Goal: Task Accomplishment & Management: Manage account settings

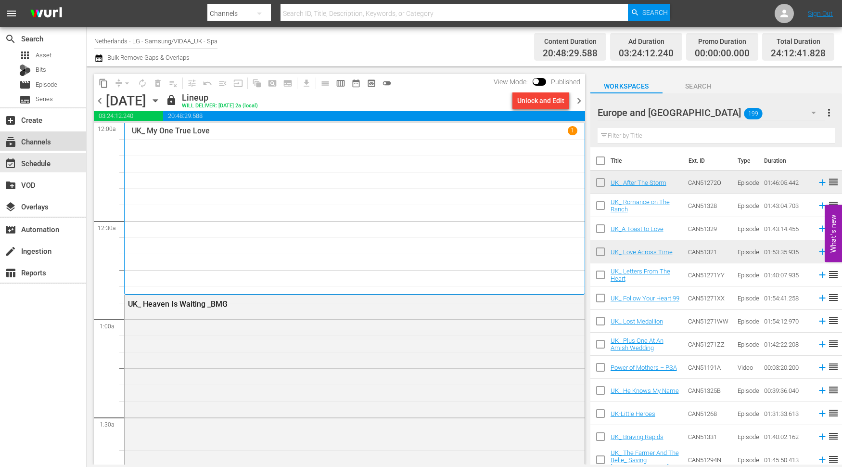
click at [53, 140] on div "subscriptions Channels" at bounding box center [27, 140] width 54 height 9
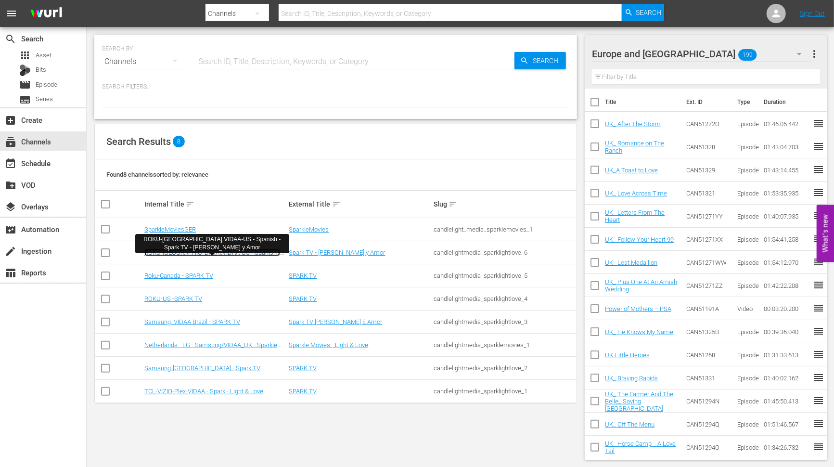
click at [213, 251] on link "ROKU-US,VIDAA-US - Spanish - Spark TV - Luz y Amor" at bounding box center [212, 256] width 136 height 14
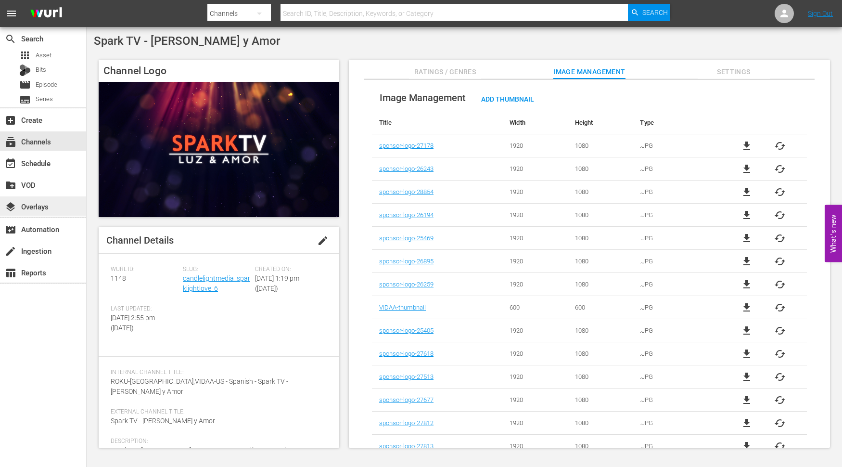
click at [40, 202] on div "layers Overlays" at bounding box center [27, 205] width 54 height 9
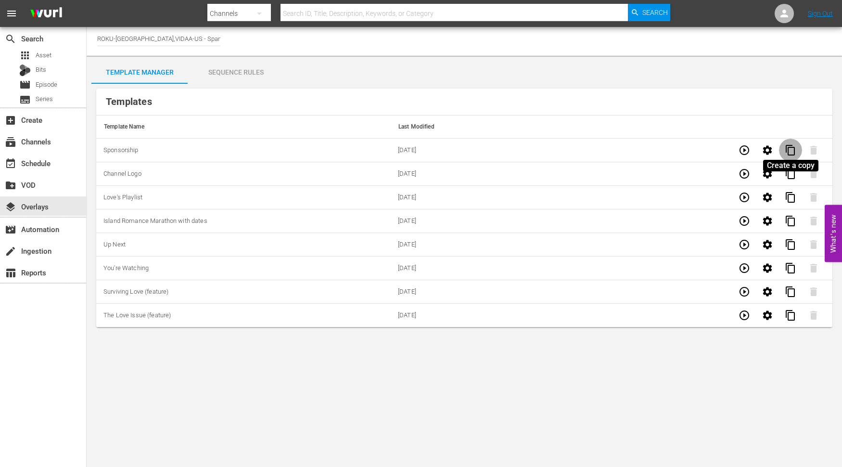
click at [791, 148] on span "content_copy" at bounding box center [791, 150] width 12 height 12
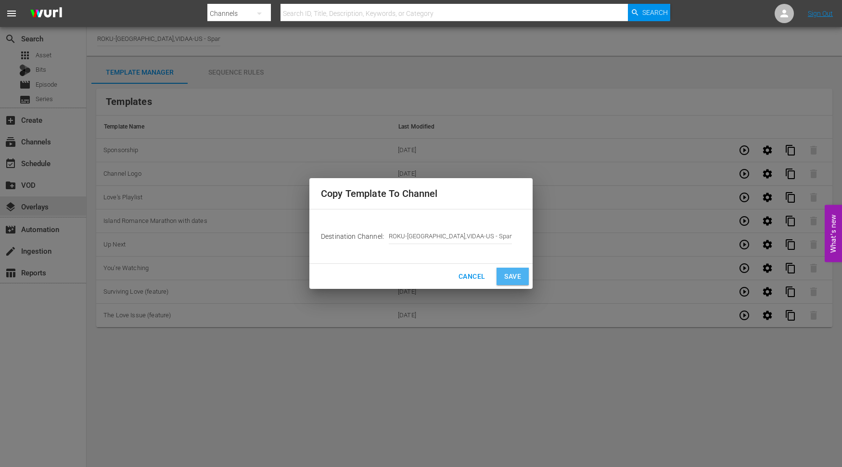
click at [511, 276] on span "Save" at bounding box center [512, 276] width 17 height 12
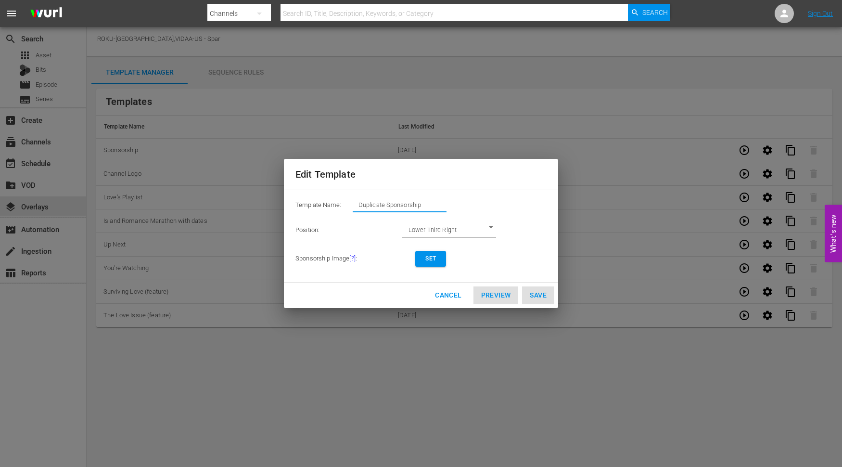
drag, startPoint x: 433, startPoint y: 206, endPoint x: 238, endPoint y: 191, distance: 195.5
click at [238, 191] on div "Edit Template Template Name: Duplicate Sponsorship Position: Lower Third Right …" at bounding box center [421, 233] width 830 height 455
click at [427, 256] on span "Set" at bounding box center [430, 259] width 15 height 10
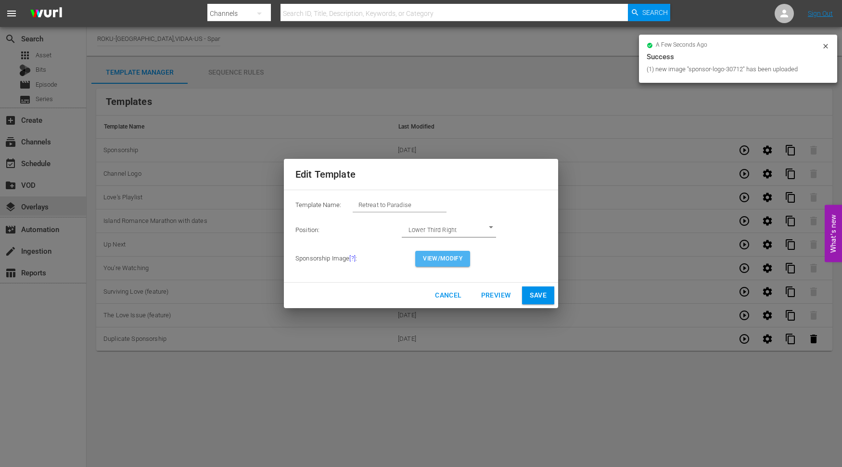
click at [438, 260] on span "View/Modify" at bounding box center [442, 259] width 39 height 10
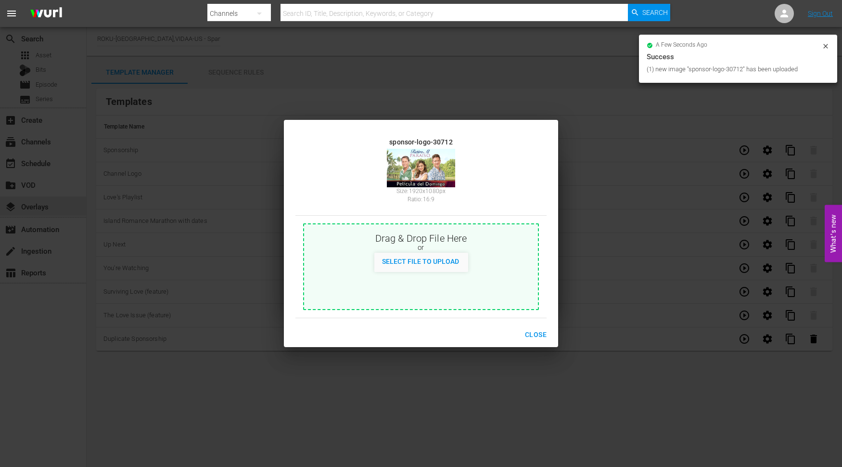
click at [533, 331] on span "Close" at bounding box center [536, 335] width 22 height 12
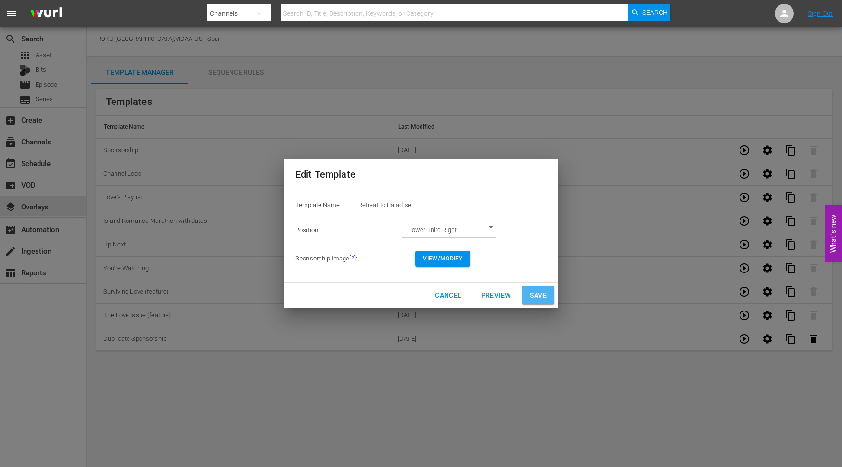
click at [537, 289] on span "Save" at bounding box center [538, 295] width 17 height 12
type input "Duplicate Sponsorship"
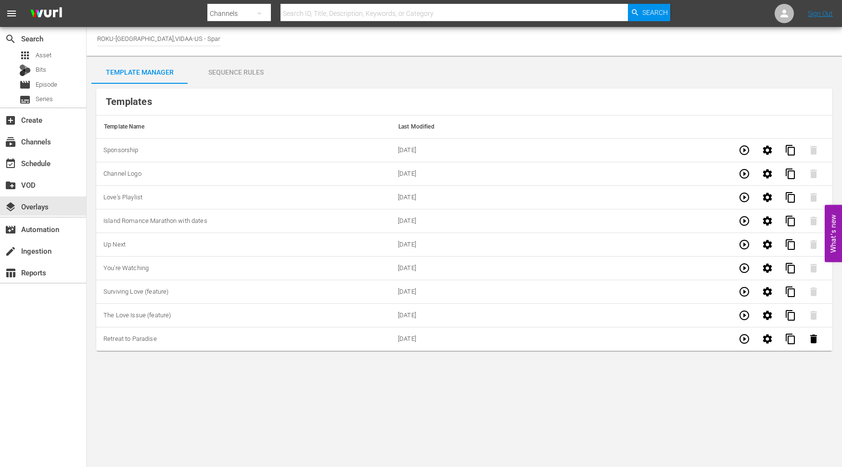
click at [227, 73] on div "Sequence Rules" at bounding box center [236, 72] width 96 height 23
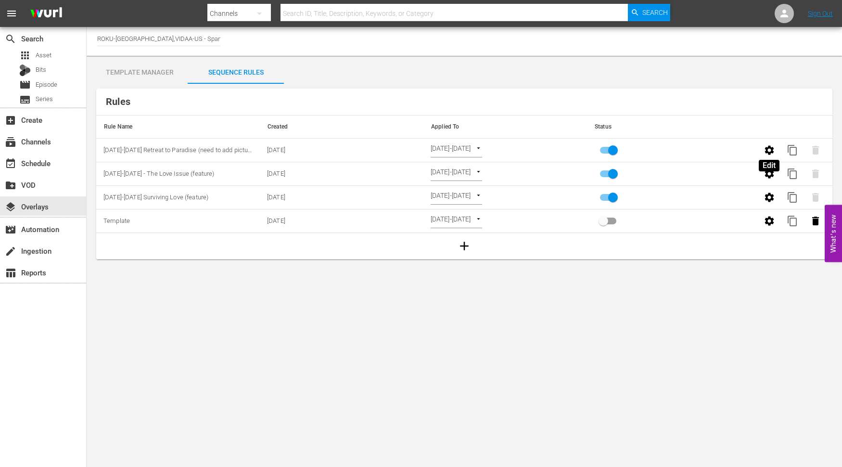
click at [767, 151] on icon "button" at bounding box center [769, 149] width 9 height 9
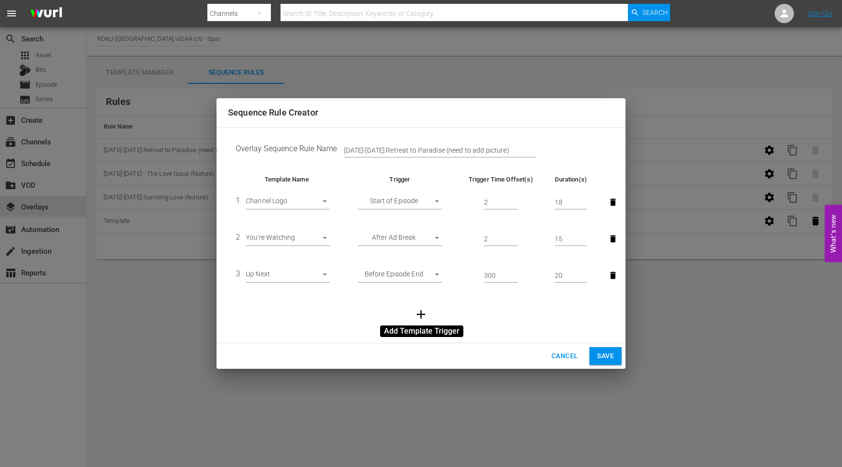
click at [423, 316] on icon "button" at bounding box center [421, 314] width 14 height 14
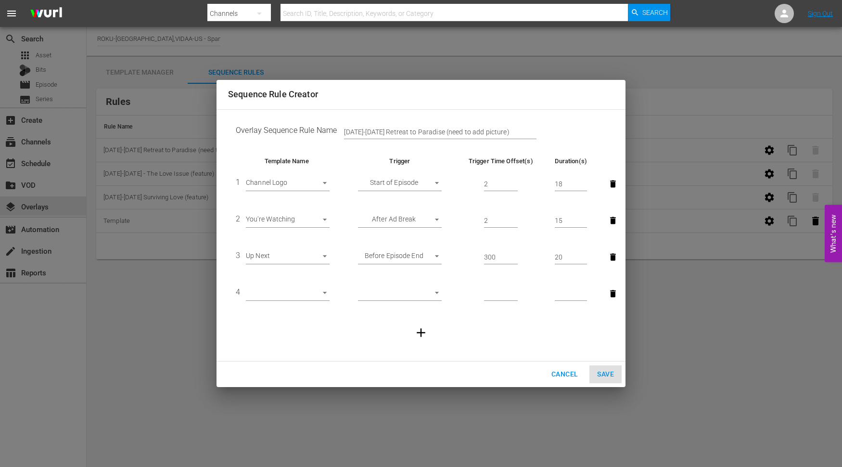
click at [322, 294] on body "menu Search By Channels Search ID, Title, Description, Keywords, or Category Se…" at bounding box center [421, 233] width 842 height 467
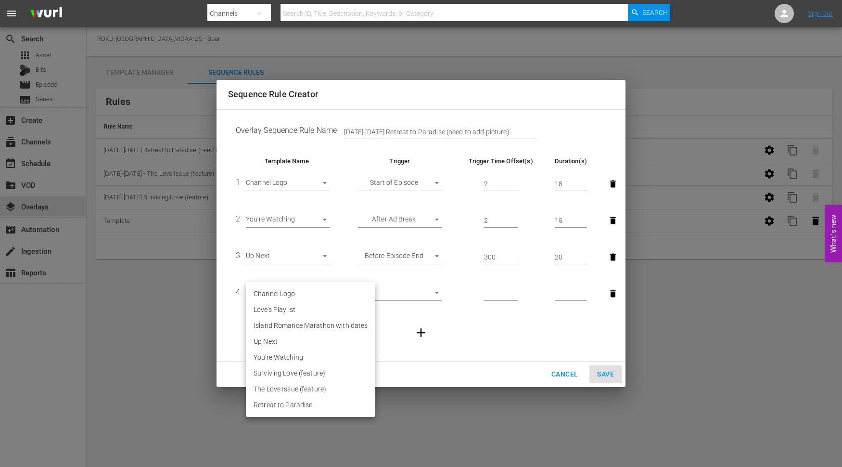
click at [293, 402] on li "Retreat to Paradise" at bounding box center [310, 405] width 129 height 16
type input "30712"
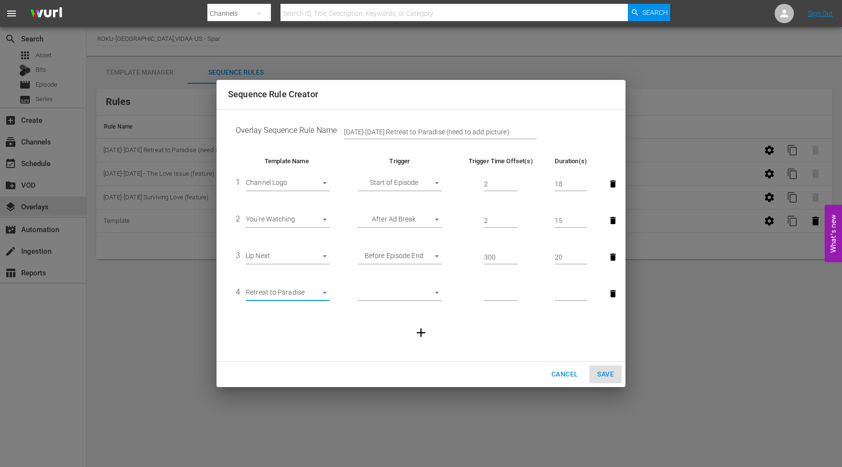
click at [377, 291] on body "menu Search By Channels Search ID, Title, Description, Keywords, or Category Se…" at bounding box center [421, 233] width 842 height 467
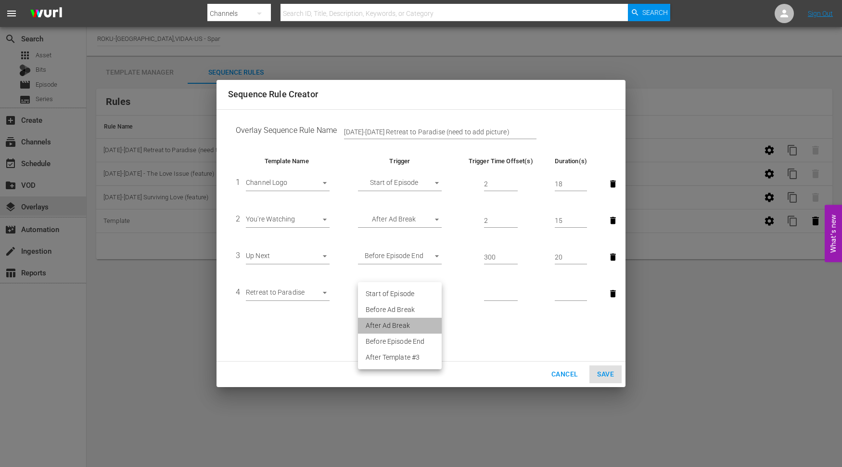
click at [409, 325] on li "After Ad Break" at bounding box center [400, 326] width 84 height 16
type input "AFTER_AD_BREAK"
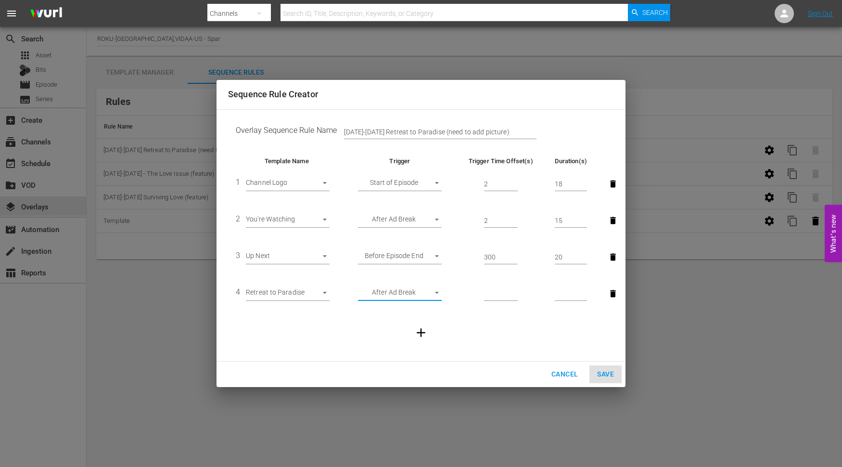
click at [494, 294] on input "number" at bounding box center [501, 294] width 34 height 14
type input "20"
click at [574, 291] on input "number" at bounding box center [571, 294] width 32 height 14
type input "20"
click at [512, 131] on input "Sept 29-Oct 5 Retreat to Paradise (need to add picture)" at bounding box center [440, 132] width 192 height 14
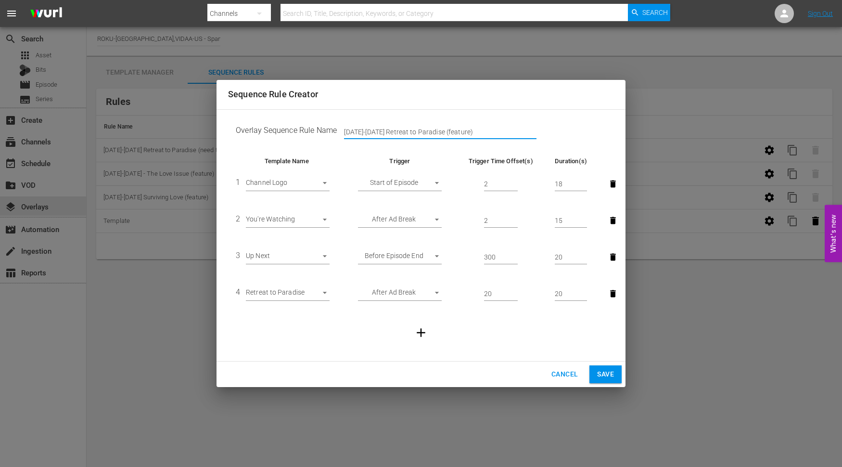
type input "Sept 29-Oct 5 Retreat to Paradise (feature)"
click at [608, 374] on span "Save" at bounding box center [605, 374] width 17 height 12
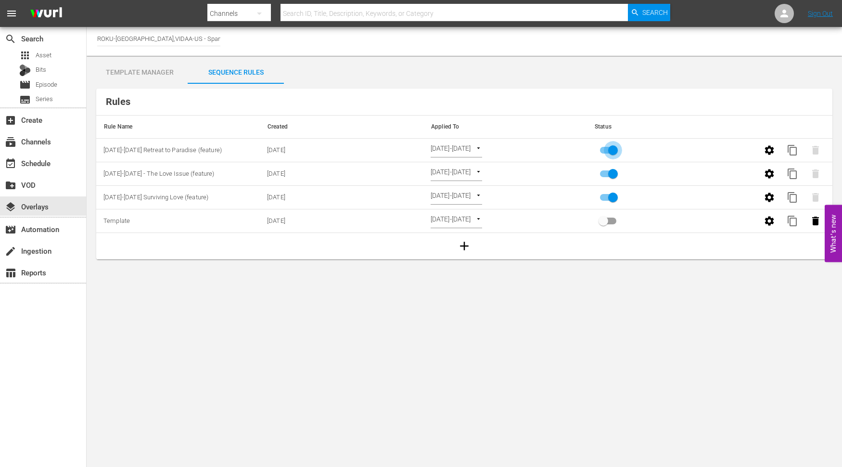
click at [611, 150] on input "primary checkbox" at bounding box center [613, 152] width 55 height 18
click at [603, 151] on input "primary checkbox" at bounding box center [603, 152] width 55 height 18
checkbox input "true"
click at [661, 305] on body "menu Search By Channels Search ID, Title, Description, Keywords, or Category Se…" at bounding box center [421, 233] width 842 height 467
click at [35, 165] on div "event_available Schedule" at bounding box center [27, 161] width 54 height 9
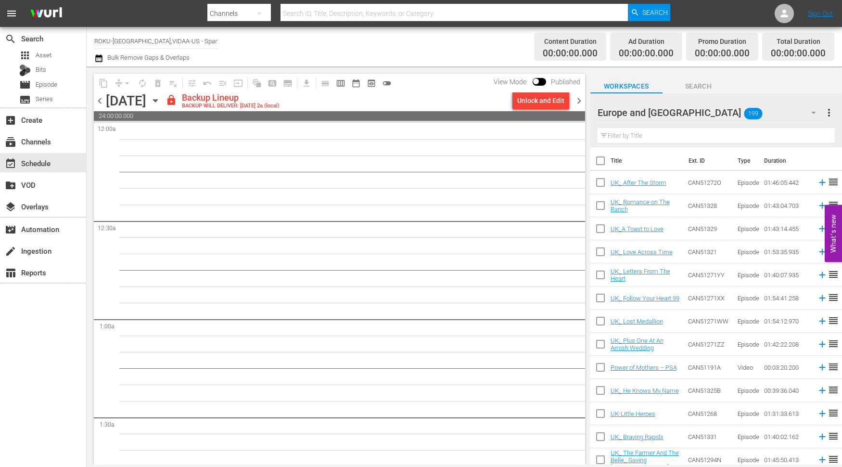
click at [157, 100] on icon "button" at bounding box center [155, 101] width 4 height 2
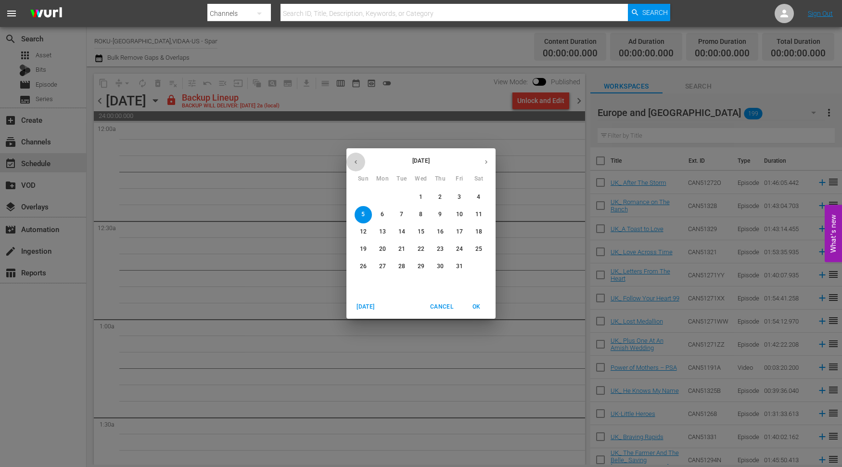
click at [354, 162] on icon "button" at bounding box center [355, 161] width 7 height 7
click at [400, 267] on p "30" at bounding box center [401, 266] width 7 height 8
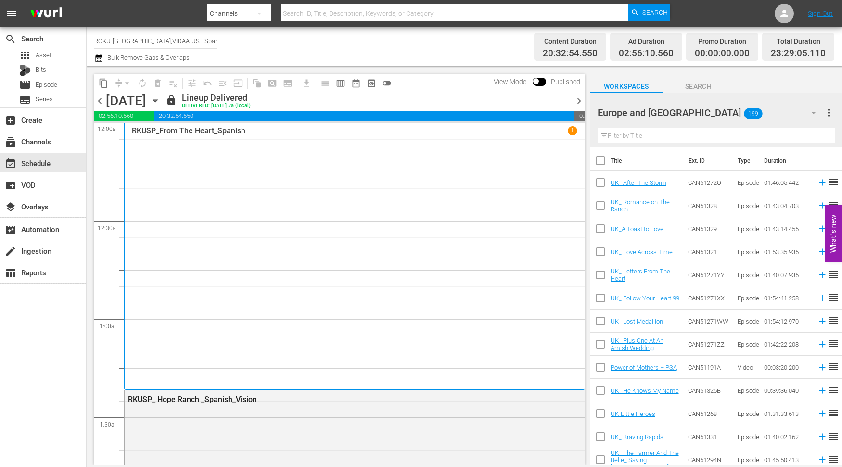
click at [161, 101] on icon "button" at bounding box center [155, 100] width 11 height 11
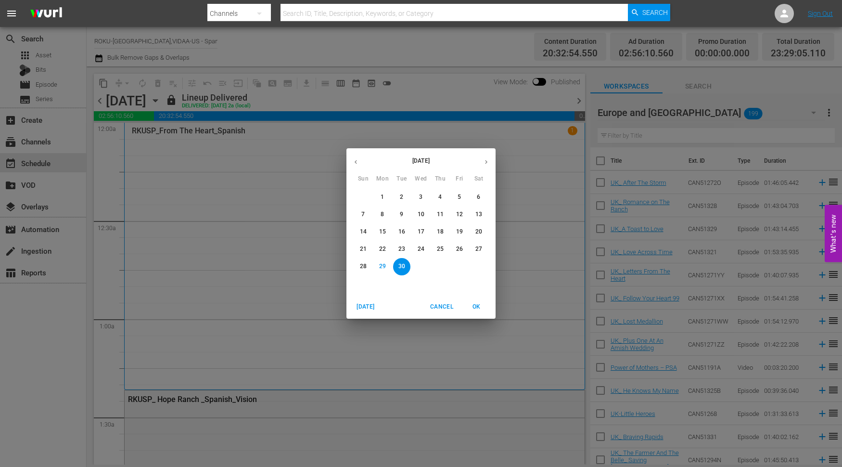
click at [485, 157] on button "button" at bounding box center [486, 162] width 19 height 19
click at [421, 198] on p "1" at bounding box center [420, 197] width 3 height 8
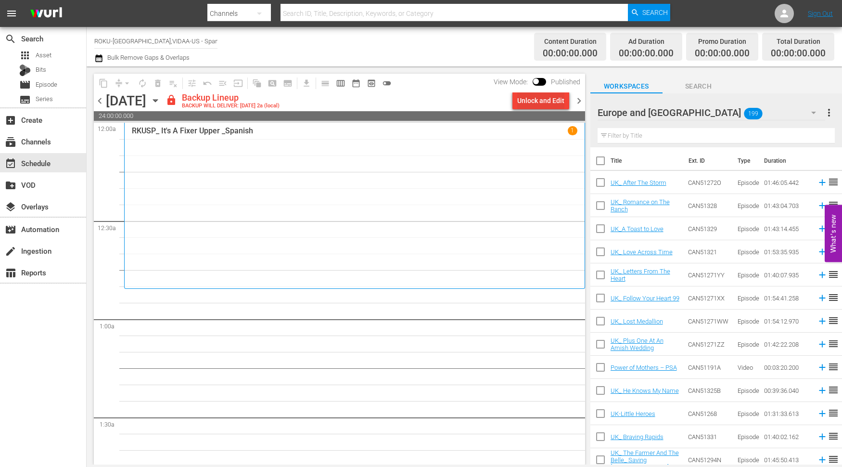
click at [536, 99] on div "Unlock and Edit" at bounding box center [540, 100] width 47 height 17
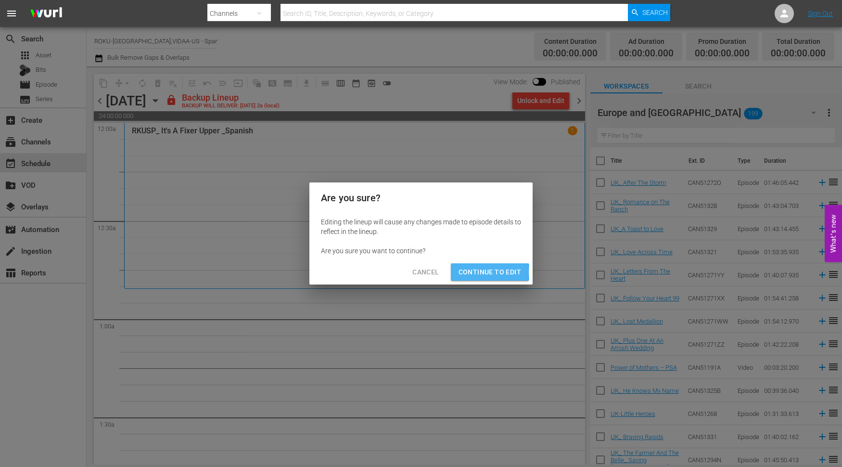
click at [484, 272] on span "Continue to Edit" at bounding box center [490, 272] width 63 height 12
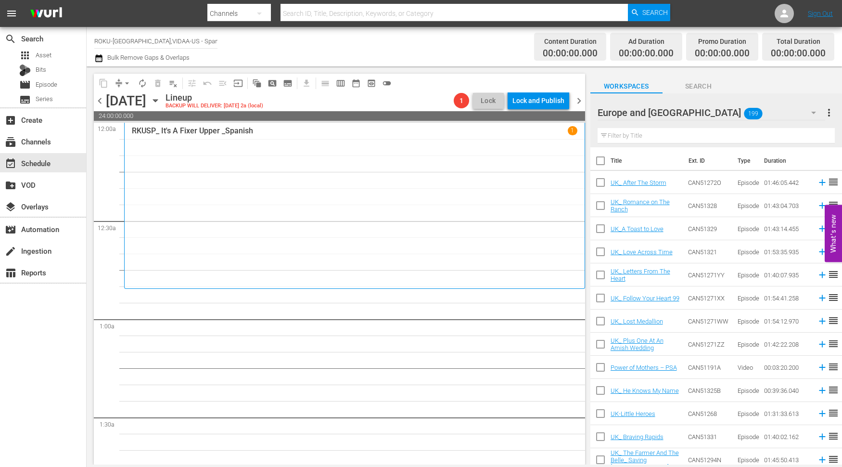
click at [816, 113] on icon "button" at bounding box center [814, 113] width 12 height 12
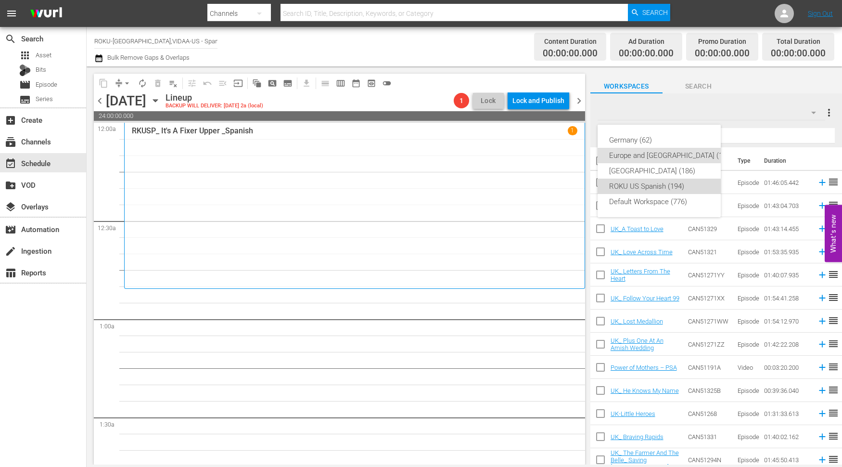
click at [653, 188] on div "ROKU US Spanish (194)" at bounding box center [671, 186] width 124 height 15
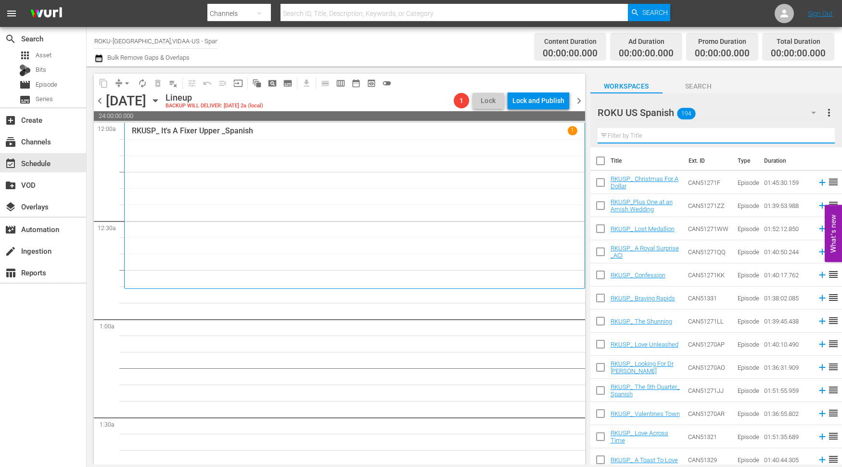
click at [620, 134] on input "text" at bounding box center [716, 135] width 237 height 15
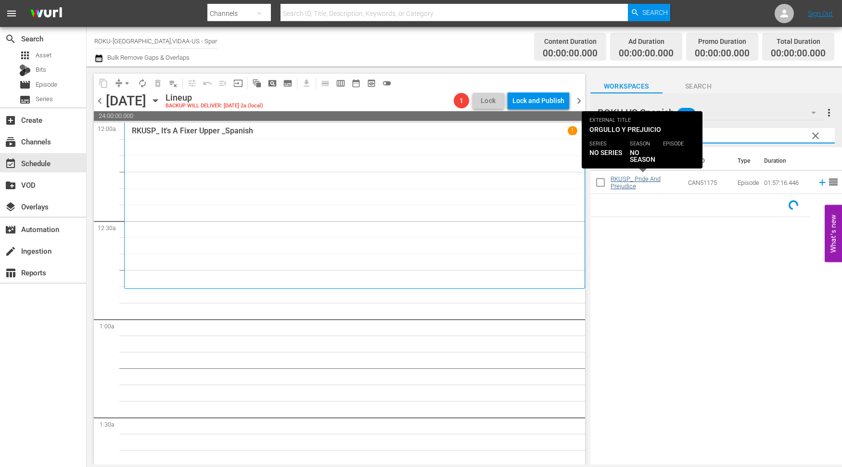
type input "pride"
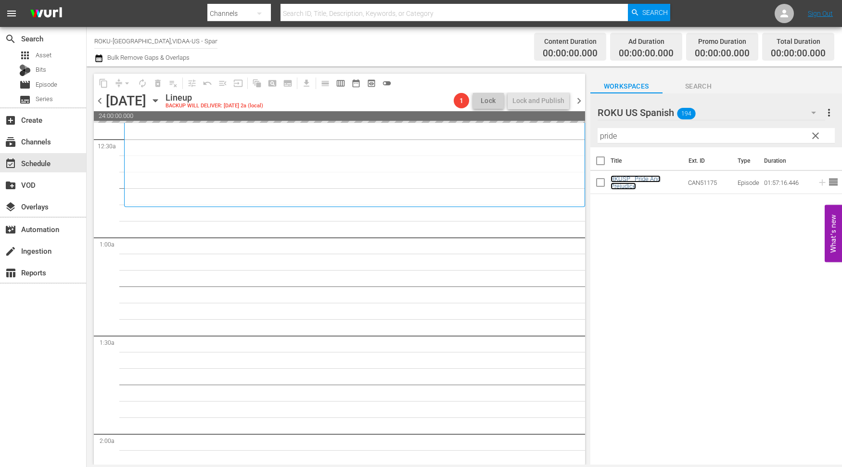
scroll to position [107, 0]
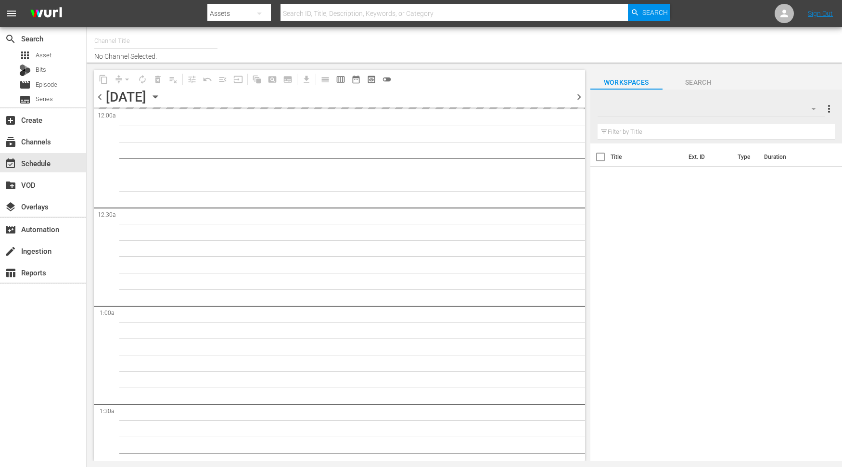
type input "ROKU-US,VIDAA-US - Spanish - Spark TV - Luz y Amor (1148)"
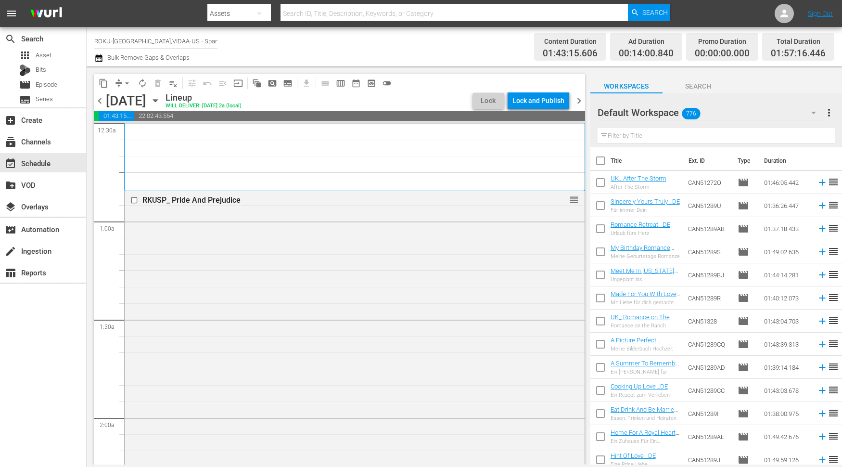
scroll to position [107, 0]
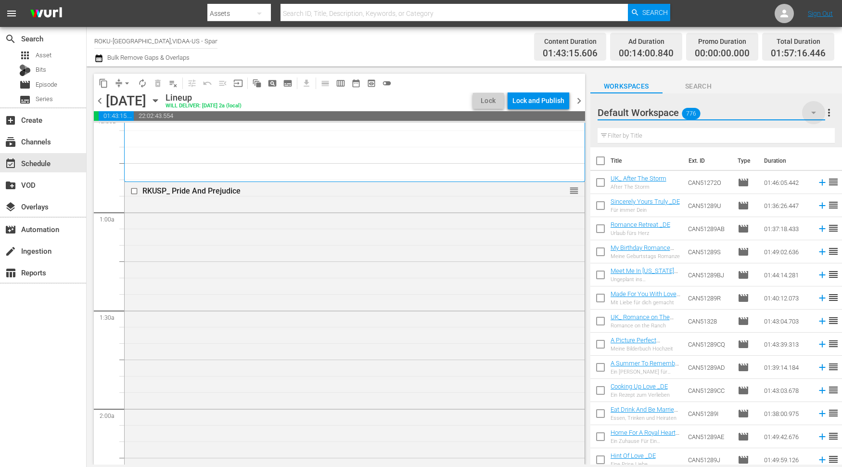
click at [816, 113] on icon "button" at bounding box center [814, 113] width 12 height 12
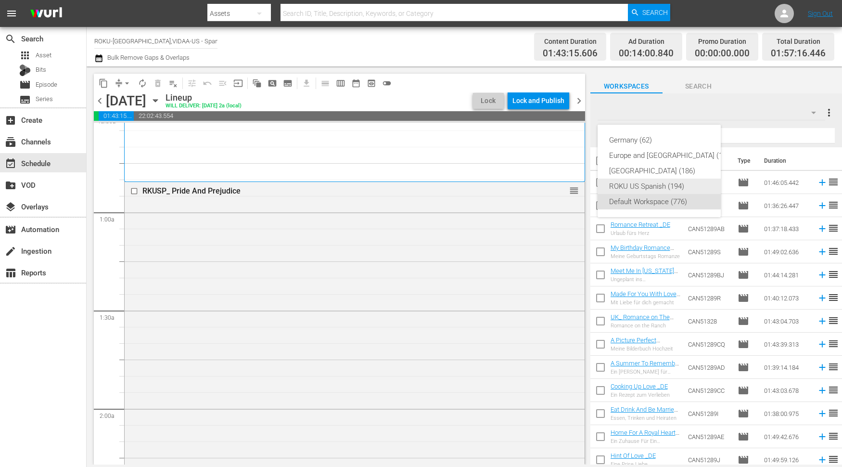
click at [657, 184] on div "ROKU US Spanish (194)" at bounding box center [671, 186] width 124 height 15
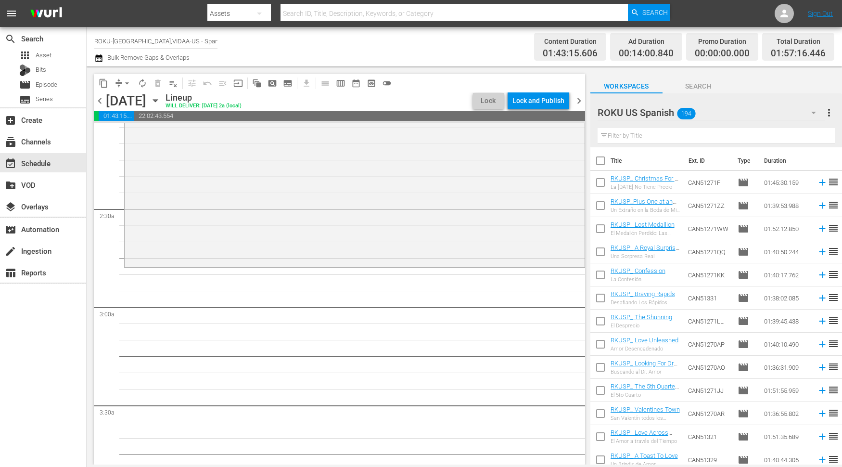
scroll to position [427, 0]
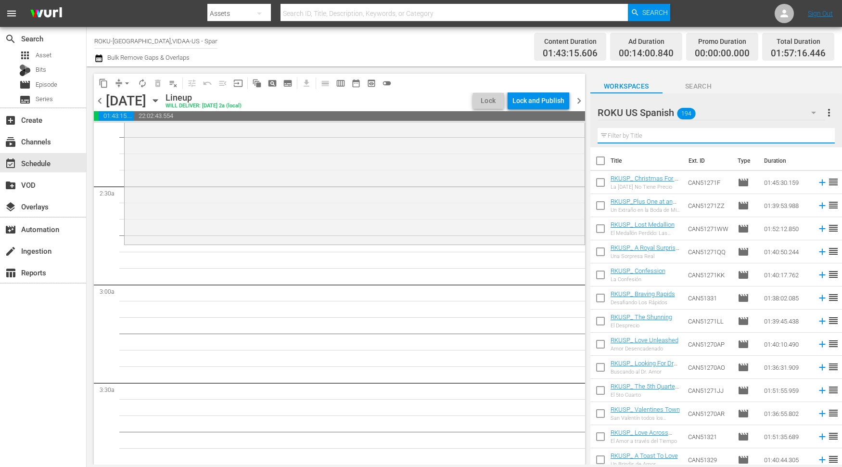
click at [635, 135] on input "text" at bounding box center [716, 135] width 237 height 15
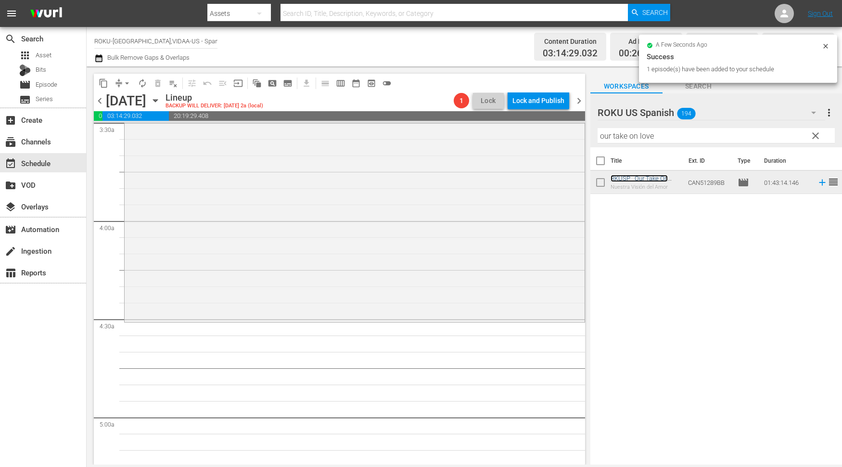
scroll to position [695, 0]
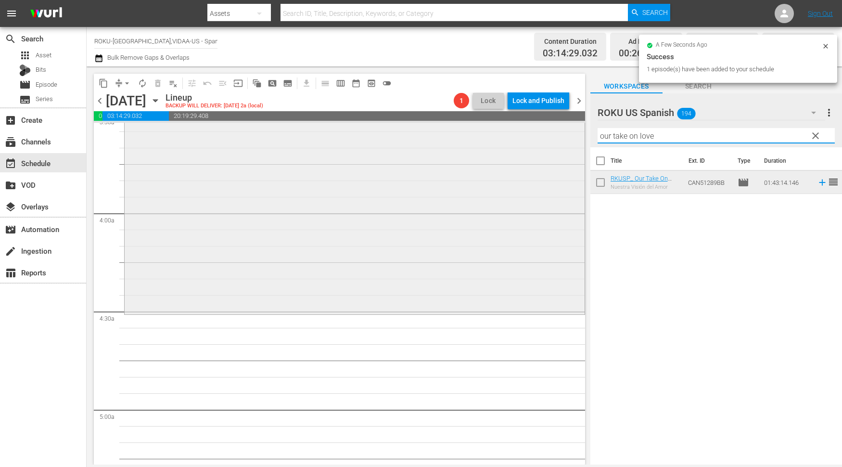
drag, startPoint x: 670, startPoint y: 133, endPoint x: 497, endPoint y: 131, distance: 173.7
click at [497, 131] on div "content_copy compress arrow_drop_down autorenew_outlined delete_forever_outline…" at bounding box center [464, 265] width 755 height 398
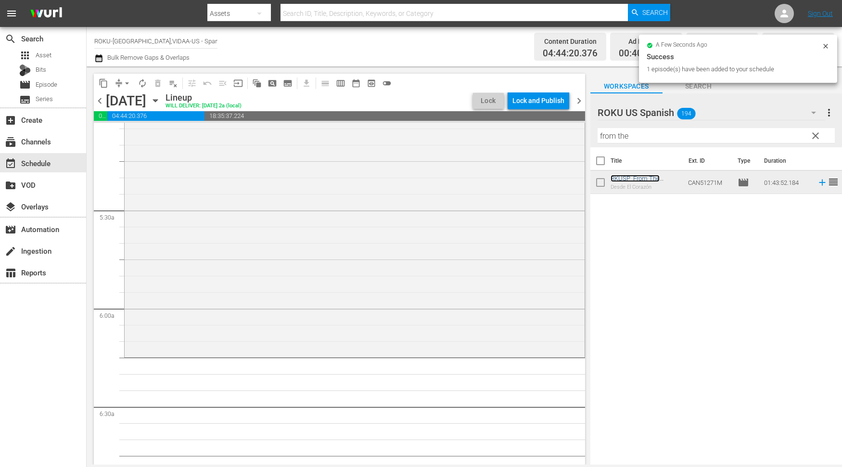
scroll to position [1016, 0]
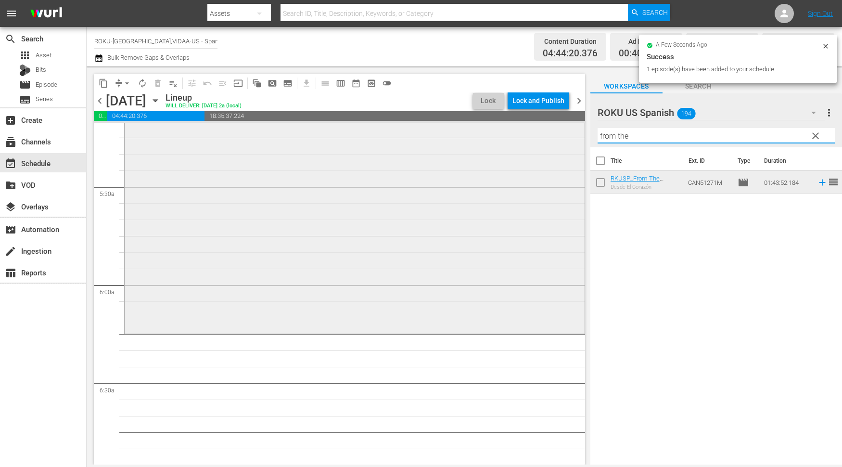
drag, startPoint x: 647, startPoint y: 137, endPoint x: 541, endPoint y: 133, distance: 105.9
click at [548, 135] on div "content_copy compress arrow_drop_down autorenew_outlined delete_forever_outline…" at bounding box center [464, 265] width 755 height 398
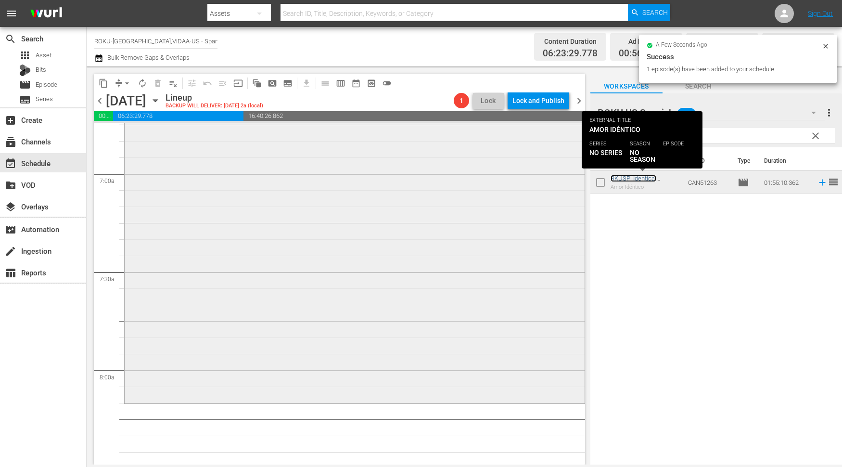
scroll to position [1336, 0]
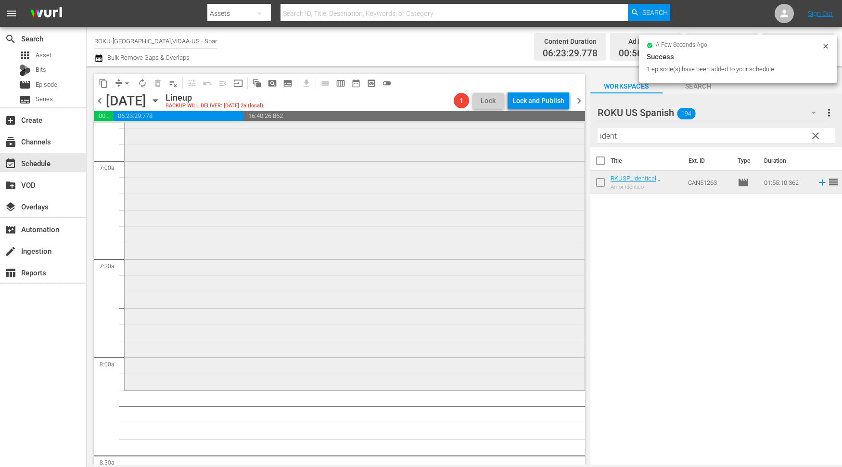
drag, startPoint x: 629, startPoint y: 141, endPoint x: 533, endPoint y: 141, distance: 96.2
click at [533, 141] on div "content_copy compress arrow_drop_down autorenew_outlined delete_forever_outline…" at bounding box center [464, 265] width 755 height 398
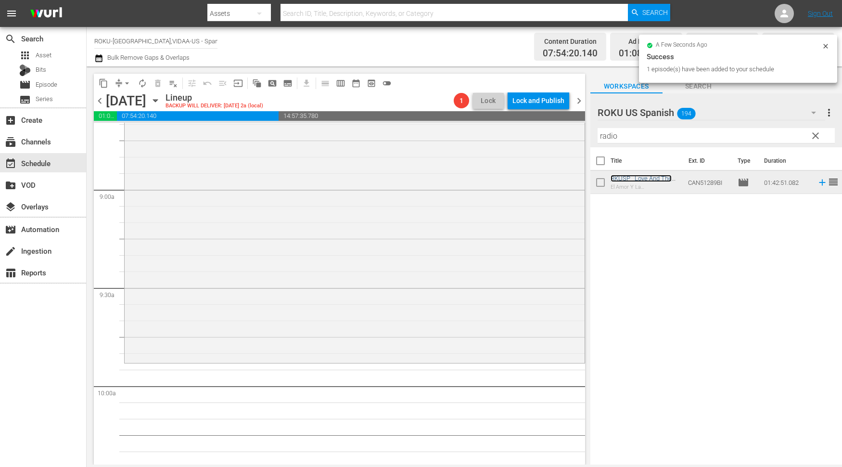
scroll to position [1710, 0]
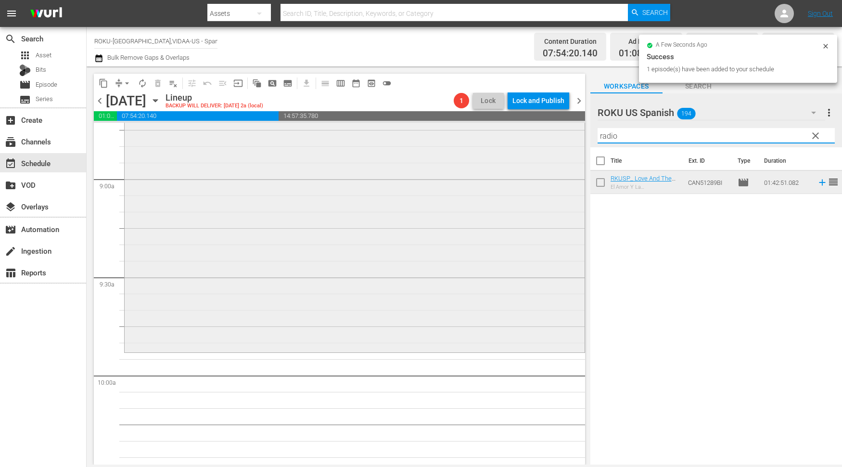
drag, startPoint x: 672, startPoint y: 140, endPoint x: 445, endPoint y: 138, distance: 227.1
click at [445, 138] on div "content_copy compress arrow_drop_down autorenew_outlined delete_forever_outline…" at bounding box center [464, 265] width 755 height 398
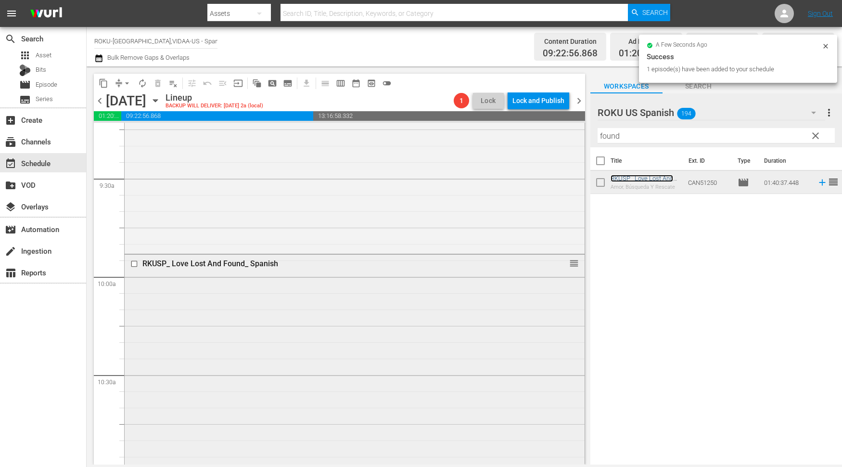
scroll to position [2031, 0]
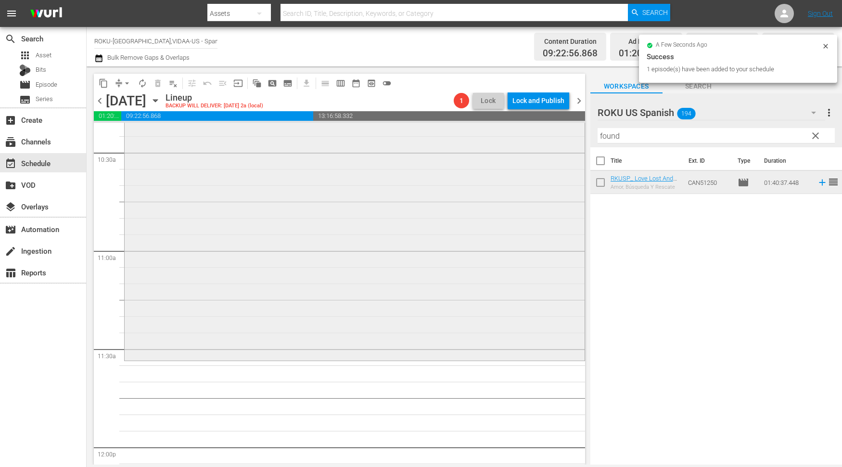
drag, startPoint x: 638, startPoint y: 138, endPoint x: 452, endPoint y: 137, distance: 185.2
click at [470, 138] on div "content_copy compress arrow_drop_down autorenew_outlined delete_forever_outline…" at bounding box center [464, 265] width 755 height 398
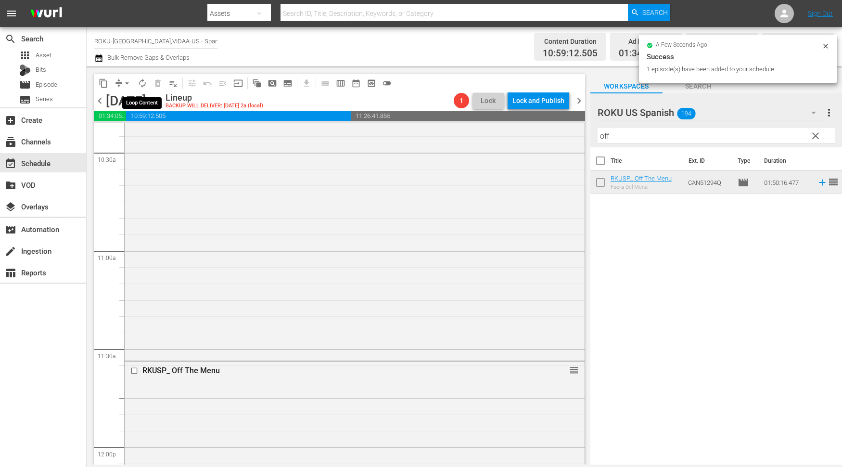
click at [143, 84] on span "autorenew_outlined" at bounding box center [143, 83] width 10 height 10
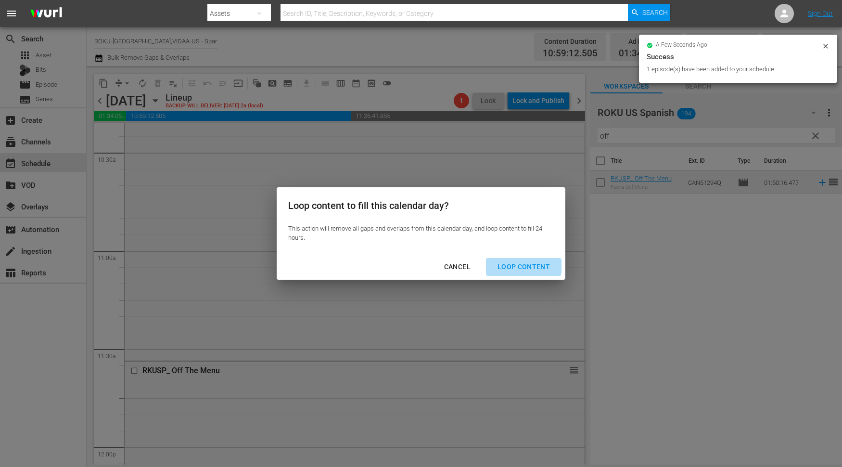
click at [518, 265] on div "Loop Content" at bounding box center [524, 267] width 68 height 12
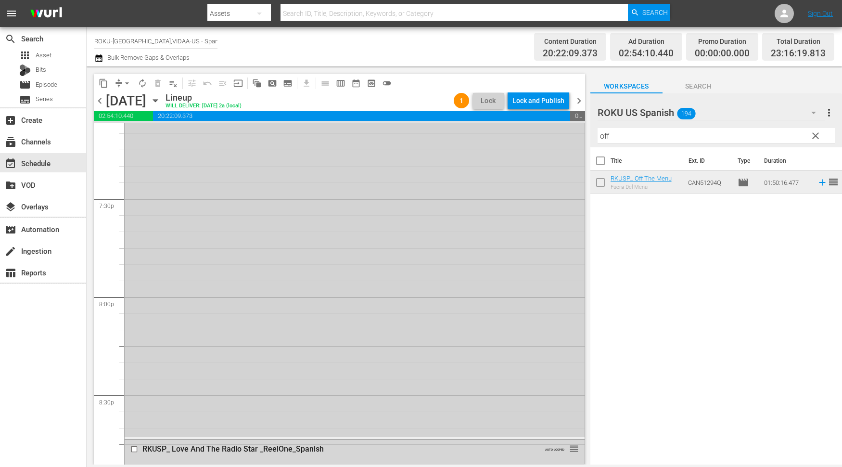
scroll to position [3751, 0]
click at [130, 84] on span "arrow_drop_down" at bounding box center [127, 83] width 10 height 10
click at [141, 133] on li "Align to End of Previous Day" at bounding box center [127, 134] width 101 height 16
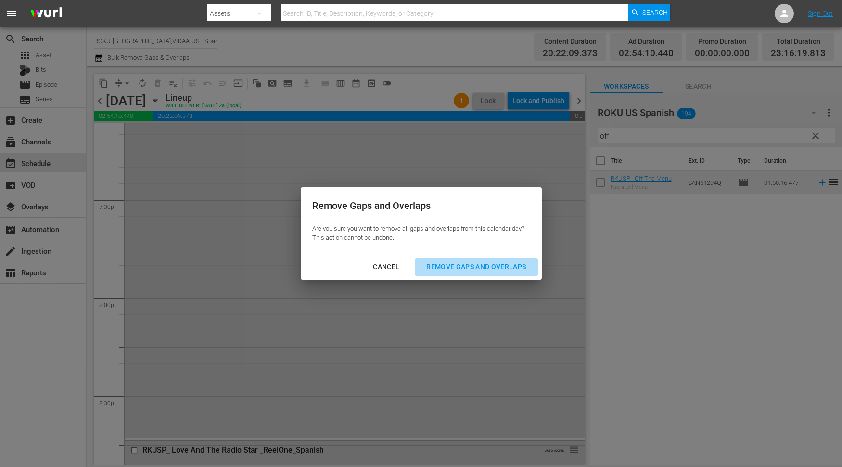
click at [473, 265] on div "Remove Gaps and Overlaps" at bounding box center [476, 267] width 115 height 12
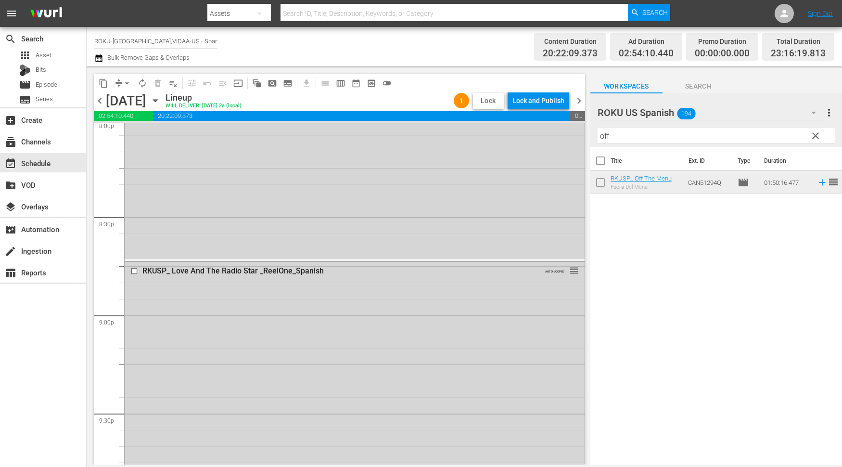
scroll to position [3965, 0]
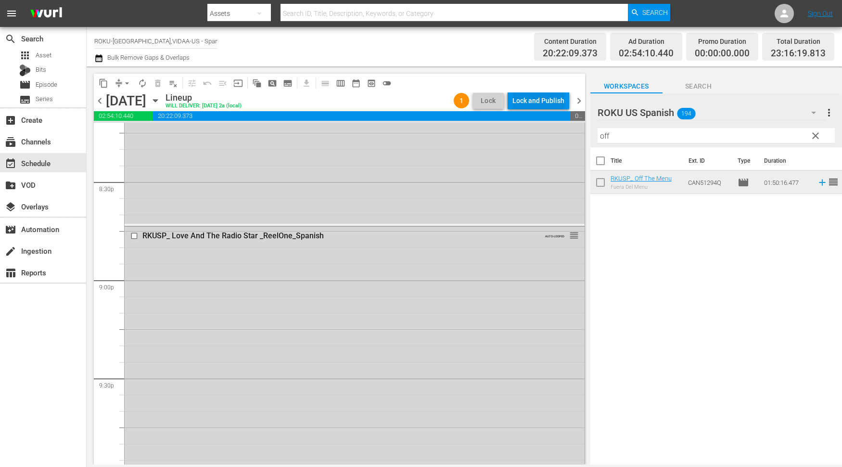
click at [528, 95] on div "Lock and Publish" at bounding box center [538, 100] width 52 height 17
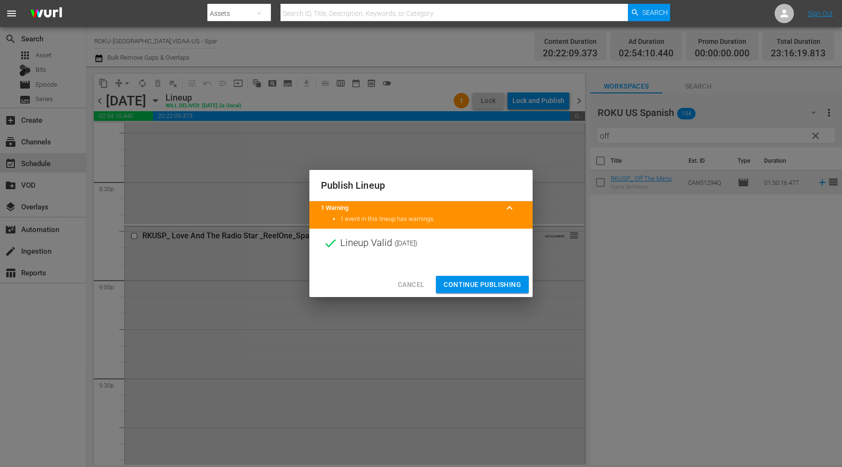
click at [484, 286] on span "Continue Publishing" at bounding box center [482, 285] width 77 height 12
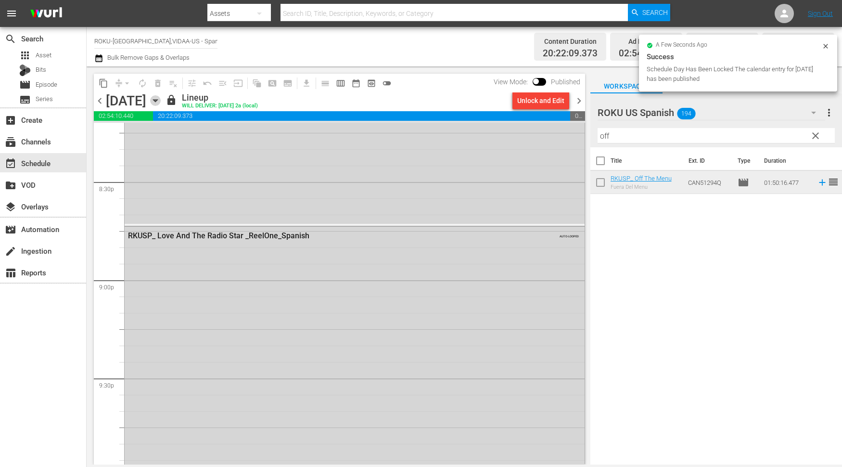
click at [161, 98] on icon "button" at bounding box center [155, 100] width 11 height 11
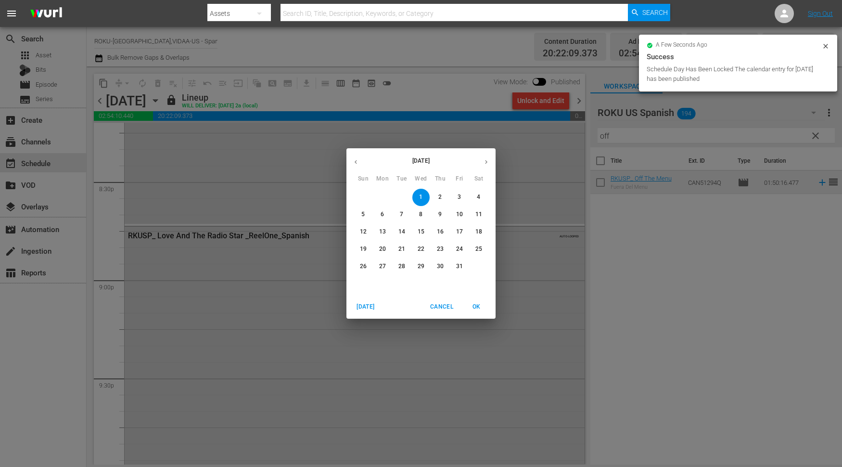
click at [440, 199] on p "2" at bounding box center [439, 197] width 3 height 8
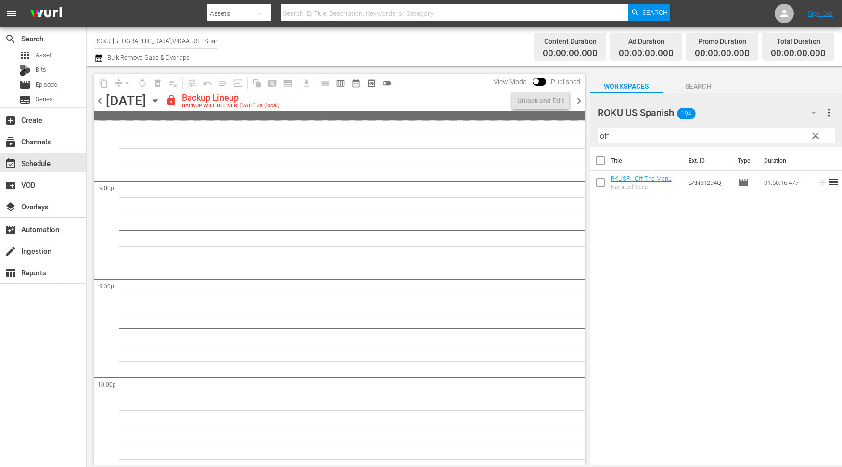
scroll to position [4047, 0]
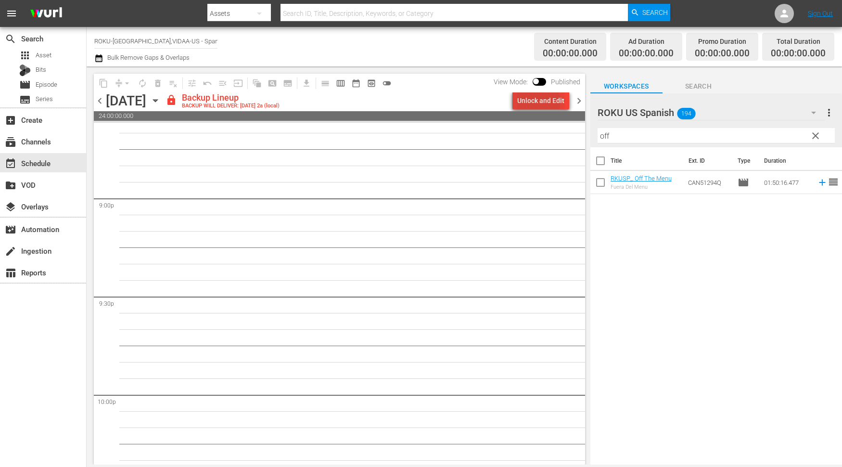
click at [537, 101] on div "Unlock and Edit" at bounding box center [540, 100] width 47 height 17
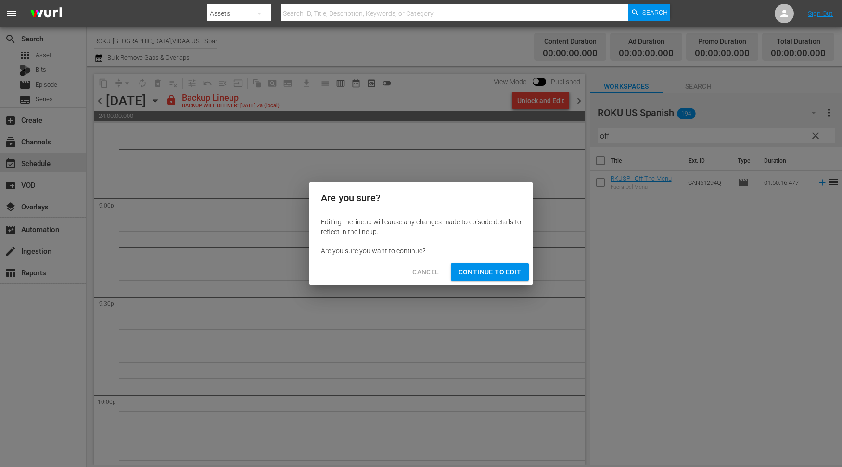
click at [479, 271] on span "Continue to Edit" at bounding box center [490, 272] width 63 height 12
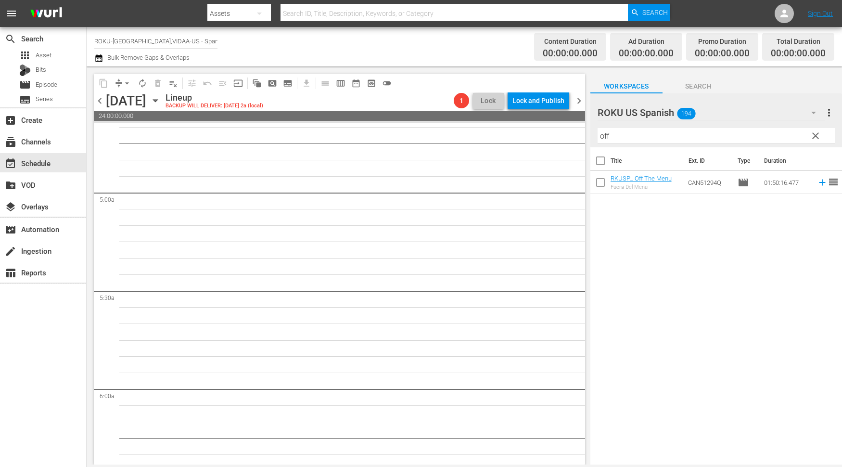
scroll to position [0, 0]
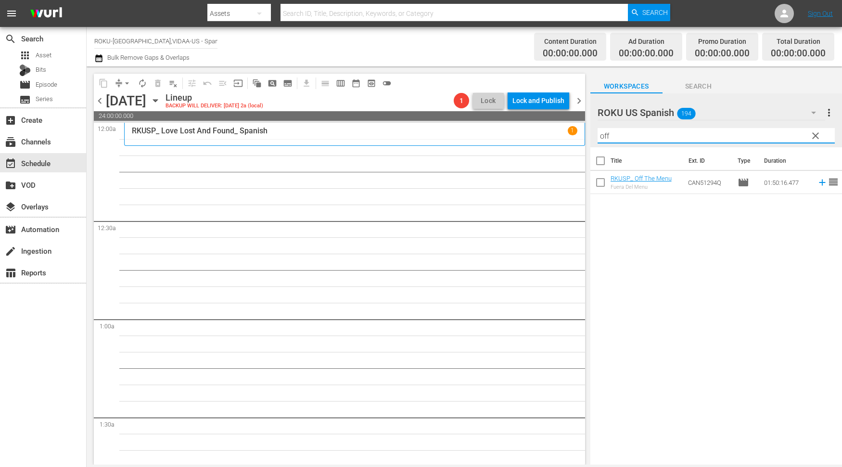
drag, startPoint x: 615, startPoint y: 132, endPoint x: 572, endPoint y: 137, distance: 43.5
click at [572, 137] on div "content_copy compress arrow_drop_down autorenew_outlined delete_forever_outline…" at bounding box center [464, 265] width 755 height 398
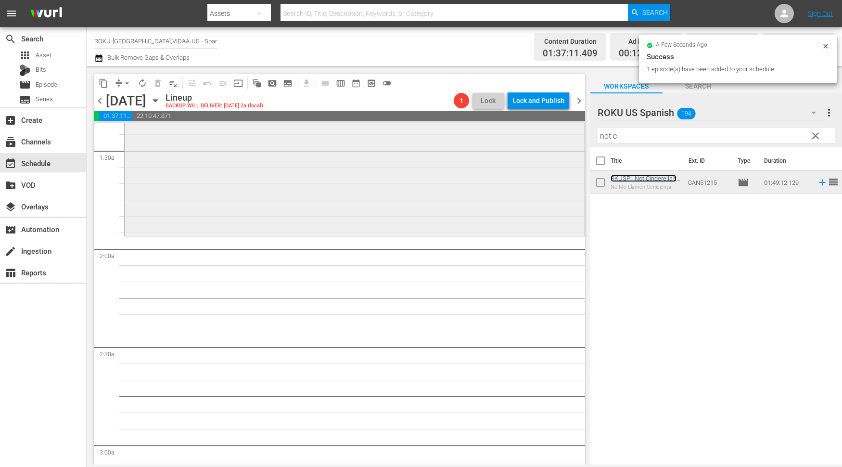
scroll to position [267, 0]
drag, startPoint x: 637, startPoint y: 138, endPoint x: 516, endPoint y: 128, distance: 120.6
click at [516, 128] on div "content_copy compress arrow_drop_down autorenew_outlined delete_forever_outline…" at bounding box center [464, 265] width 755 height 398
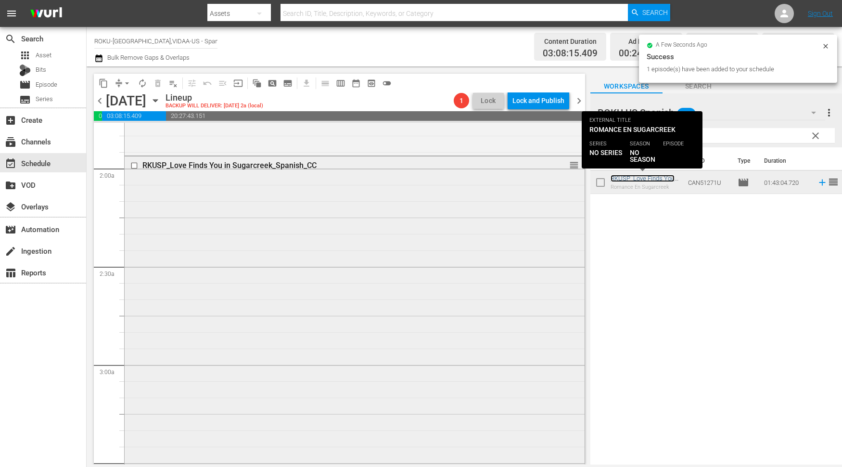
scroll to position [481, 0]
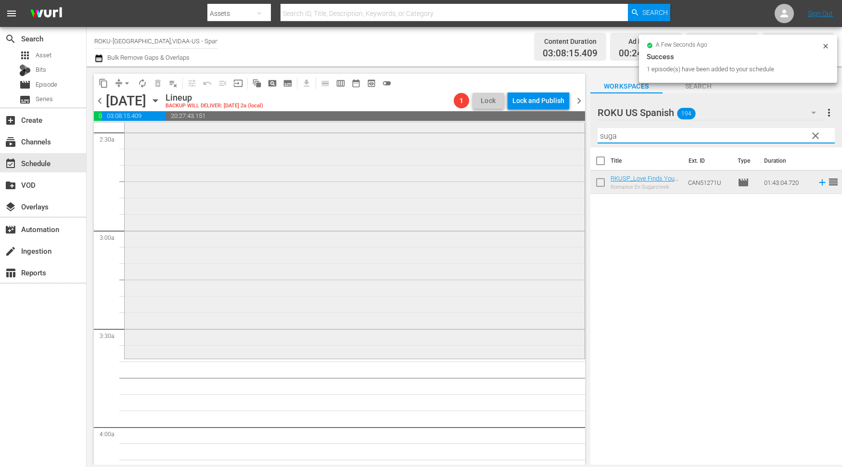
drag, startPoint x: 632, startPoint y: 132, endPoint x: 494, endPoint y: 130, distance: 137.6
click at [494, 130] on div "content_copy compress arrow_drop_down autorenew_outlined delete_forever_outline…" at bounding box center [464, 265] width 755 height 398
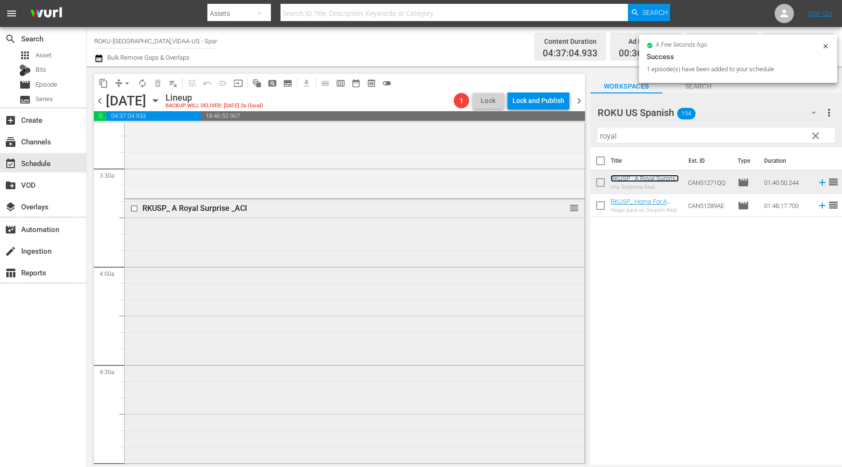
scroll to position [855, 0]
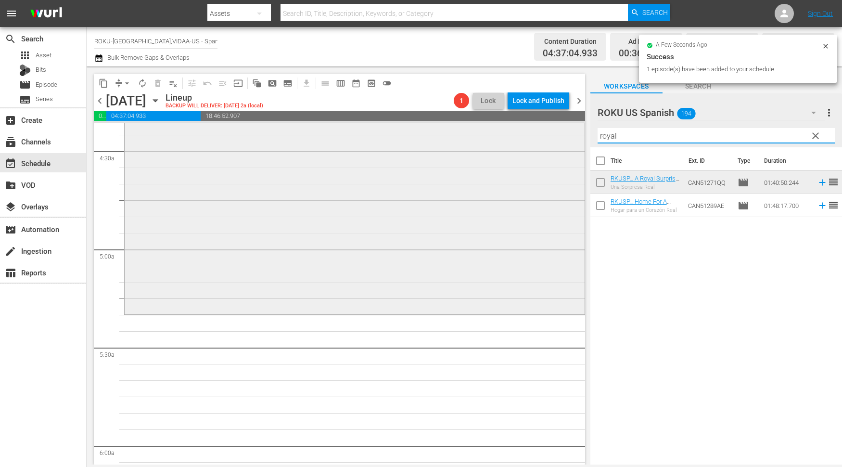
drag, startPoint x: 665, startPoint y: 140, endPoint x: 498, endPoint y: 136, distance: 167.0
click at [499, 136] on div "content_copy compress arrow_drop_down autorenew_outlined delete_forever_outline…" at bounding box center [464, 265] width 755 height 398
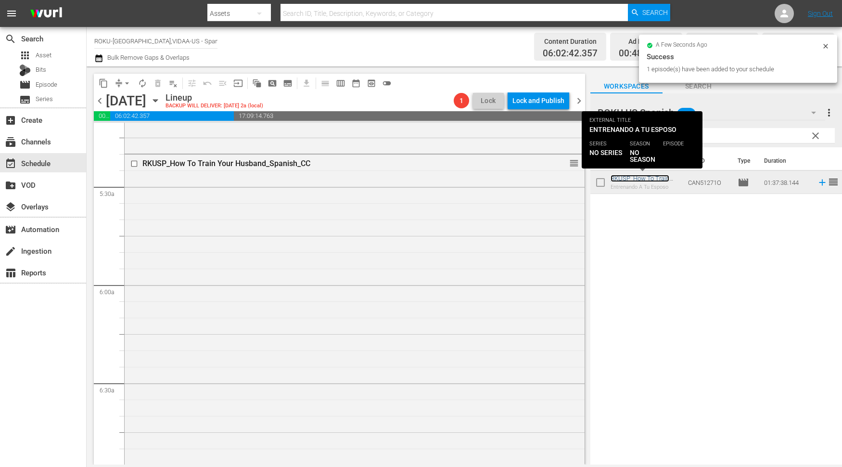
scroll to position [1229, 0]
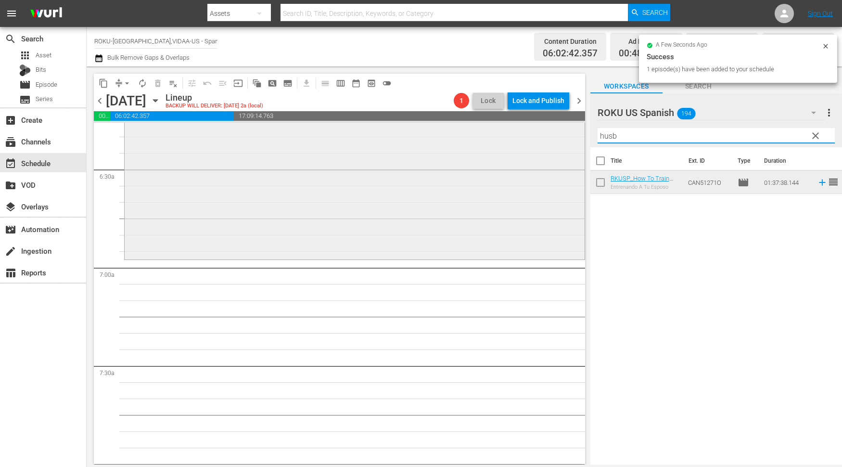
drag, startPoint x: 607, startPoint y: 137, endPoint x: 553, endPoint y: 130, distance: 54.3
click at [553, 130] on div "content_copy compress arrow_drop_down autorenew_outlined delete_forever_outline…" at bounding box center [464, 265] width 755 height 398
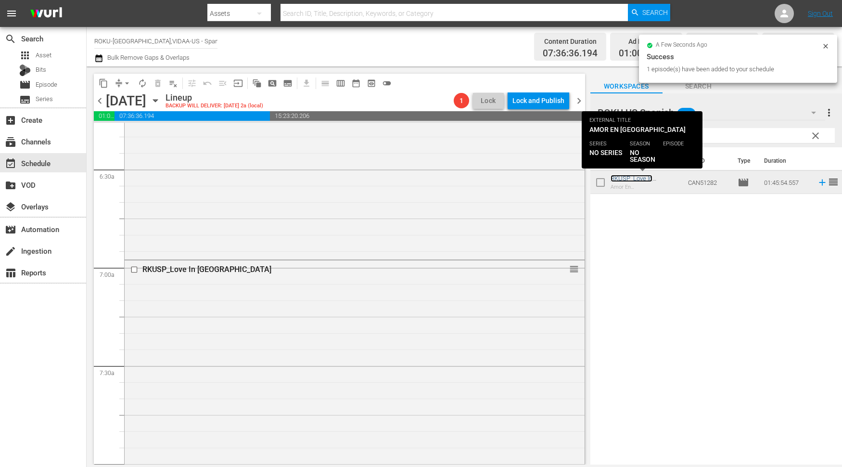
scroll to position [1550, 0]
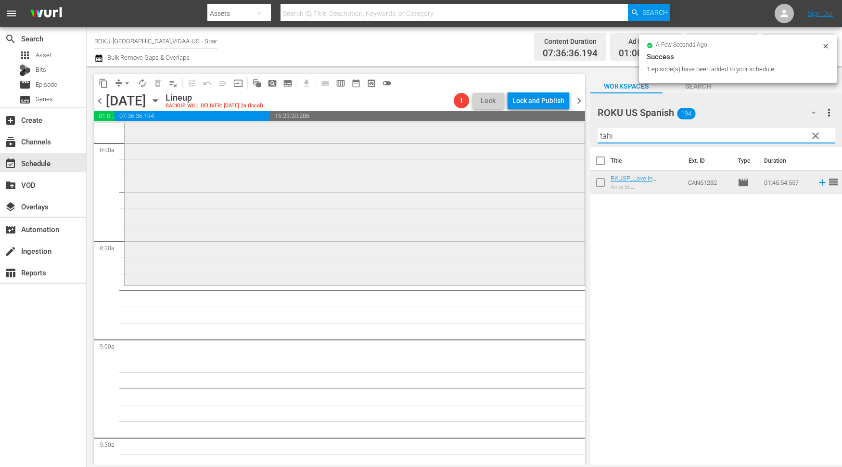
drag, startPoint x: 587, startPoint y: 134, endPoint x: 523, endPoint y: 134, distance: 64.5
click at [523, 134] on div "content_copy compress arrow_drop_down autorenew_outlined delete_forever_outline…" at bounding box center [464, 265] width 755 height 398
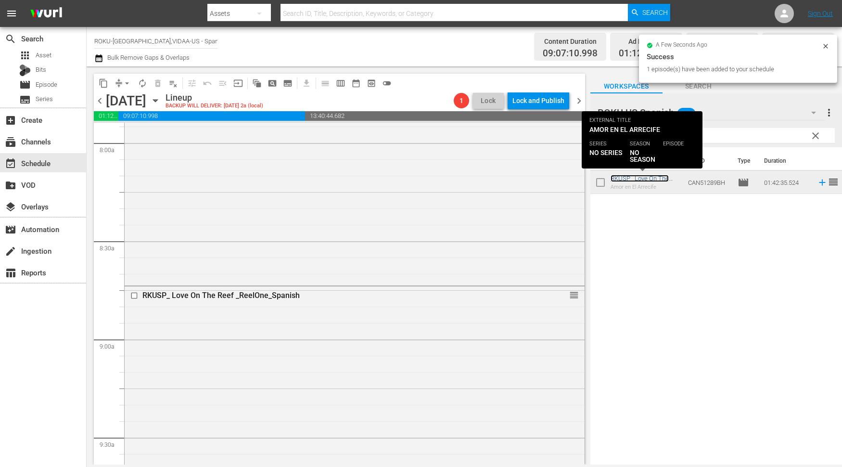
scroll to position [1871, 0]
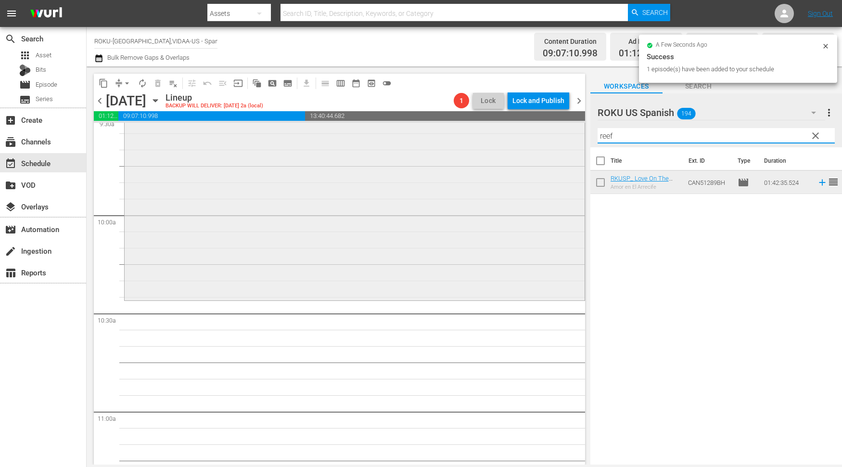
drag, startPoint x: 634, startPoint y: 140, endPoint x: 511, endPoint y: 138, distance: 123.2
click at [511, 138] on div "content_copy compress arrow_drop_down autorenew_outlined delete_forever_outline…" at bounding box center [464, 265] width 755 height 398
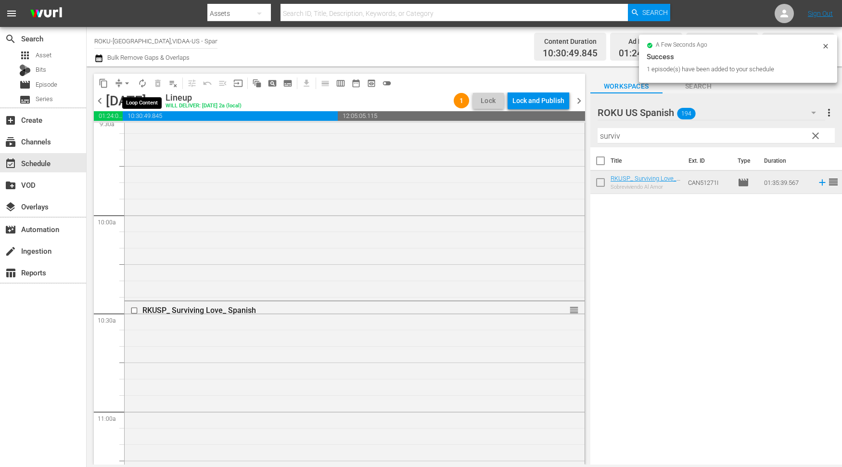
click at [142, 81] on span "autorenew_outlined" at bounding box center [143, 83] width 10 height 10
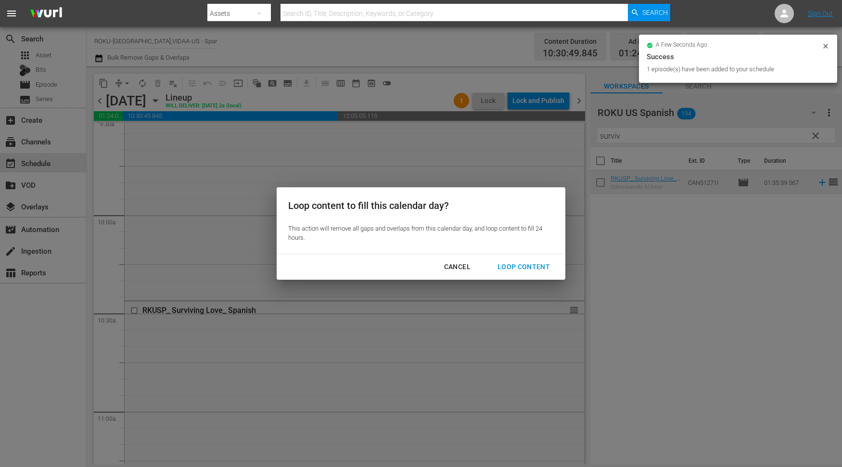
click at [524, 262] on div "Loop Content" at bounding box center [524, 267] width 68 height 12
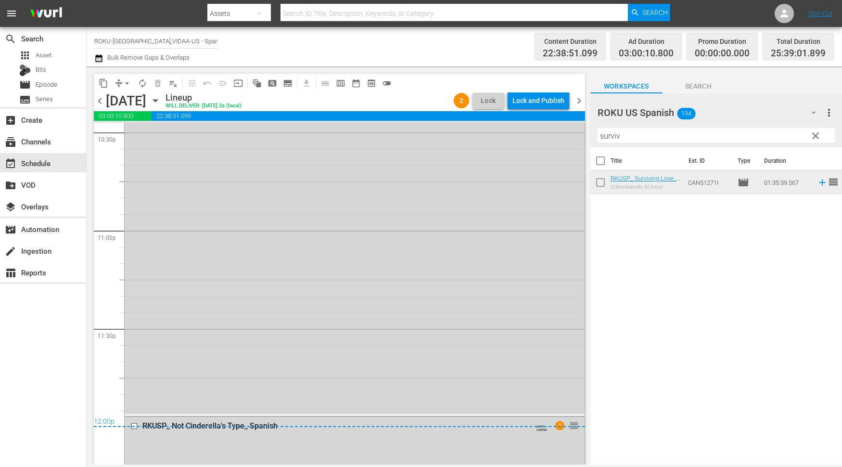
scroll to position [4544, 0]
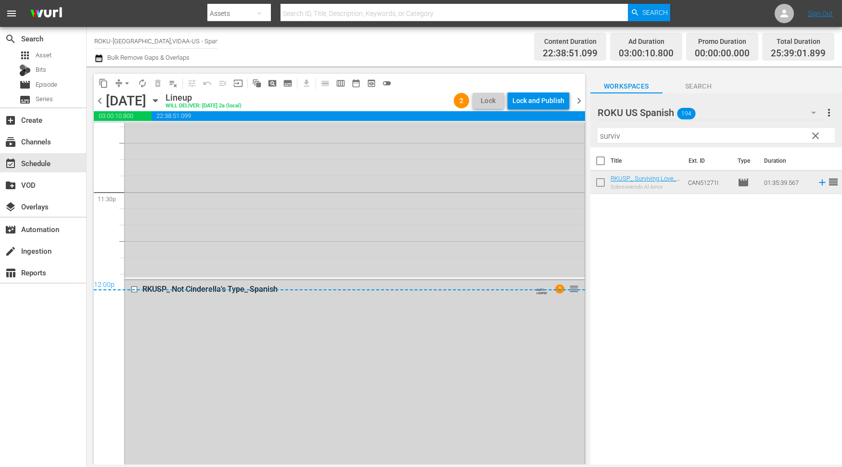
click at [134, 288] on div "12:00p" at bounding box center [339, 286] width 491 height 10
click at [132, 289] on div "12:00p" at bounding box center [339, 286] width 491 height 10
click at [135, 289] on div "12:00p" at bounding box center [339, 286] width 491 height 10
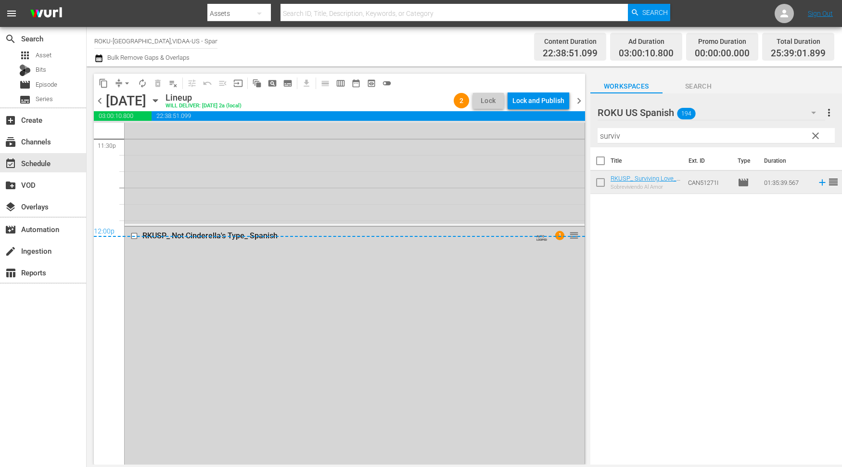
click at [133, 235] on div "12:00p" at bounding box center [339, 232] width 491 height 10
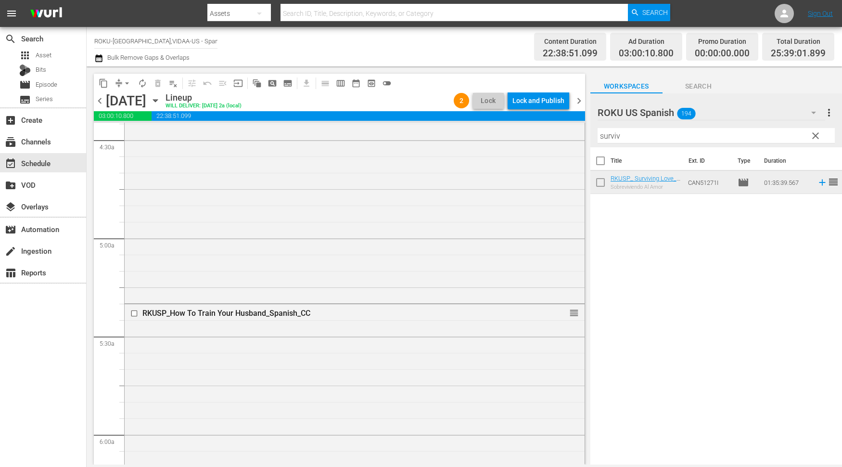
scroll to position [962, 0]
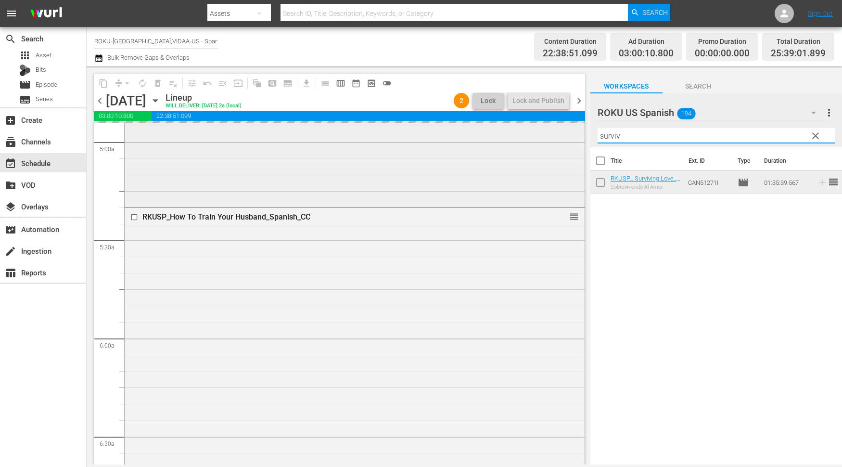
drag, startPoint x: 632, startPoint y: 133, endPoint x: 572, endPoint y: 135, distance: 60.6
click at [572, 135] on div "content_copy compress arrow_drop_down autorenew_outlined delete_forever_outline…" at bounding box center [464, 265] width 755 height 398
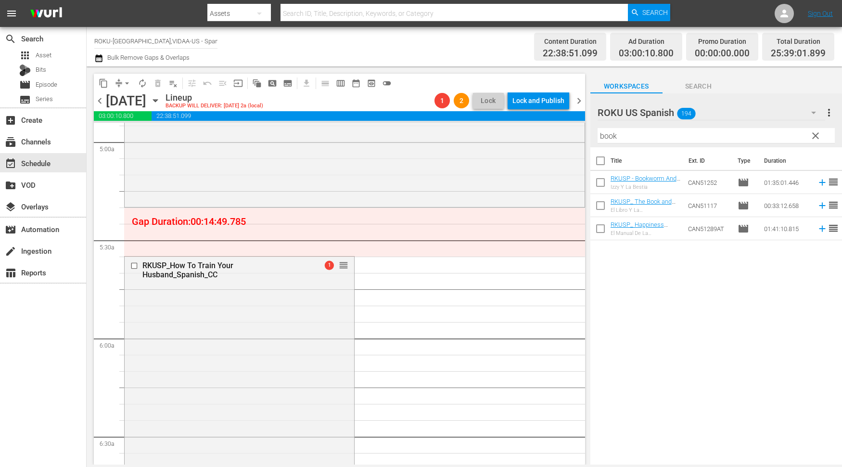
click at [673, 331] on div "Title Ext. ID Type Duration RKUSP - Bookworm And The Beast-Spanish Izzy Y La Be…" at bounding box center [716, 306] width 252 height 319
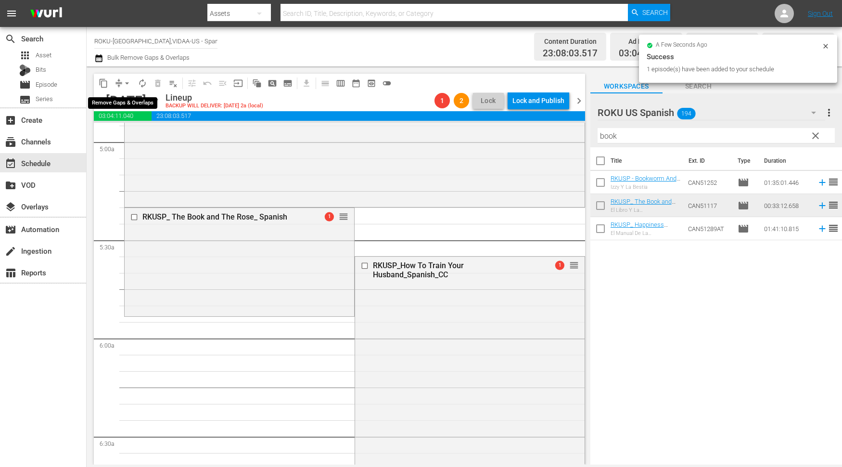
click at [124, 84] on span "arrow_drop_down" at bounding box center [127, 83] width 10 height 10
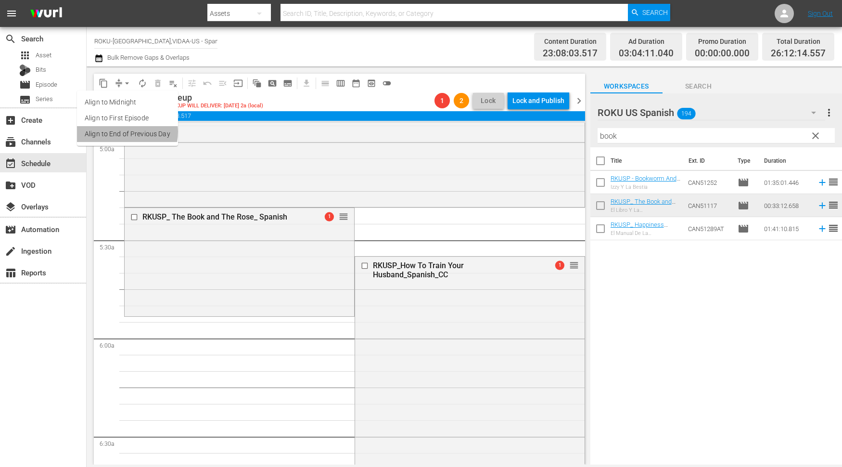
click at [124, 132] on li "Align to End of Previous Day" at bounding box center [127, 134] width 101 height 16
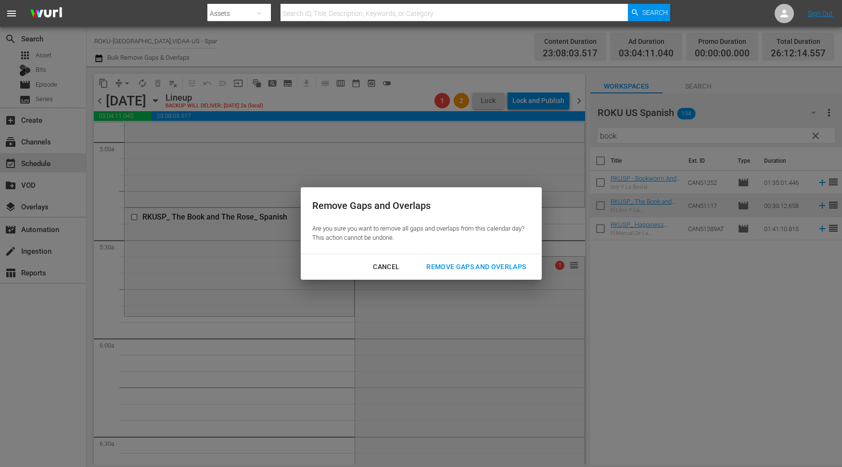
click at [504, 270] on div "Remove Gaps and Overlaps" at bounding box center [476, 267] width 115 height 12
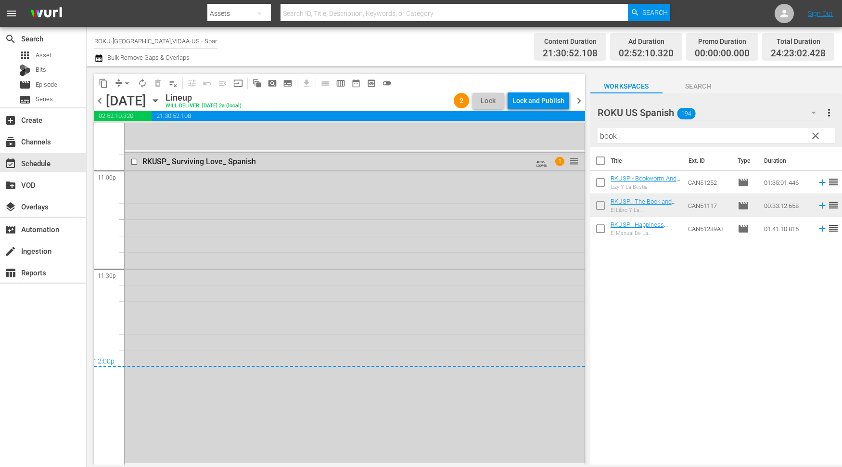
scroll to position [4468, 0]
click at [127, 87] on span "arrow_drop_down" at bounding box center [127, 83] width 10 height 10
click at [133, 136] on li "Align to End of Previous Day" at bounding box center [127, 134] width 101 height 16
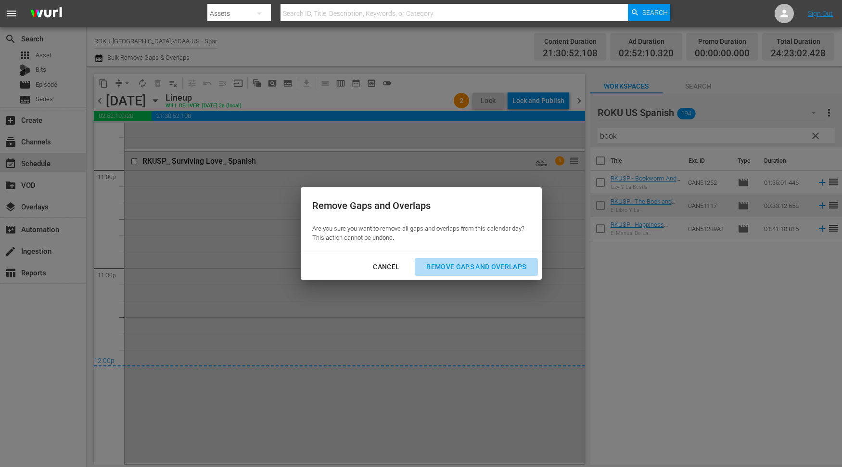
click at [499, 268] on div "Remove Gaps and Overlaps" at bounding box center [476, 267] width 115 height 12
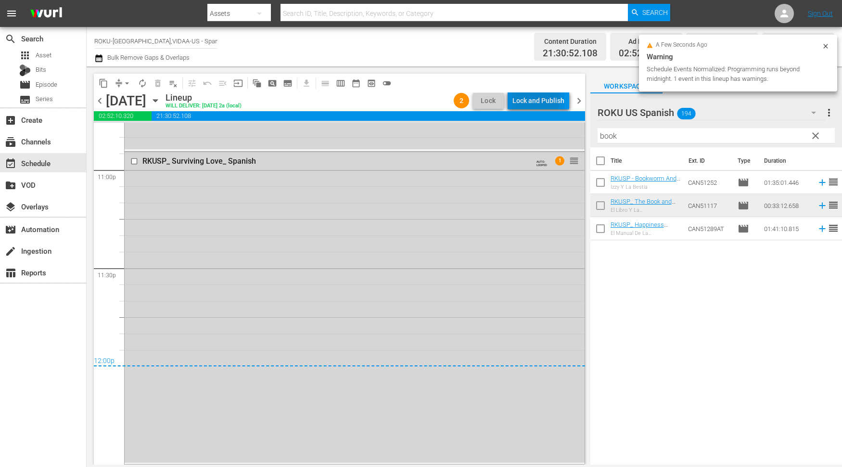
click at [525, 99] on div "Lock and Publish" at bounding box center [538, 100] width 52 height 17
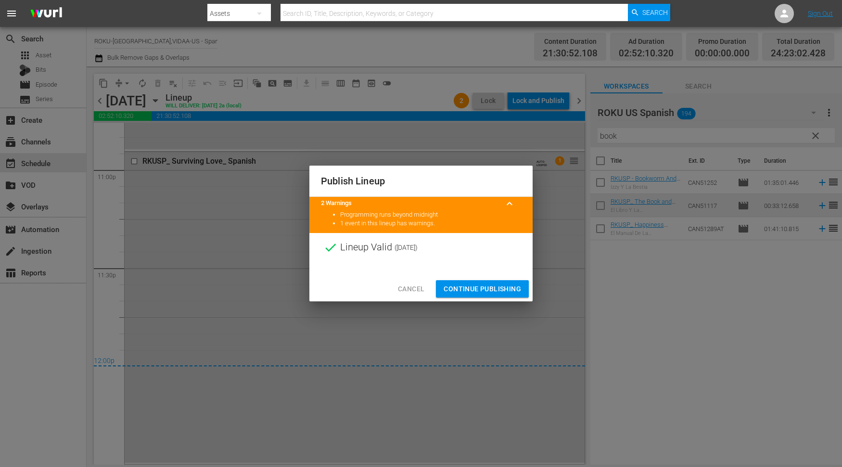
click at [498, 287] on span "Continue Publishing" at bounding box center [482, 289] width 77 height 12
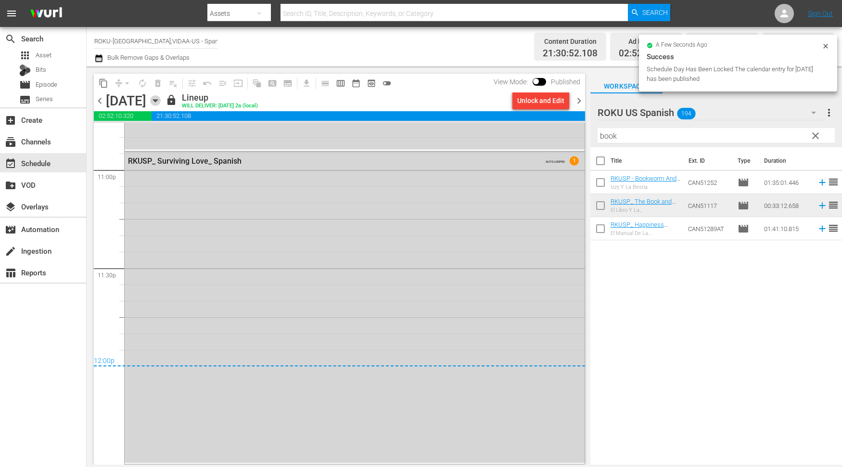
click at [161, 99] on icon "button" at bounding box center [155, 100] width 11 height 11
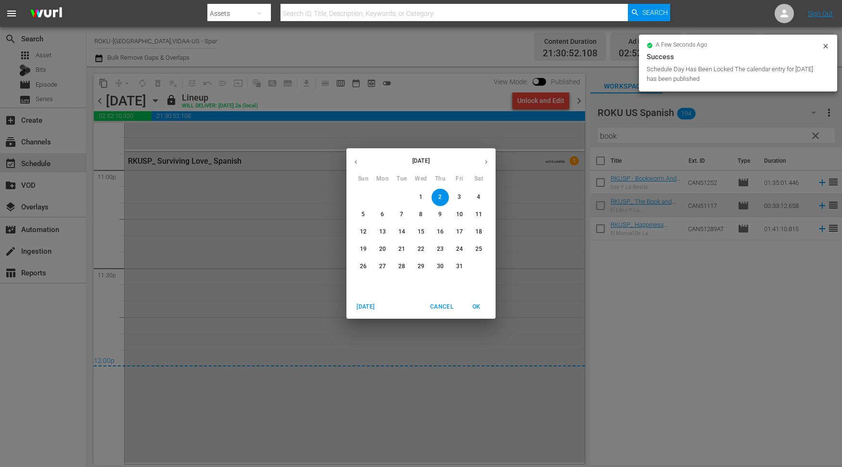
click at [460, 197] on p "3" at bounding box center [459, 197] width 3 height 8
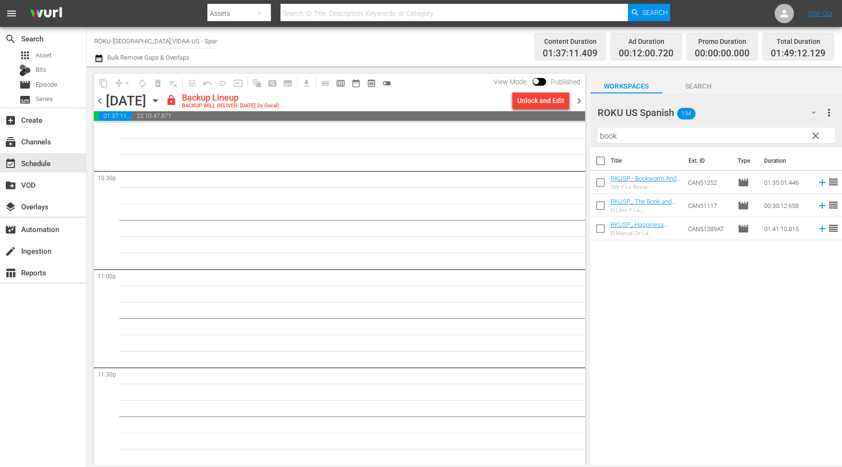
scroll to position [4370, 0]
click at [535, 97] on div "Unlock and Edit" at bounding box center [540, 100] width 47 height 17
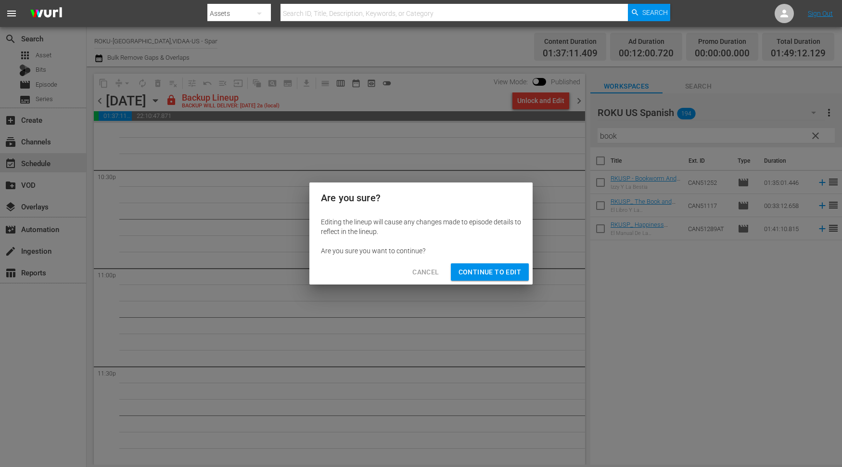
click at [497, 271] on span "Continue to Edit" at bounding box center [490, 272] width 63 height 12
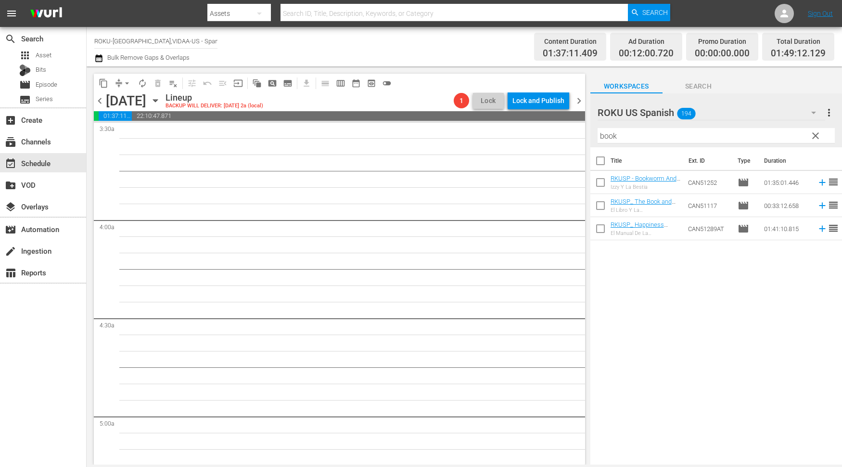
scroll to position [0, 0]
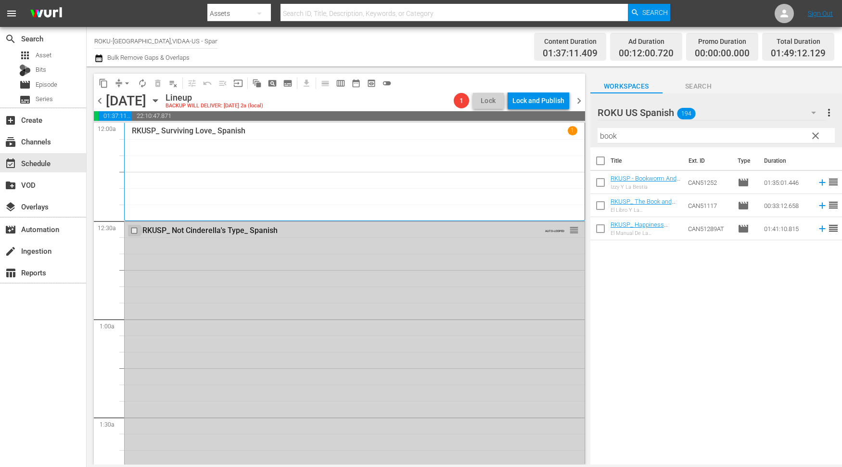
click at [134, 230] on input "checkbox" at bounding box center [135, 231] width 10 height 8
click at [157, 82] on span "delete_forever_outlined" at bounding box center [158, 83] width 10 height 10
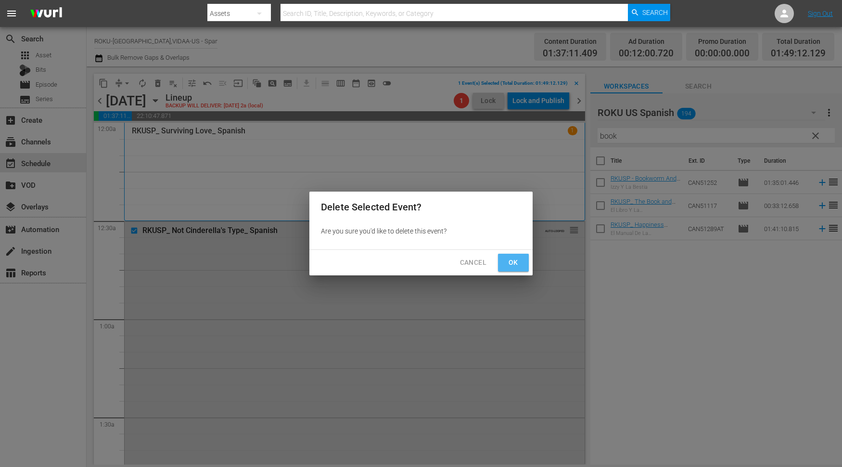
click at [519, 263] on span "Ok" at bounding box center [513, 262] width 15 height 12
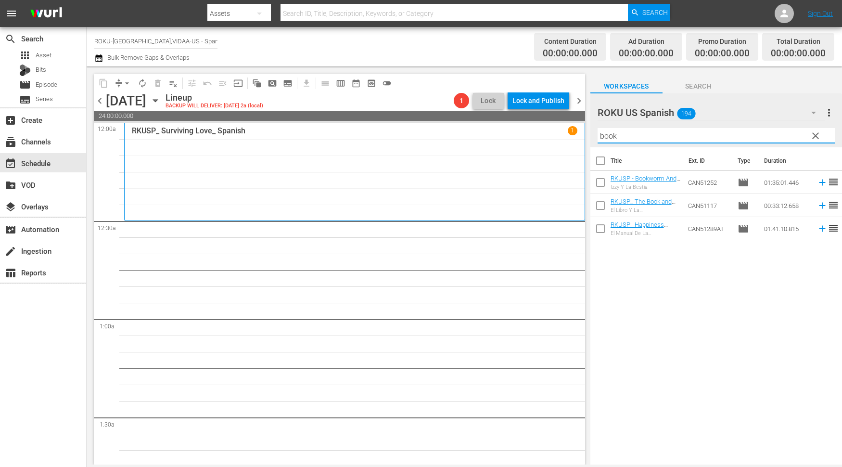
drag, startPoint x: 647, startPoint y: 141, endPoint x: 564, endPoint y: 136, distance: 82.9
click at [564, 136] on div "content_copy compress arrow_drop_down autorenew_outlined delete_forever_outline…" at bounding box center [464, 265] width 755 height 398
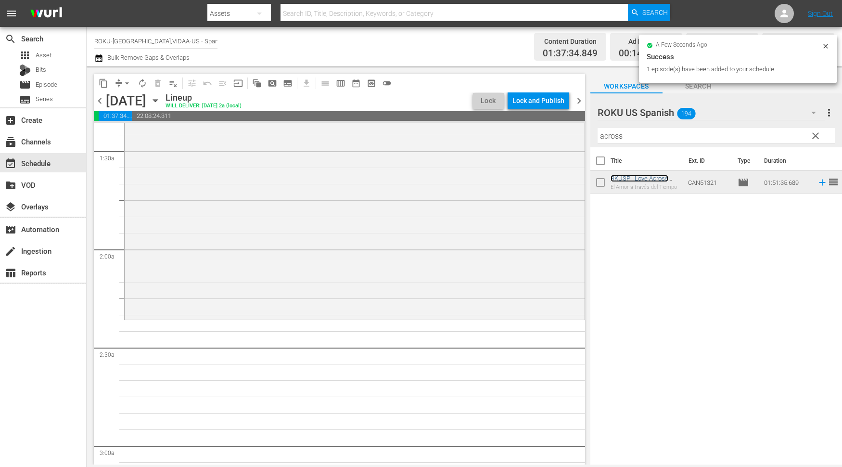
scroll to position [267, 0]
drag, startPoint x: 629, startPoint y: 138, endPoint x: 523, endPoint y: 127, distance: 107.4
click at [523, 127] on div "content_copy compress arrow_drop_down autorenew_outlined delete_forever_outline…" at bounding box center [464, 265] width 755 height 398
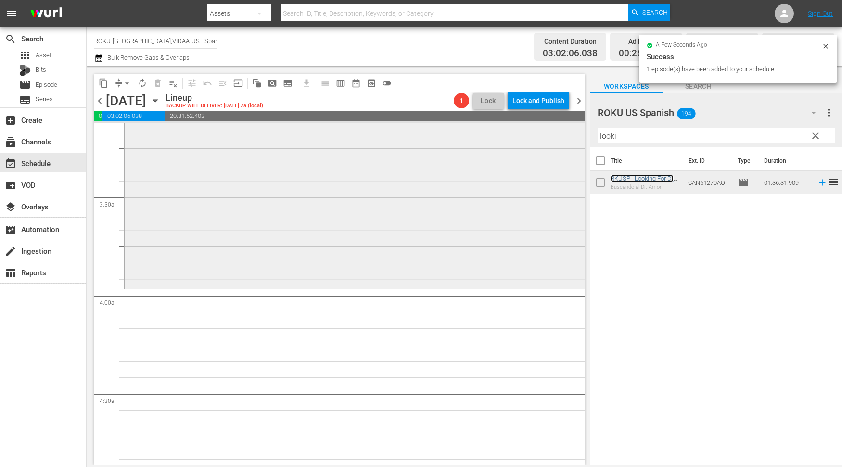
scroll to position [641, 0]
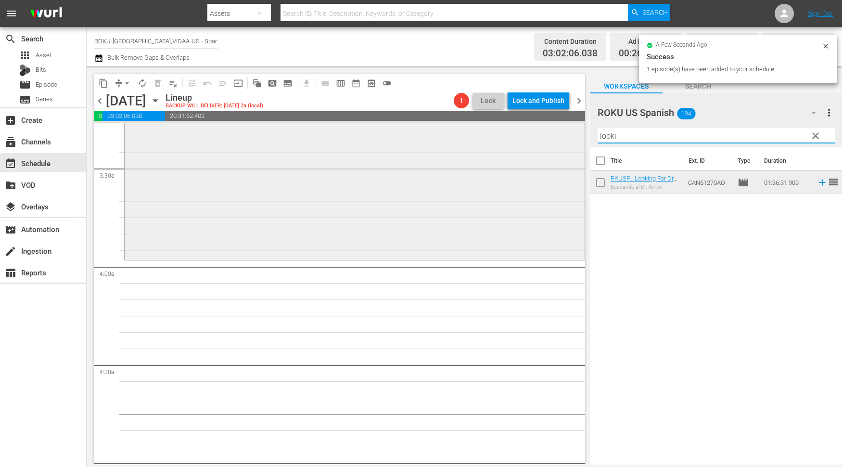
drag, startPoint x: 629, startPoint y: 137, endPoint x: 499, endPoint y: 133, distance: 130.4
click at [499, 133] on div "content_copy compress arrow_drop_down autorenew_outlined delete_forever_outline…" at bounding box center [464, 265] width 755 height 398
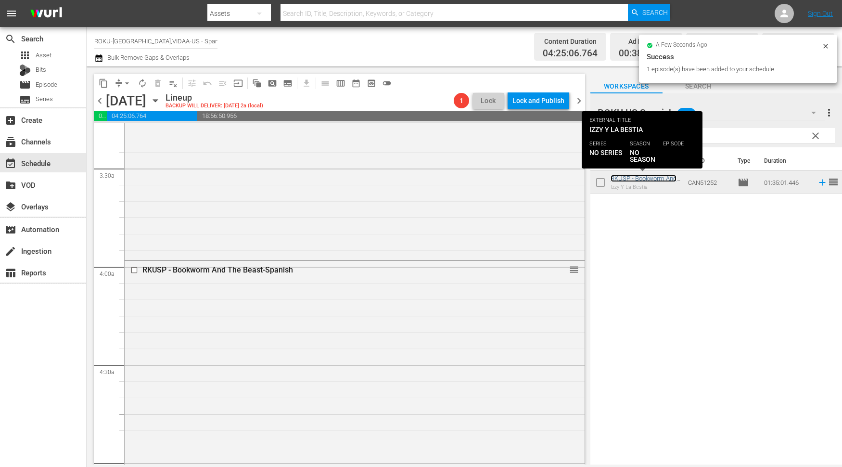
scroll to position [908, 0]
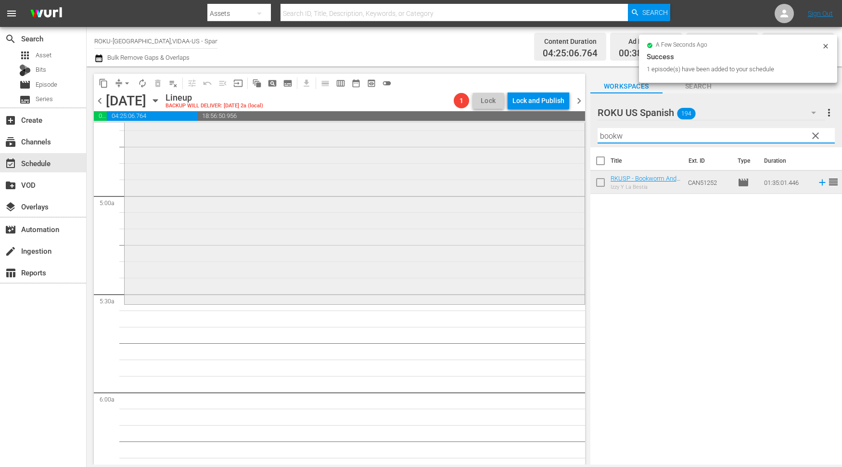
drag, startPoint x: 633, startPoint y: 134, endPoint x: 503, endPoint y: 132, distance: 129.9
click at [503, 132] on div "content_copy compress arrow_drop_down autorenew_outlined delete_forever_outline…" at bounding box center [464, 265] width 755 height 398
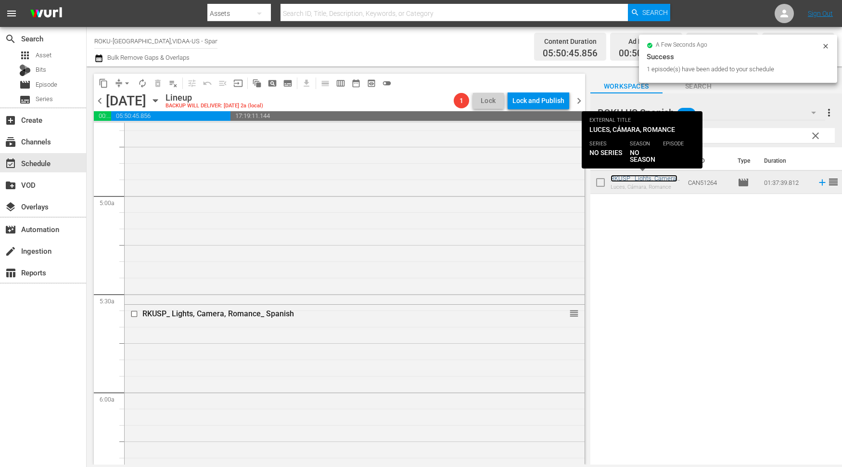
scroll to position [1122, 0]
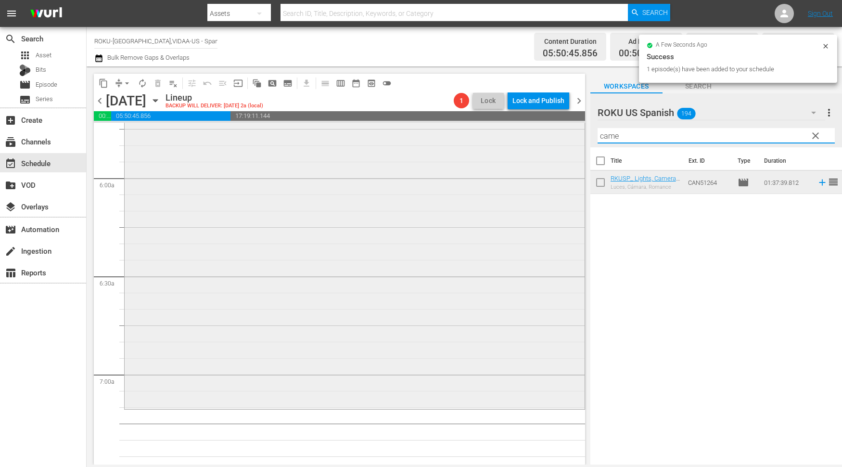
drag, startPoint x: 648, startPoint y: 135, endPoint x: 420, endPoint y: 133, distance: 228.5
click at [427, 132] on div "content_copy compress arrow_drop_down autorenew_outlined delete_forever_outline…" at bounding box center [464, 265] width 755 height 398
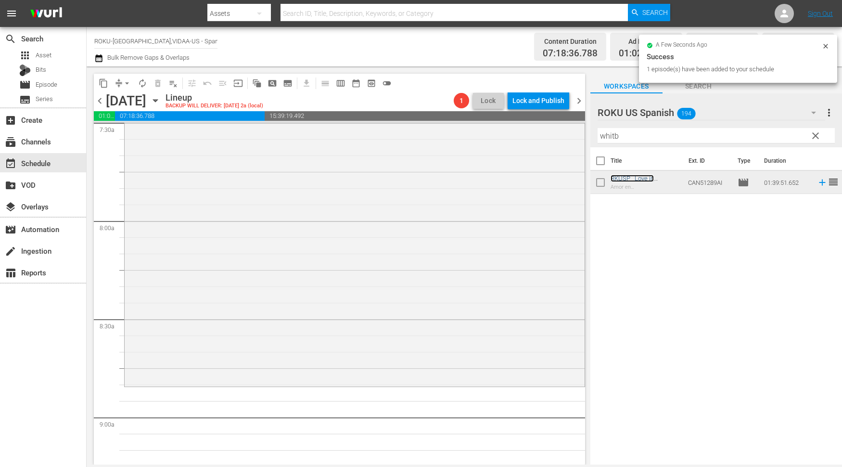
scroll to position [1497, 0]
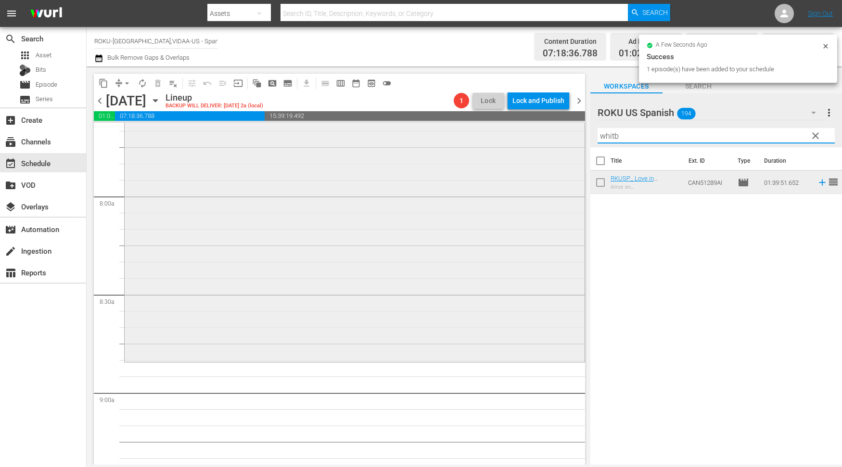
drag, startPoint x: 660, startPoint y: 139, endPoint x: 403, endPoint y: 143, distance: 257.5
click at [403, 143] on div "content_copy compress arrow_drop_down autorenew_outlined delete_forever_outline…" at bounding box center [464, 265] width 755 height 398
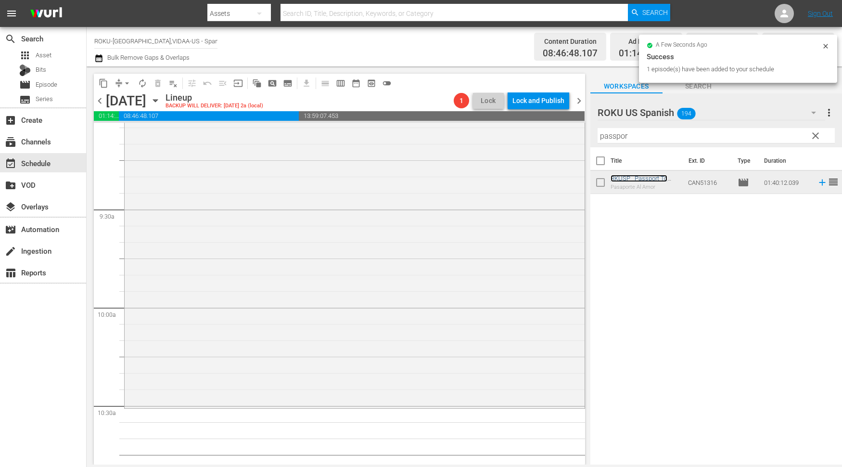
scroll to position [1871, 0]
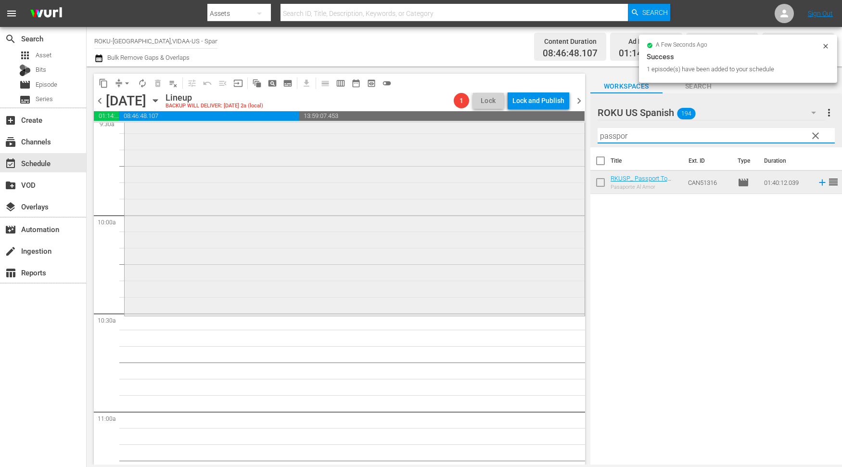
drag, startPoint x: 648, startPoint y: 131, endPoint x: 527, endPoint y: 136, distance: 121.4
click at [527, 136] on div "content_copy compress arrow_drop_down autorenew_outlined delete_forever_outline…" at bounding box center [464, 265] width 755 height 398
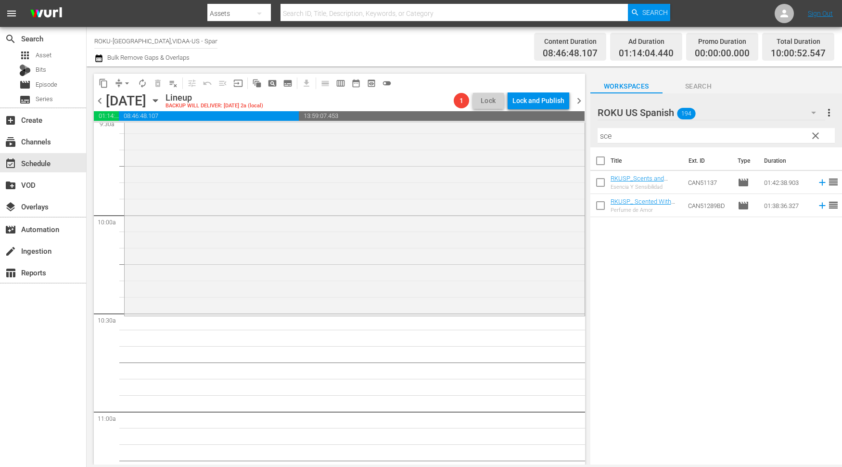
click at [689, 258] on div "Title Ext. ID Type Duration RKUSP_Scents and Sensibility_ Spanish Esencia Y Sen…" at bounding box center [716, 306] width 252 height 319
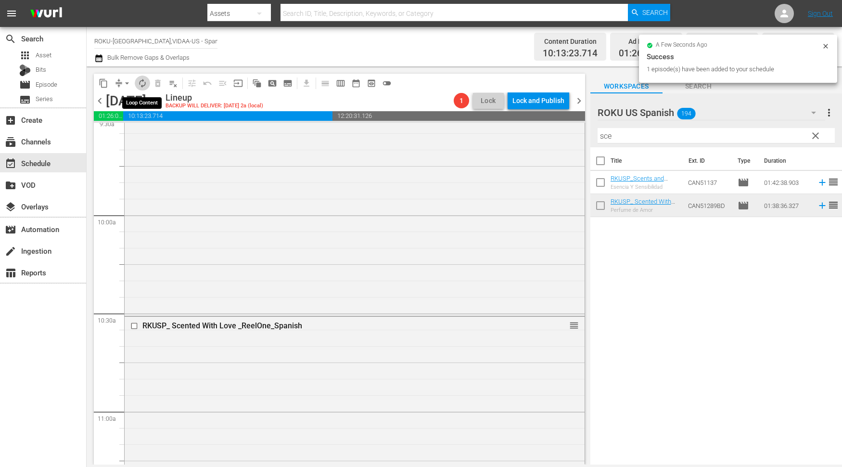
click at [142, 88] on button "autorenew_outlined" at bounding box center [142, 83] width 15 height 15
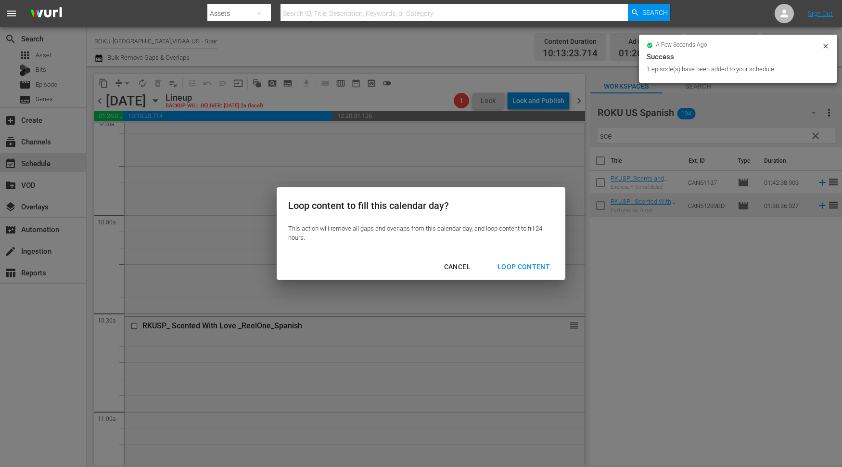
click at [521, 262] on div "Loop Content" at bounding box center [524, 267] width 68 height 12
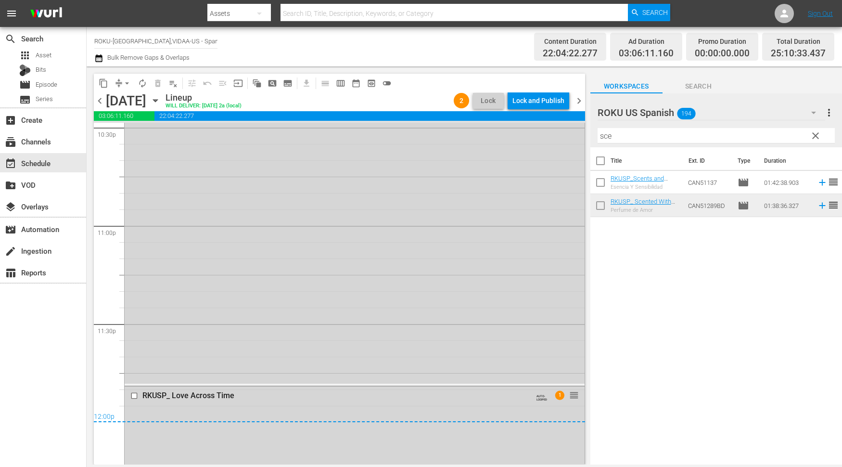
scroll to position [4437, 0]
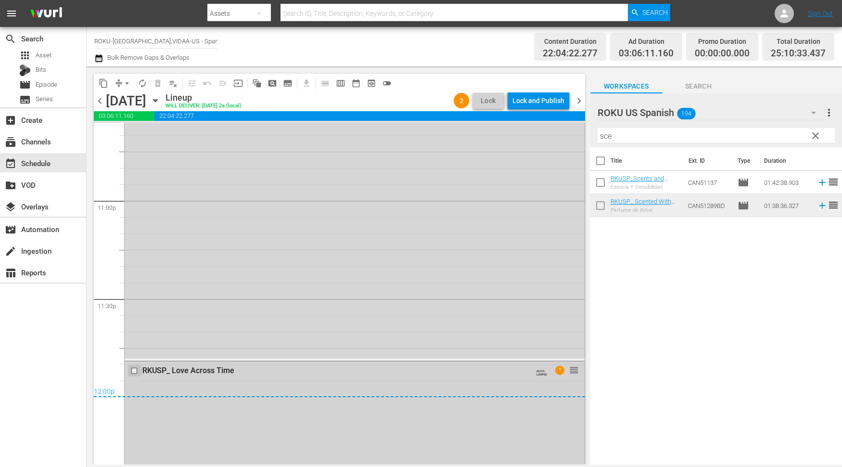
click at [132, 372] on input "checkbox" at bounding box center [135, 371] width 10 height 8
click at [155, 84] on span "delete_forever_outlined" at bounding box center [158, 83] width 10 height 10
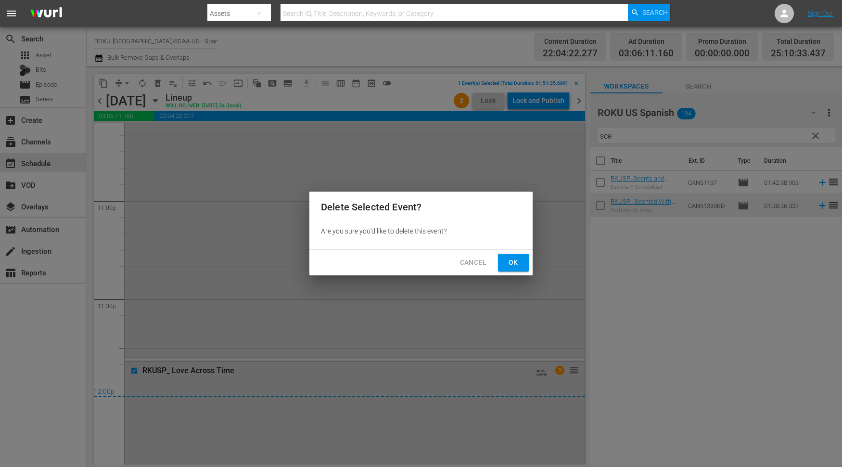
click at [513, 260] on span "Ok" at bounding box center [513, 262] width 15 height 12
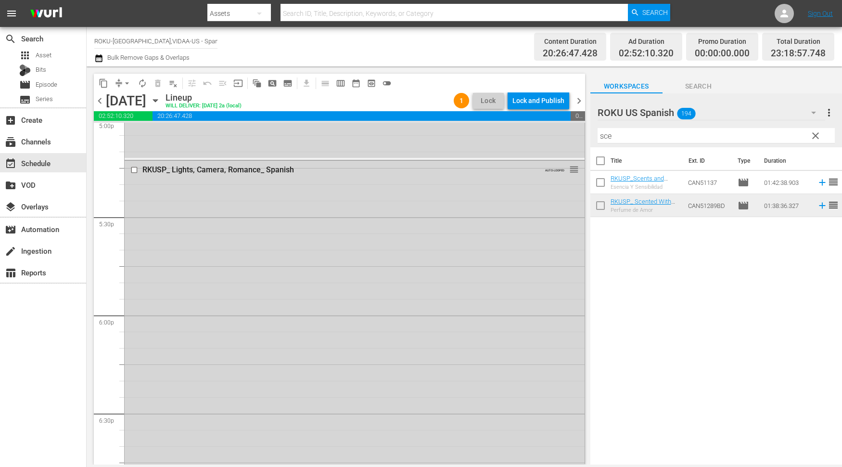
scroll to position [3247, 0]
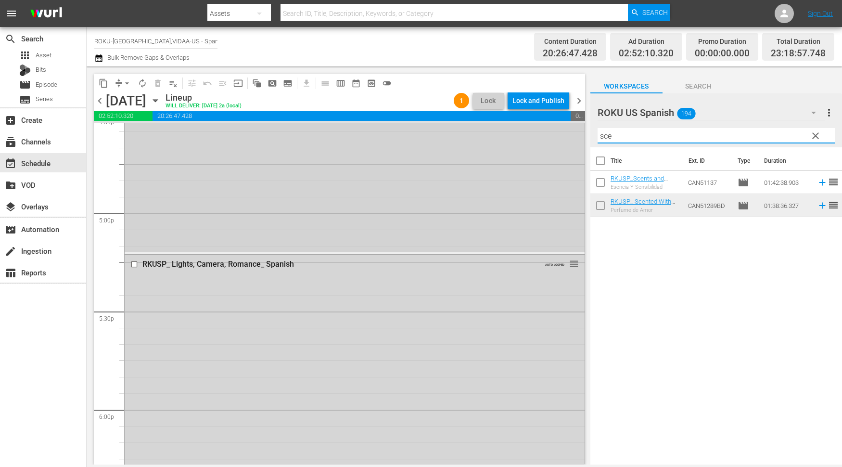
drag, startPoint x: 627, startPoint y: 136, endPoint x: 532, endPoint y: 133, distance: 94.8
click at [532, 133] on div "content_copy compress arrow_drop_down autorenew_outlined delete_forever_outline…" at bounding box center [464, 265] width 755 height 398
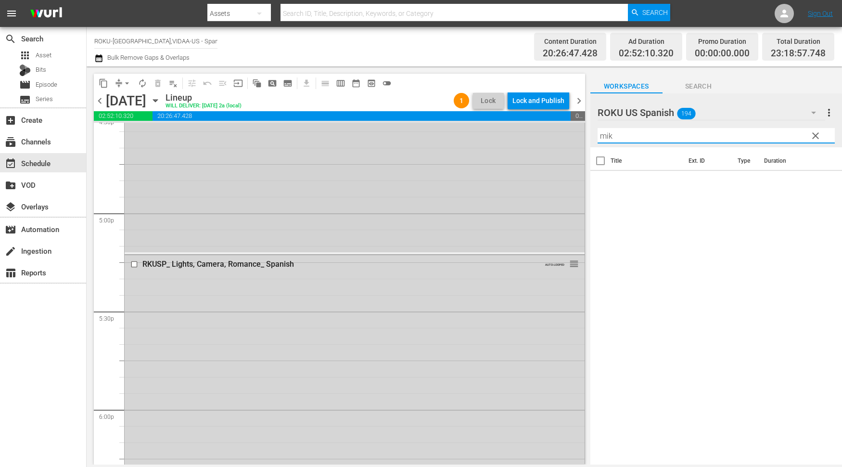
type input "mike"
drag, startPoint x: 646, startPoint y: 130, endPoint x: 574, endPoint y: 131, distance: 72.7
click at [574, 131] on div "content_copy compress arrow_drop_down autorenew_outlined delete_forever_outline…" at bounding box center [464, 265] width 755 height 398
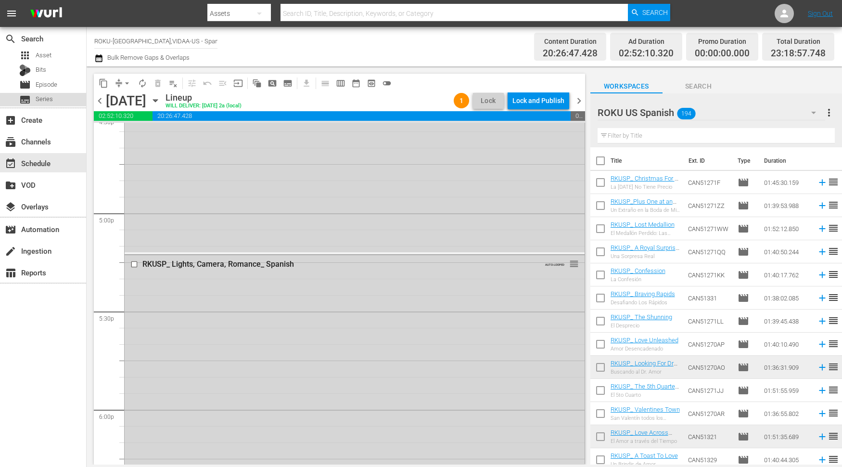
click at [51, 102] on span "Series" at bounding box center [44, 99] width 17 height 10
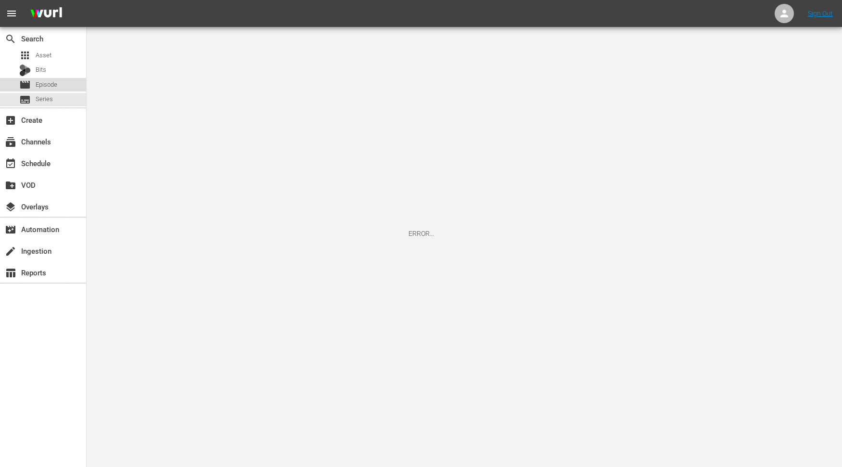
click at [55, 83] on span "Episode" at bounding box center [47, 85] width 22 height 10
click at [51, 84] on span "Episode" at bounding box center [47, 85] width 22 height 10
click at [40, 54] on span "Asset" at bounding box center [44, 56] width 16 height 10
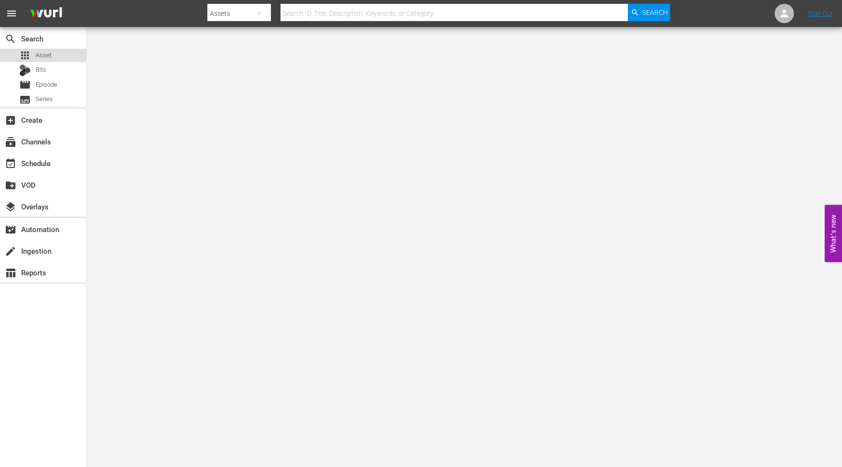
click at [51, 55] on div "apps Asset" at bounding box center [43, 55] width 86 height 13
click at [50, 86] on span "Episode" at bounding box center [47, 85] width 22 height 10
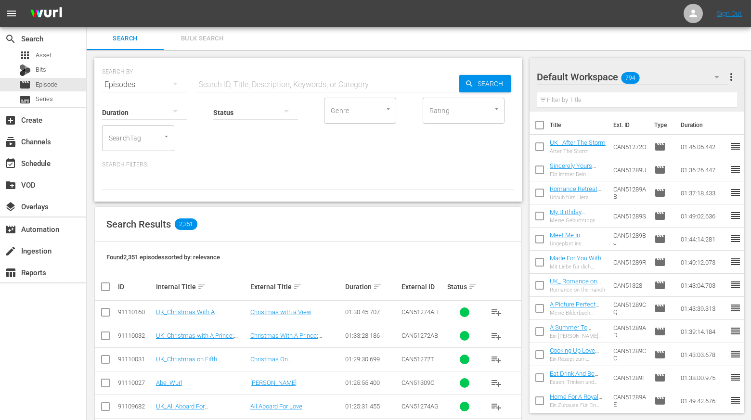
click at [209, 84] on input "text" at bounding box center [327, 84] width 263 height 23
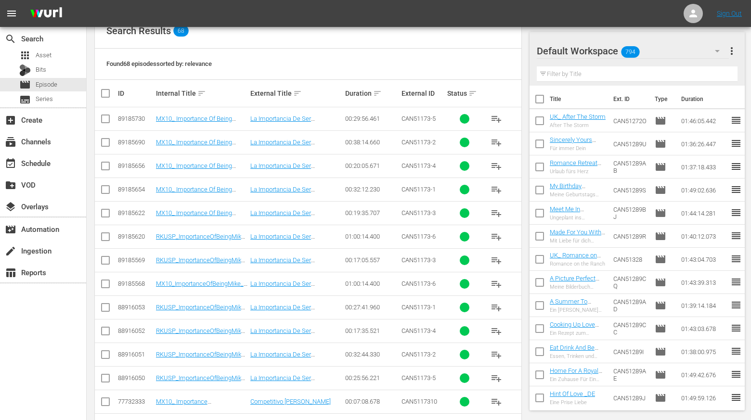
scroll to position [290, 0]
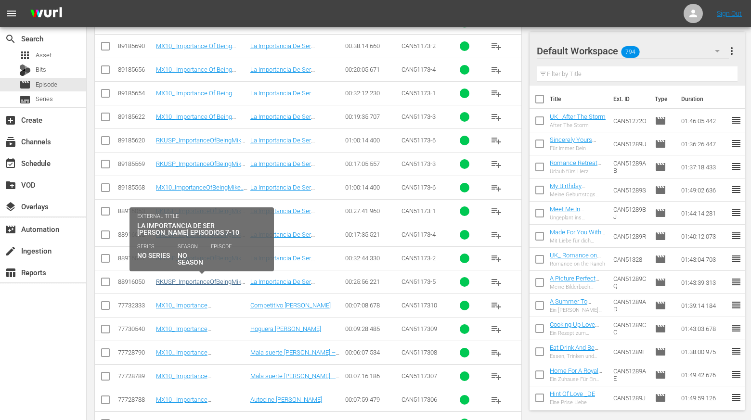
type input "[PERSON_NAME]"
click at [208, 280] on link "RKUSP_ImportanceOfBeingMike_Eps_7-10" at bounding box center [201, 285] width 91 height 14
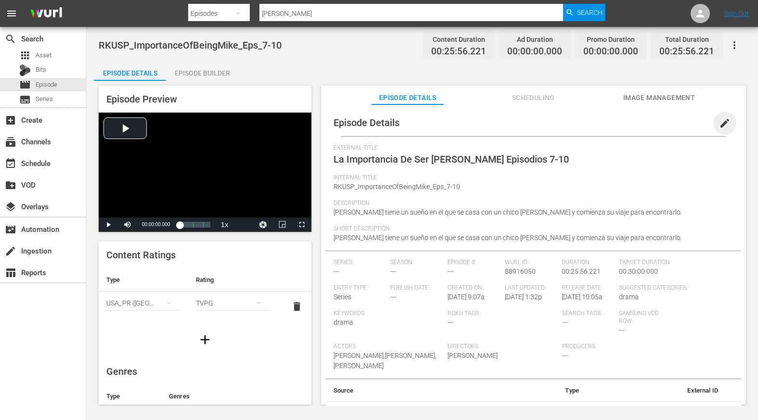
click at [722, 125] on span "edit" at bounding box center [725, 123] width 12 height 12
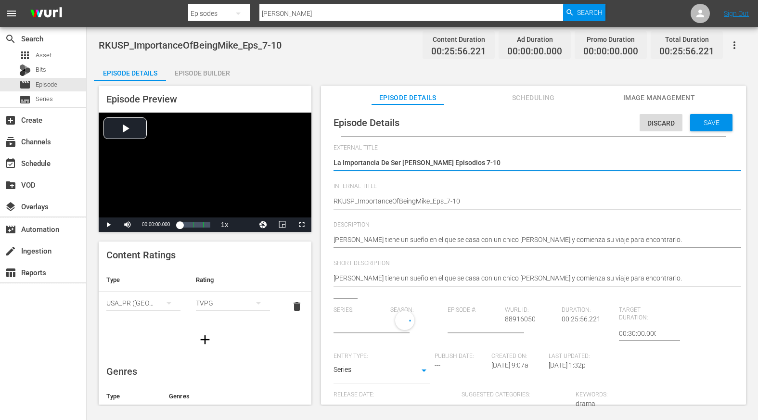
type input "No Series"
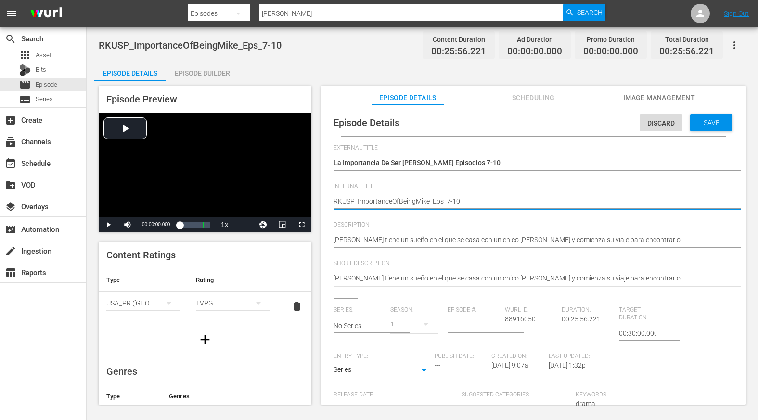
click at [357, 200] on textarea "RKUSP_ImportanceOfBeingMike_Eps_7-10" at bounding box center [530, 202] width 395 height 12
type textarea "RKUSP_ ImportanceOfBeingMike_Eps_7-10"
click at [393, 200] on textarea "RKUSP_ImportanceOfBeingMike_Eps_7-10" at bounding box center [530, 202] width 395 height 12
type textarea "RKUSP_ Importance OfBeingMike_Eps_7-10"
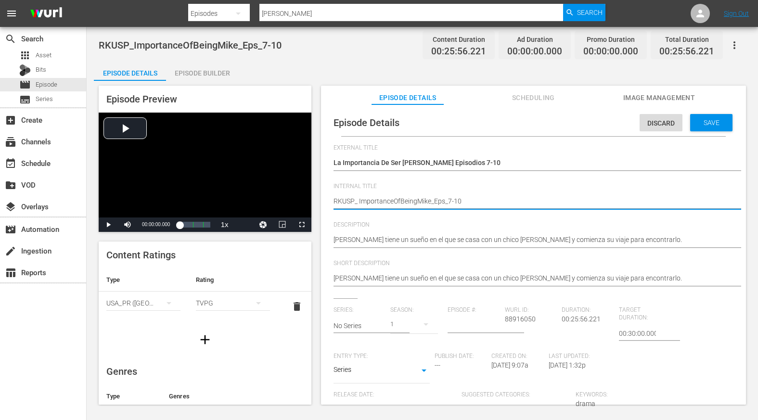
type textarea "RKUSP_ Importance OfBeingMike_Eps_7-10"
click at [402, 199] on textarea "RKUSP_ImportanceOfBeingMike_Eps_7-10" at bounding box center [530, 202] width 395 height 12
type textarea "RKUSP_ Importance Of BeingMike_Eps_7-10"
click at [420, 201] on textarea "RKUSP_ImportanceOfBeingMike_Eps_7-10" at bounding box center [530, 202] width 395 height 12
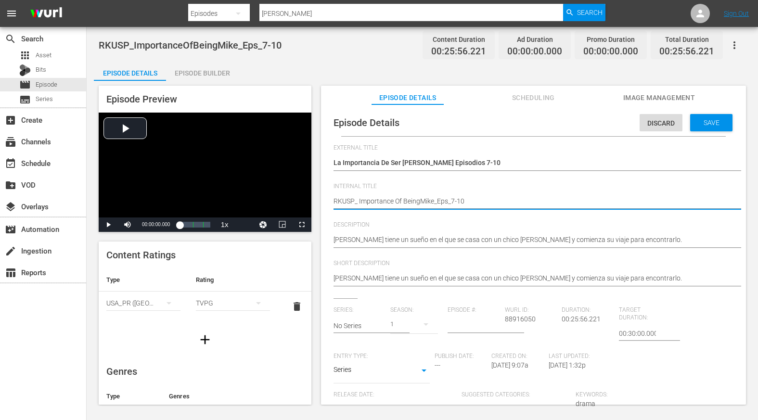
type textarea "RKUSP_ Importance Of Being Mike_Eps_7-10"
click at [436, 200] on textarea "RKUSP_ImportanceOfBeingMike_Eps_7-10" at bounding box center [530, 202] width 395 height 12
type textarea "RKUSP_ Importance Of Being [PERSON_NAME] _Eps_7-10"
click at [505, 200] on textarea "RKUSP_ImportanceOfBeingMike_Eps_7-10" at bounding box center [530, 202] width 395 height 12
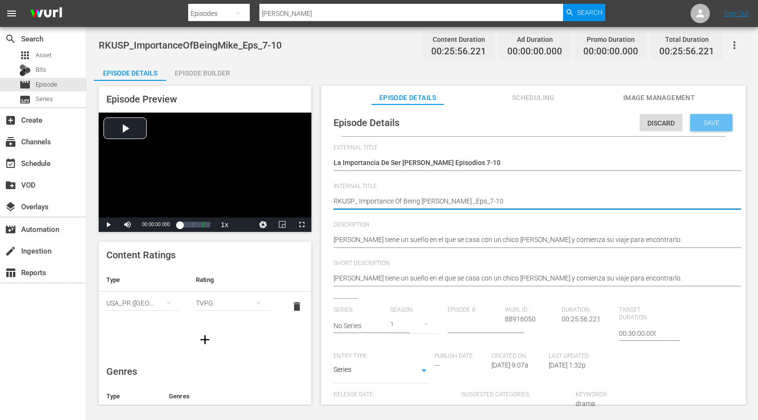
type textarea "RKUSP_ Importance Of Being [PERSON_NAME] _Eps_7-10"
click at [708, 122] on span "Save" at bounding box center [711, 123] width 31 height 8
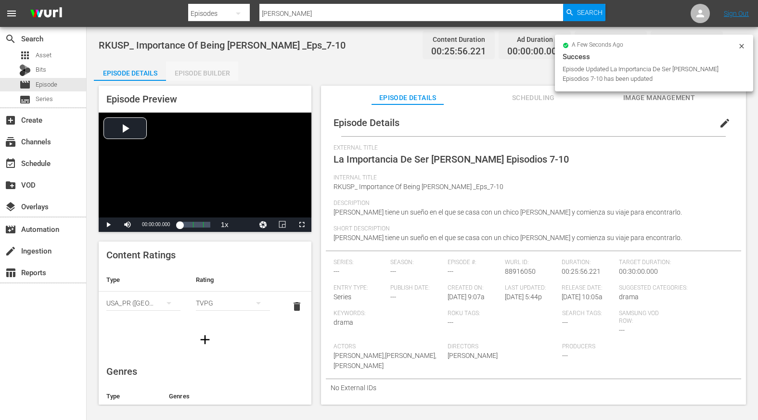
click at [197, 71] on div "Episode Builder" at bounding box center [202, 73] width 72 height 23
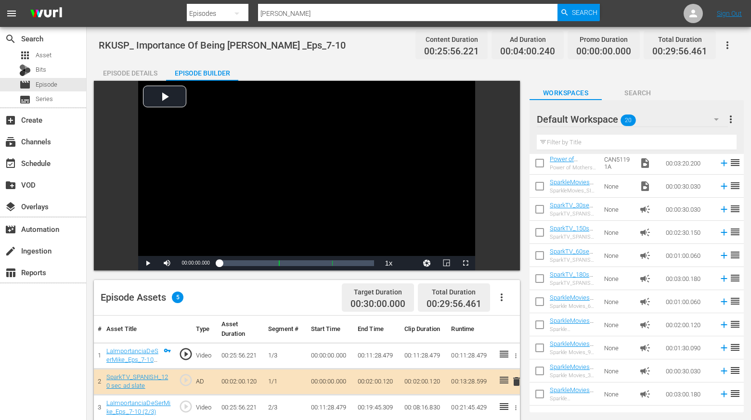
click at [676, 108] on div "Default Workspace 20" at bounding box center [631, 119] width 191 height 27
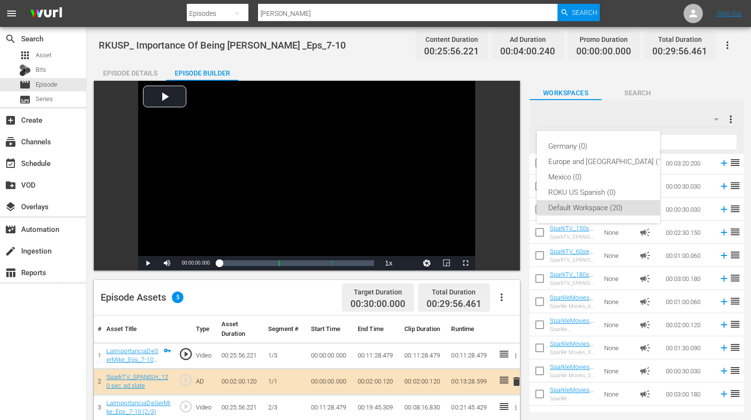
click at [725, 43] on div "Germany (0) Europe and Australia (1) Mexico (0) ROKU US Spanish (0) Default Wor…" at bounding box center [375, 210] width 751 height 420
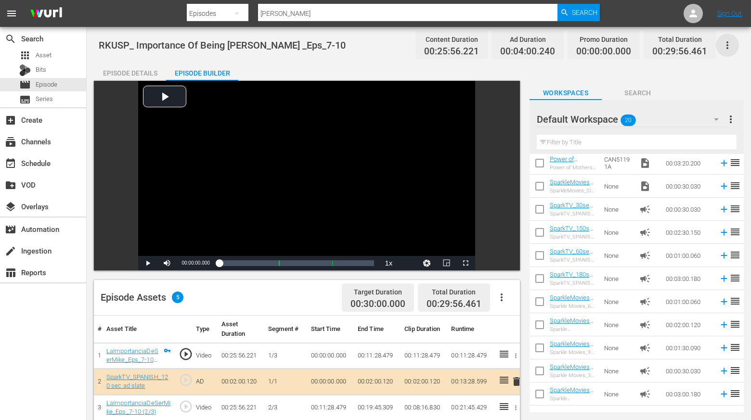
click at [725, 43] on icon "button" at bounding box center [727, 45] width 12 height 12
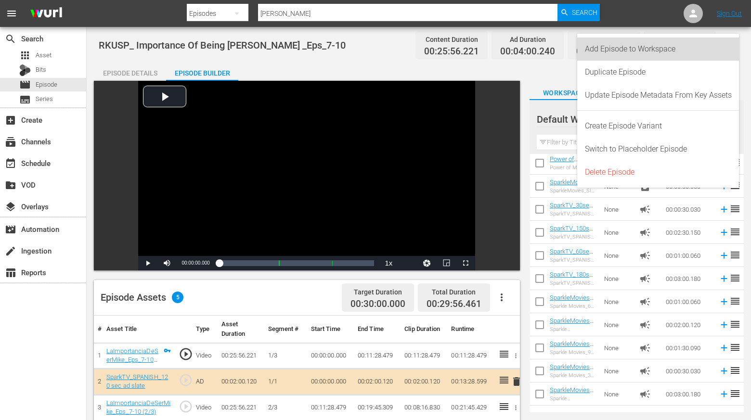
click at [612, 48] on div "Add Episode to Workspace" at bounding box center [658, 49] width 147 height 23
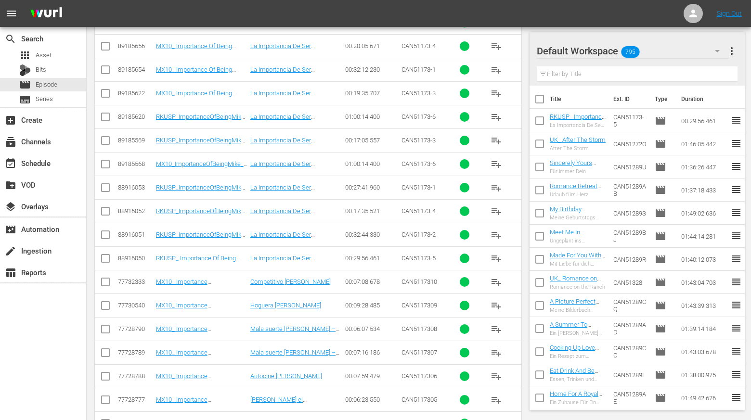
scroll to position [338, 0]
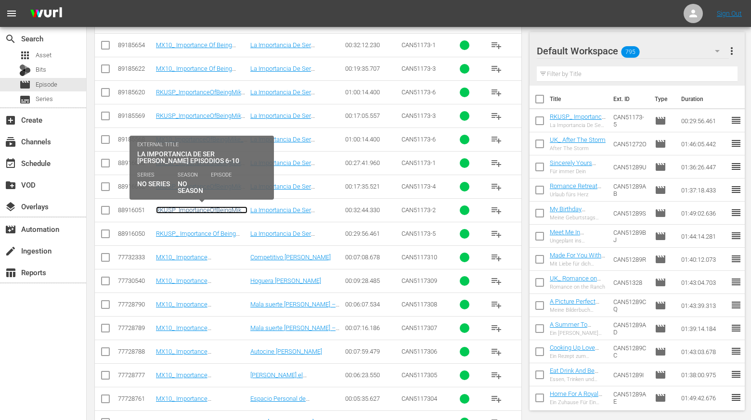
click at [207, 208] on link "RKUSP_ImportanceOfBeingMike_Eps_6-10" at bounding box center [201, 213] width 91 height 14
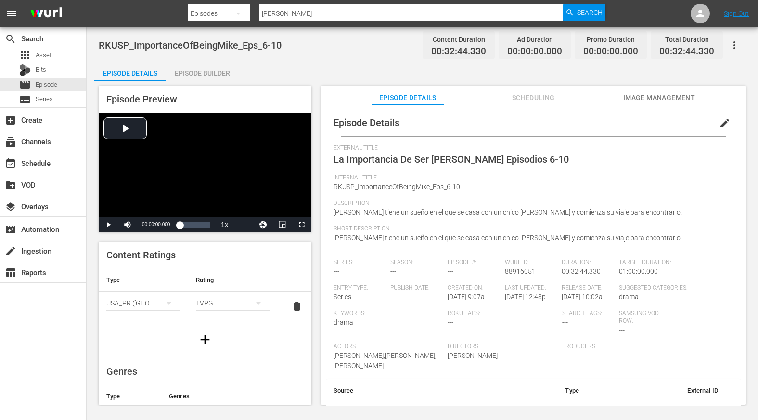
click at [719, 123] on span "edit" at bounding box center [725, 123] width 12 height 12
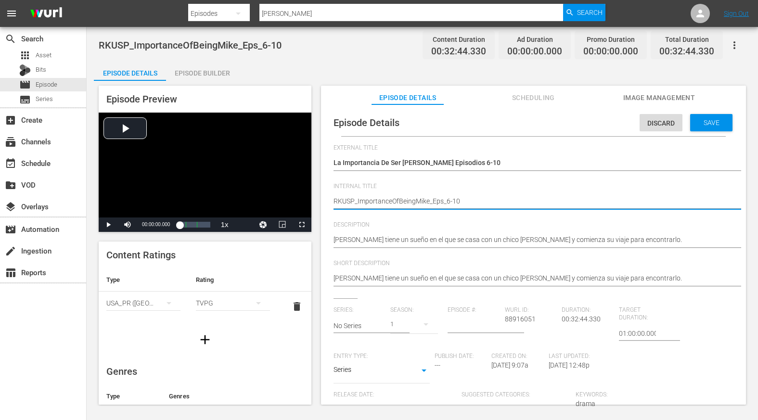
type textarea "RKUSP_ ImportanceOfBeingMike_Eps_6-10"
click at [391, 200] on textarea "RKUSP_ImportanceOfBeingMike_Eps_6-10" at bounding box center [530, 202] width 395 height 12
click at [392, 200] on textarea "RKUSP_ImportanceOfBeingMike_Eps_6-10" at bounding box center [530, 202] width 395 height 12
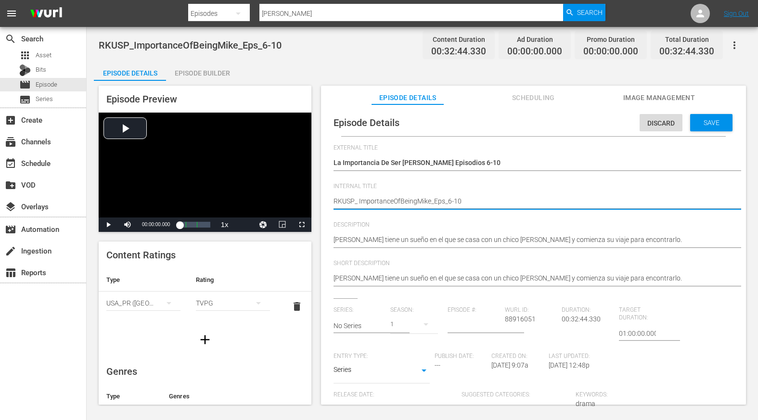
type textarea "RKUSP_ Importance OfBeingMike_Eps_6-10"
click at [403, 200] on textarea "RKUSP_ImportanceOfBeingMike_Eps_6-10" at bounding box center [530, 202] width 395 height 12
type textarea "RKUSP_ Importance Of BeingMike_Eps_6-10"
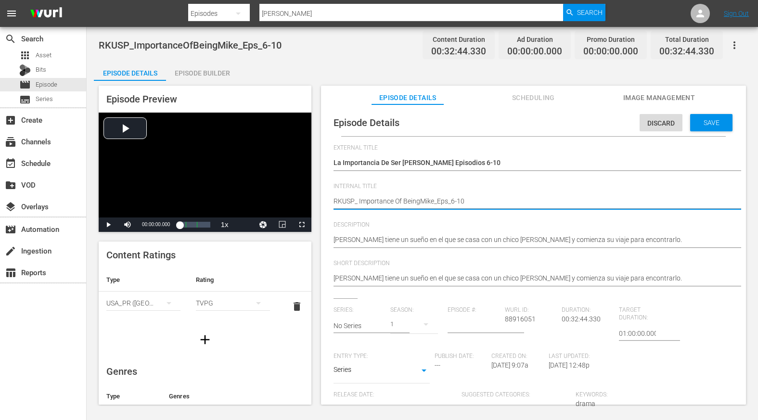
click at [419, 201] on textarea "RKUSP_ImportanceOfBeingMike_Eps_6-10" at bounding box center [530, 202] width 395 height 12
type textarea "RKUSP_ Importance Of Being Mike_Eps_6-10"
click at [434, 200] on textarea "RKUSP_ImportanceOfBeingMike_Eps_6-10" at bounding box center [530, 202] width 395 height 12
type textarea "RKUSP_ Importance Of Being Mike _Eps_6-10"
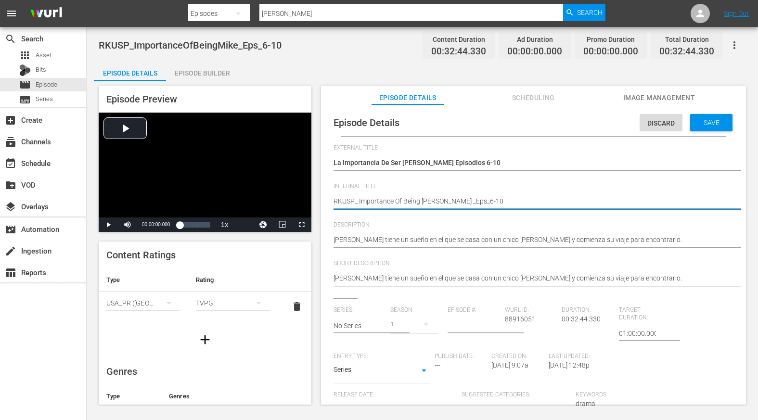
click at [501, 197] on textarea "RKUSP_ImportanceOfBeingMike_Eps_6-10" at bounding box center [530, 202] width 395 height 12
type textarea "RKUSP_ Importance Of Being Mike _Eps_6-10"
click at [710, 120] on span "Save" at bounding box center [711, 123] width 31 height 8
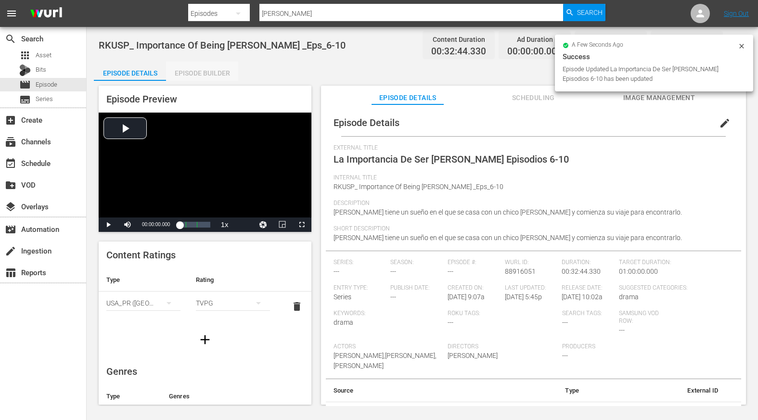
click at [204, 70] on div "Episode Builder" at bounding box center [202, 73] width 72 height 23
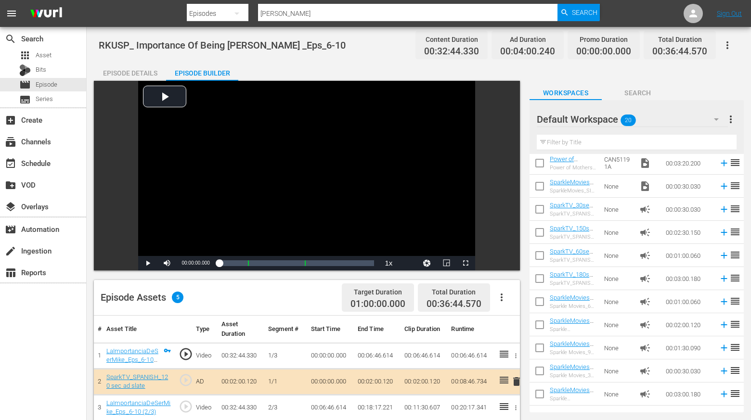
click at [727, 44] on icon "button" at bounding box center [727, 45] width 12 height 12
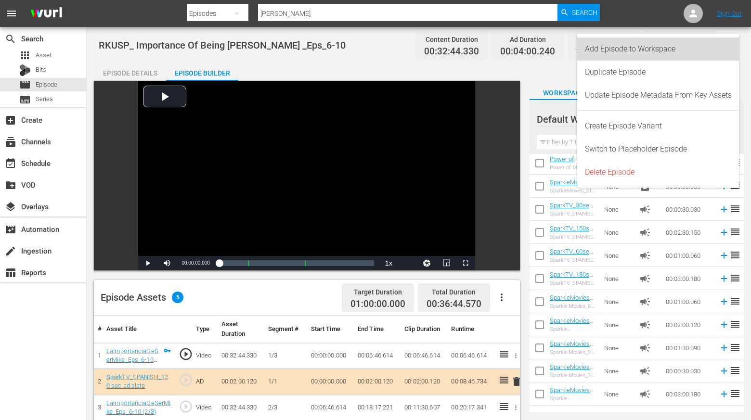
click at [658, 45] on div "Add Episode to Workspace" at bounding box center [658, 49] width 147 height 23
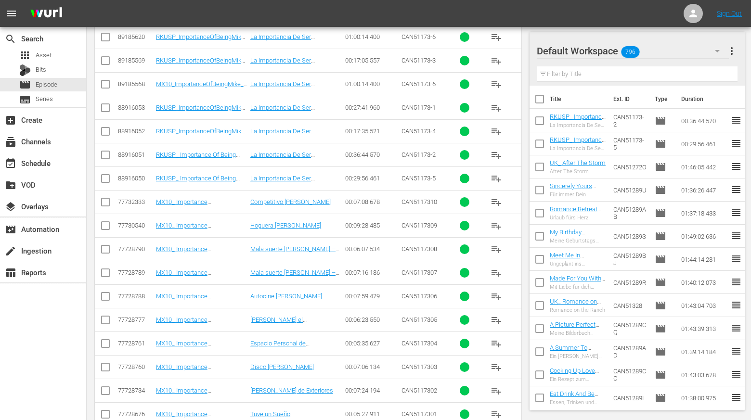
scroll to position [345, 0]
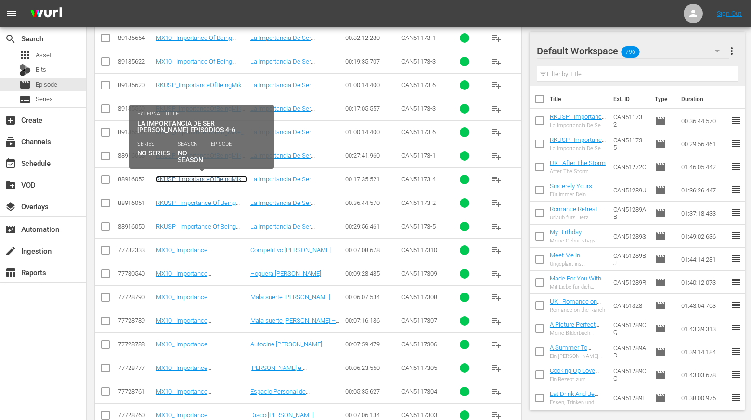
click at [202, 178] on link "RKUSP_ImportanceOfBeingMike_Eps_4-6" at bounding box center [201, 183] width 91 height 14
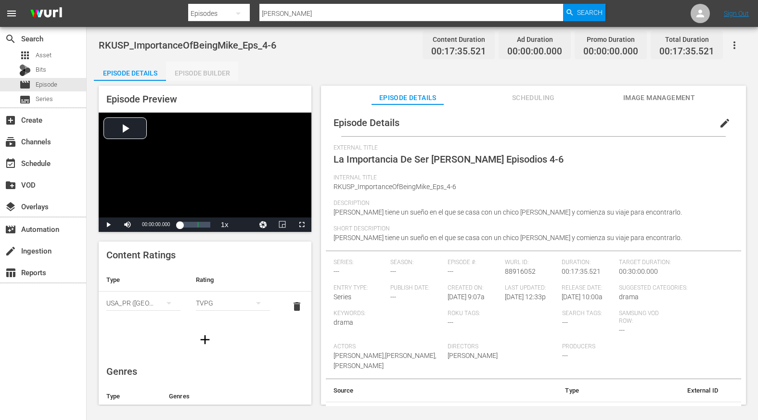
click at [205, 74] on div "Episode Builder" at bounding box center [202, 73] width 72 height 23
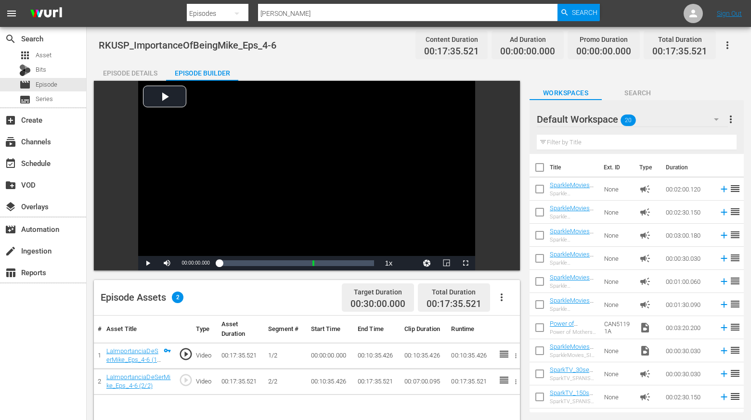
click at [124, 71] on div "Episode Details" at bounding box center [130, 73] width 72 height 23
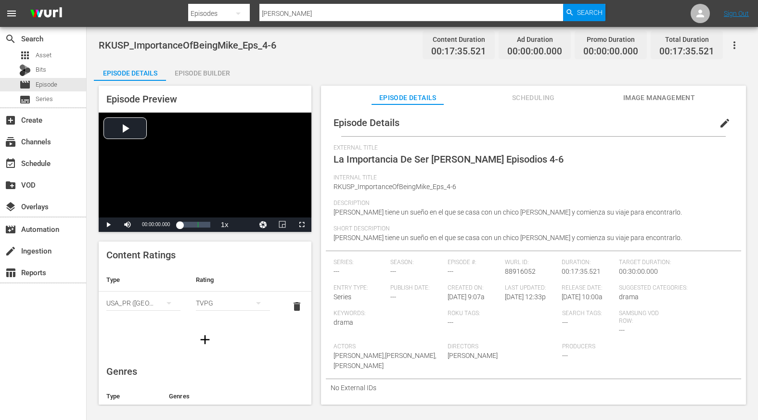
click at [719, 121] on span "edit" at bounding box center [725, 123] width 12 height 12
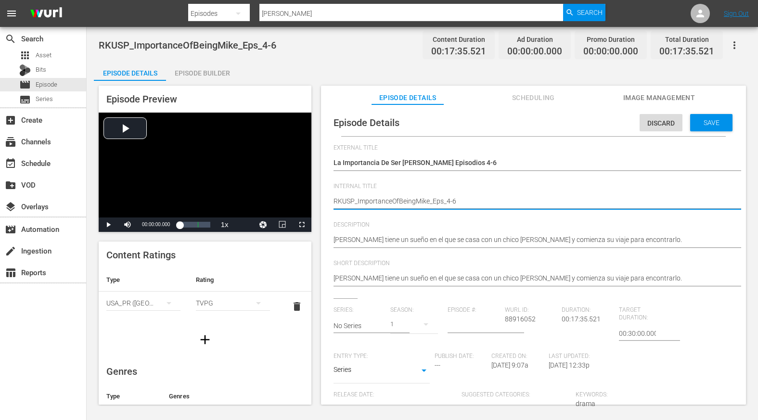
type textarea "RKUSP_ ImportanceOfBeingMike_Eps_4-6"
click at [393, 201] on textarea "RKUSP_ImportanceOfBeingMike_Eps_4-6" at bounding box center [530, 202] width 395 height 12
type textarea "RKUSP_ Importance OfBeingMike_Eps_4-6"
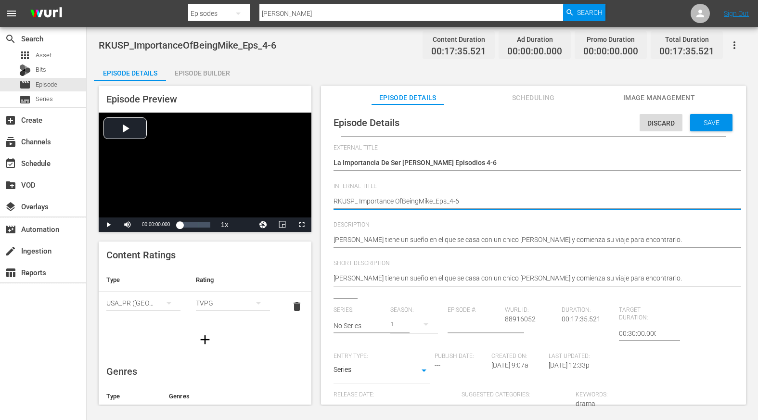
click at [402, 200] on textarea "RKUSP_ImportanceOfBeingMike_Eps_4-6" at bounding box center [530, 202] width 395 height 12
type textarea "RKUSP_ Importance Of BeingMike_Eps_4-6"
click at [420, 201] on textarea "RKUSP_ImportanceOfBeingMike_Eps_4-6" at bounding box center [530, 202] width 395 height 12
type textarea "RKUSP_ Importance Of Being Mike_Eps_4-6"
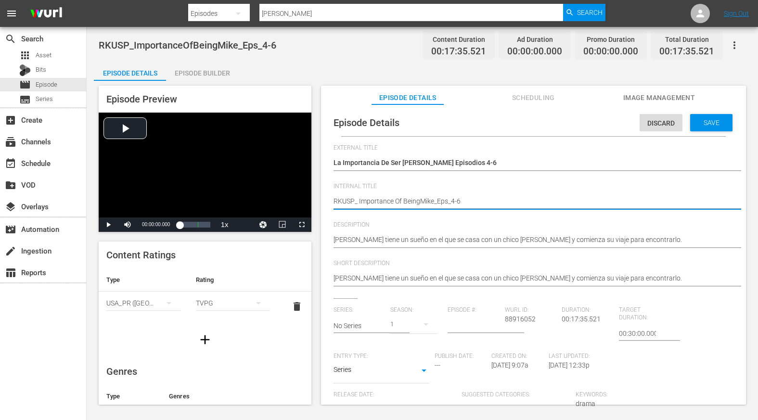
type textarea "RKUSP_ Importance Of Being Mike_Eps_4-6"
click at [435, 201] on textarea "RKUSP_ImportanceOfBeingMike_Eps_4-6" at bounding box center [530, 202] width 395 height 12
type textarea "RKUSP_ Importance Of Being [PERSON_NAME] _Eps_4-6"
click at [703, 123] on span "Save" at bounding box center [711, 123] width 31 height 8
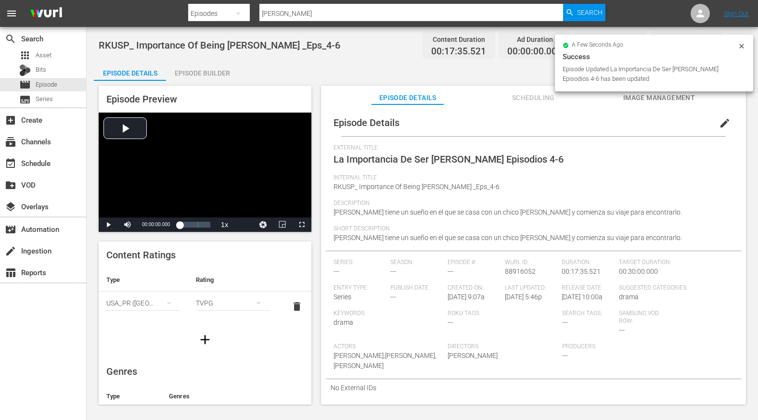
click at [196, 71] on div "Episode Builder" at bounding box center [202, 73] width 72 height 23
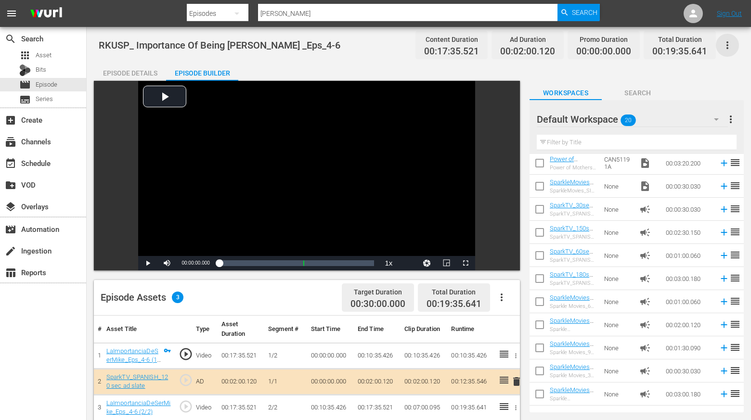
click at [725, 45] on icon "button" at bounding box center [727, 45] width 12 height 12
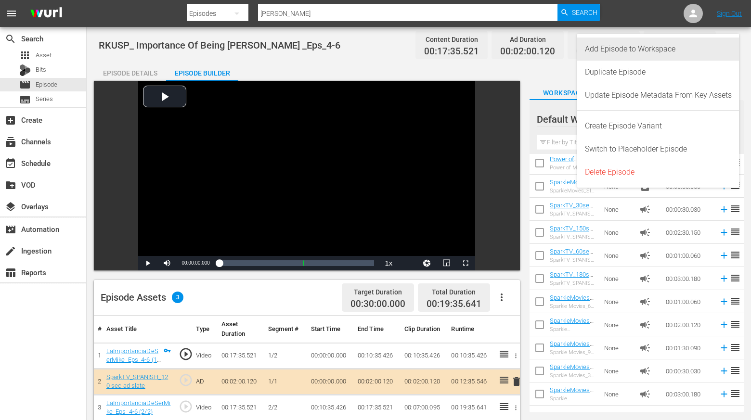
click at [620, 51] on div "Add Episode to Workspace" at bounding box center [658, 49] width 147 height 23
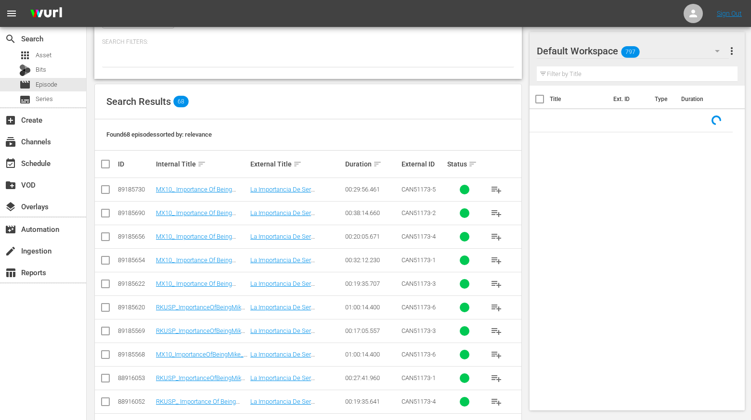
scroll to position [242, 0]
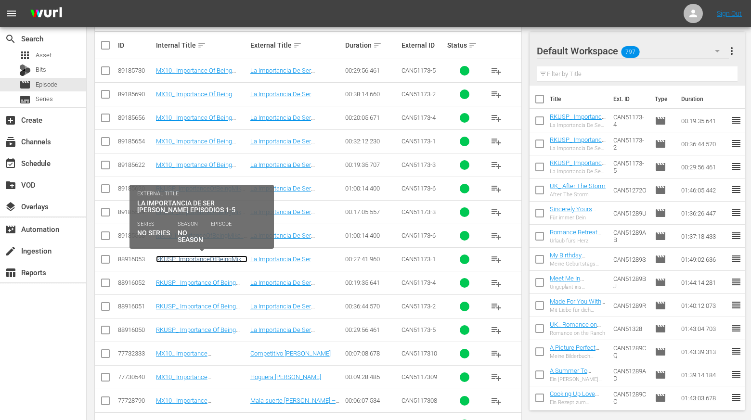
click at [192, 258] on link "RKUSP_ImportanceOfBeingMike_Eps_1-5" at bounding box center [201, 262] width 91 height 14
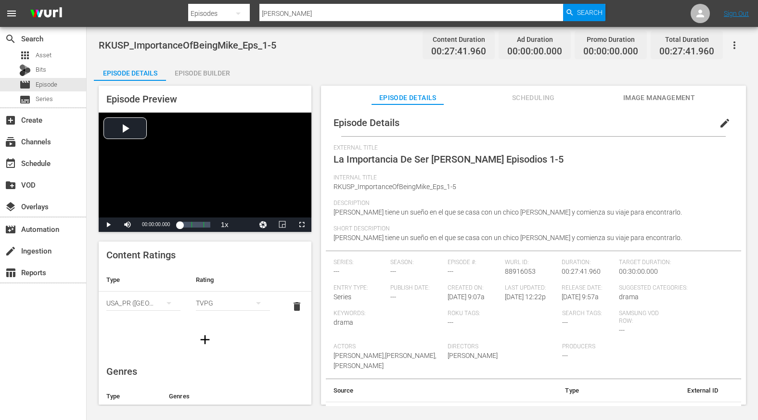
click at [719, 123] on span "edit" at bounding box center [725, 123] width 12 height 12
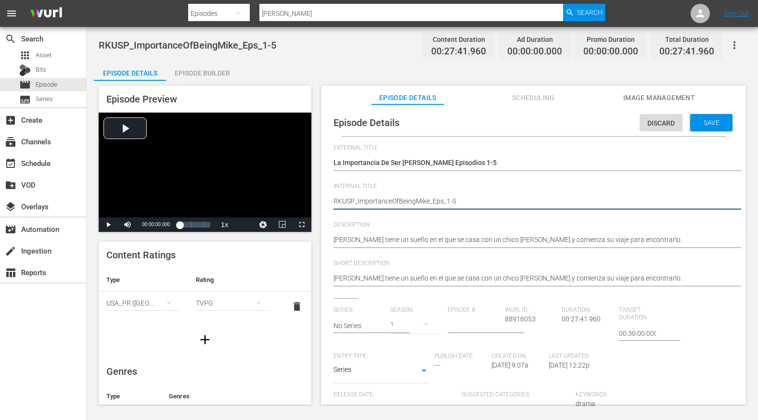
type textarea "RKUSP_ ImportanceOfBeingMike_Eps_1-5"
click at [392, 200] on textarea "RKUSP_ImportanceOfBeingMike_Eps_1-5" at bounding box center [530, 202] width 395 height 12
type textarea "RKUSP_ Importance OfBeingMike_Eps_1-5"
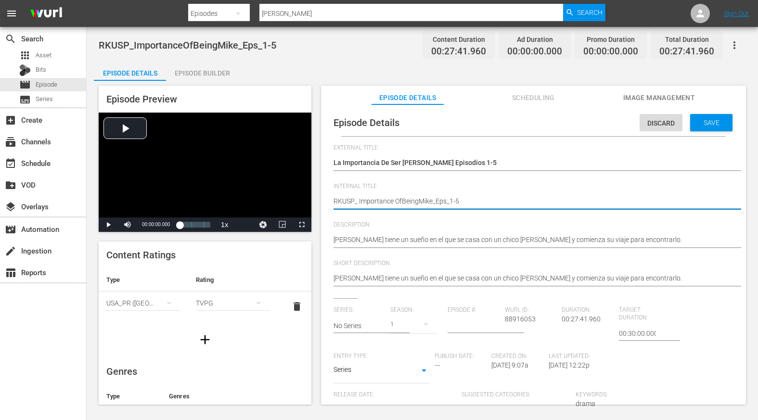
click at [401, 200] on textarea "RKUSP_ImportanceOfBeingMike_Eps_1-5" at bounding box center [530, 202] width 395 height 12
type textarea "RKUSP_ Importance Of BeingMike_Eps_1-5"
click at [419, 200] on textarea "RKUSP_ImportanceOfBeingMike_Eps_1-5" at bounding box center [530, 202] width 395 height 12
type textarea "RKUSP_ Importance Of Being Mike_Eps_1-5"
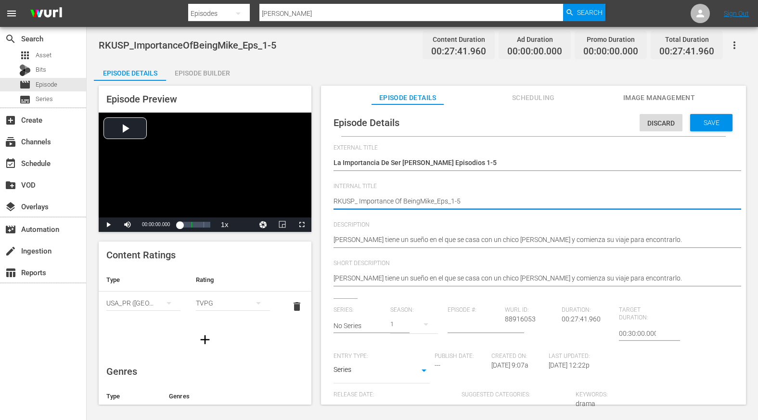
type textarea "RKUSP_ Importance Of Being Mike_Eps_1-5"
click at [434, 201] on textarea "RKUSP_ImportanceOfBeingMike_Eps_1-5" at bounding box center [530, 202] width 395 height 12
type textarea "RKUSP_ Importance Of Being Mike _Eps_1-5"
click at [708, 125] on span "Save" at bounding box center [711, 123] width 31 height 8
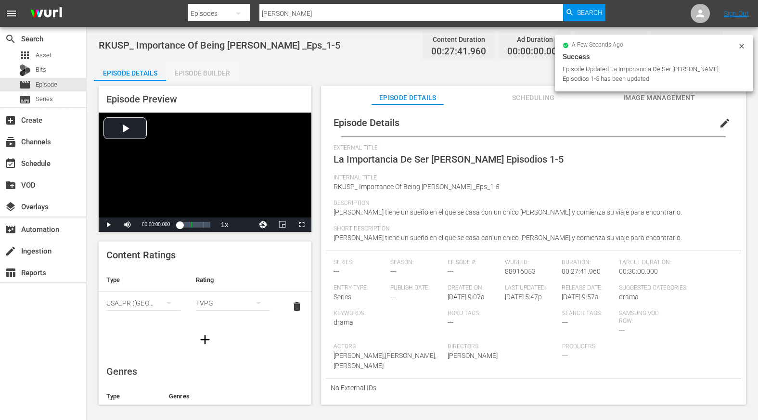
click at [189, 71] on div "Episode Builder" at bounding box center [202, 73] width 72 height 23
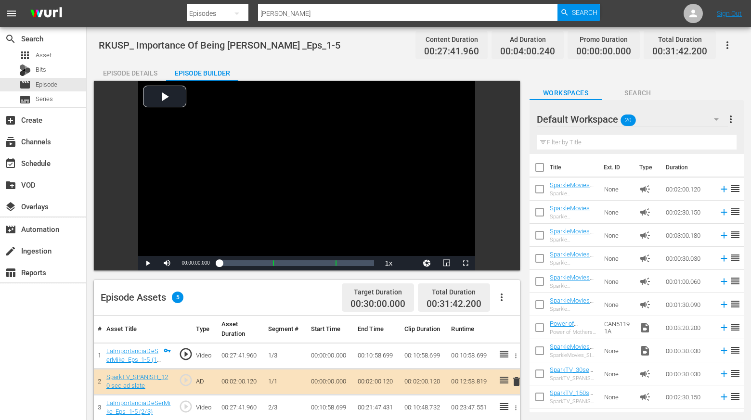
click at [727, 46] on icon "button" at bounding box center [727, 45] width 12 height 12
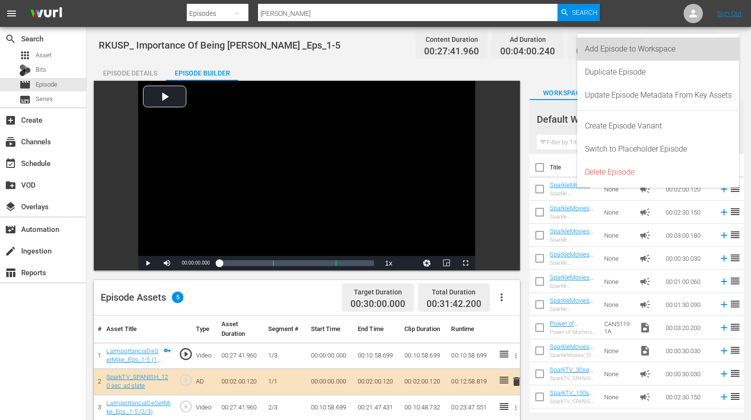
click at [650, 47] on div "Add Episode to Workspace" at bounding box center [658, 49] width 147 height 23
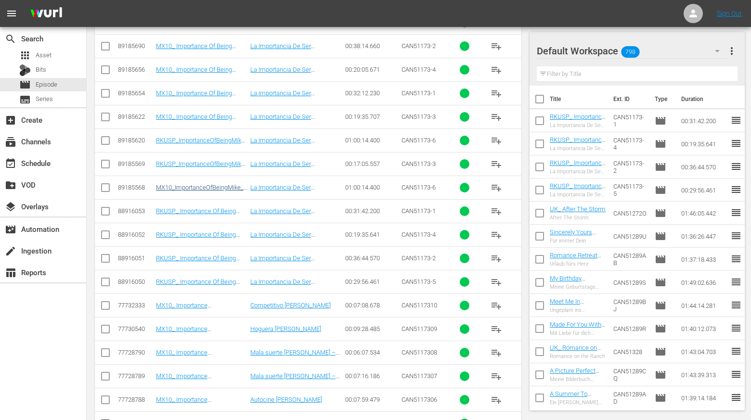
scroll to position [242, 0]
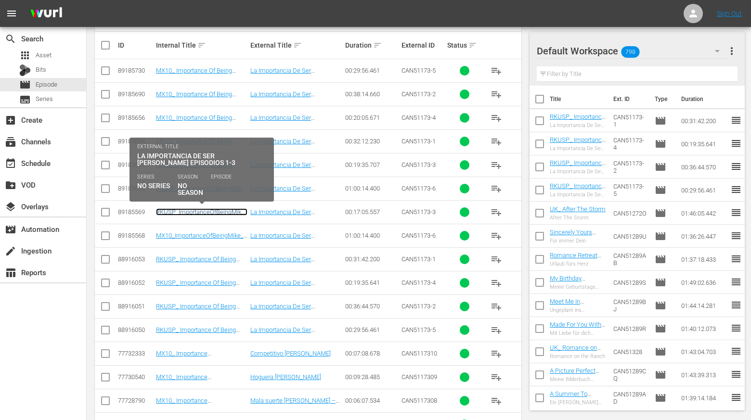
click at [197, 212] on link "RKUSP_ImportanceOfBeingMike_Eps_1-3" at bounding box center [201, 215] width 91 height 14
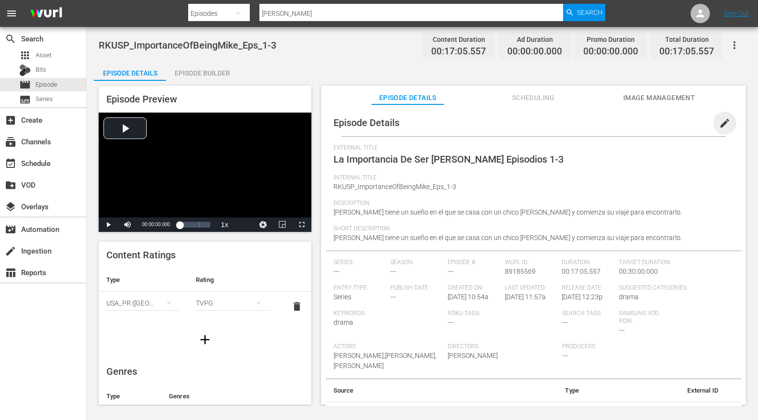
click at [722, 123] on span "edit" at bounding box center [725, 123] width 12 height 12
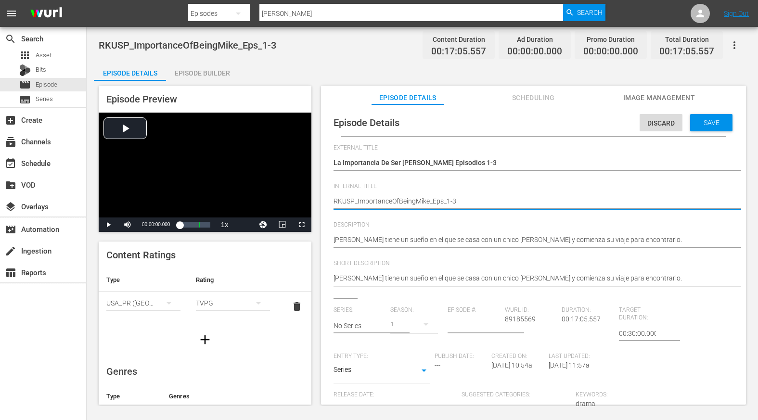
type textarea "RKUSP_ ImportanceOfBeingMike_Eps_1-3"
click at [393, 200] on textarea "RKUSP_ImportanceOfBeingMike_Eps_1-3" at bounding box center [530, 202] width 395 height 12
type textarea "RKUSP_ Importance OfBeingMike_Eps_1-3"
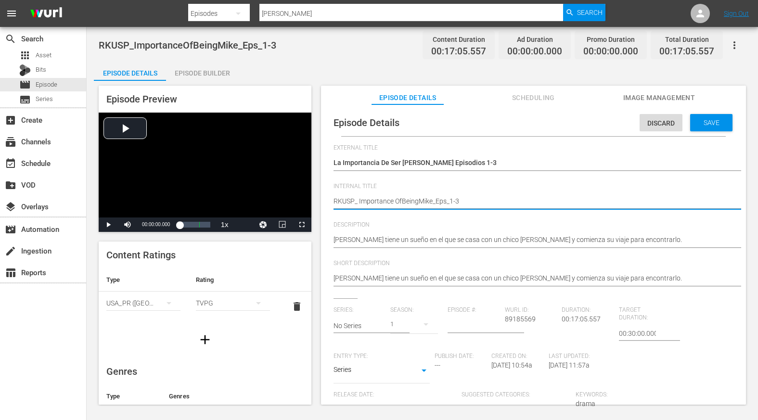
click at [401, 200] on textarea "RKUSP_ImportanceOfBeingMike_Eps_1-3" at bounding box center [530, 202] width 395 height 12
type textarea "RKUSP_ Importance Of BeingMike_Eps_1-3"
click at [419, 199] on textarea "RKUSP_ImportanceOfBeingMike_Eps_1-3" at bounding box center [530, 202] width 395 height 12
type textarea "RKUSP_ Importance Of Being Mike_Eps_1-3"
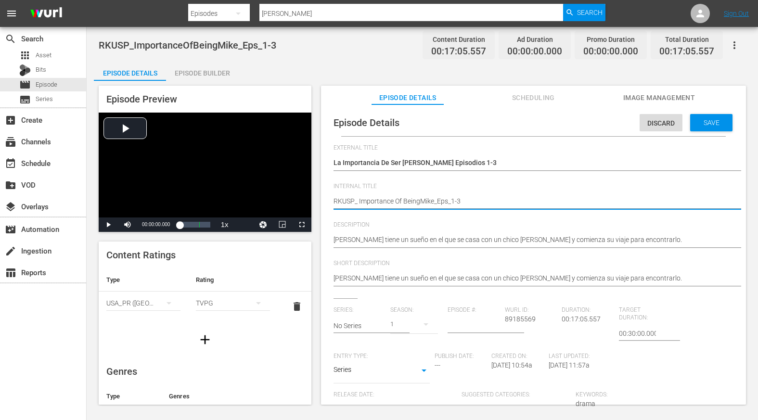
type textarea "RKUSP_ Importance Of Being Mike_Eps_1-3"
click at [436, 200] on textarea "RKUSP_ImportanceOfBeingMike_Eps_1-3" at bounding box center [530, 202] width 395 height 12
type textarea "RKUSP_ Importance Of Being [PERSON_NAME] _Eps_1-3"
click at [707, 123] on span "Save" at bounding box center [711, 123] width 31 height 8
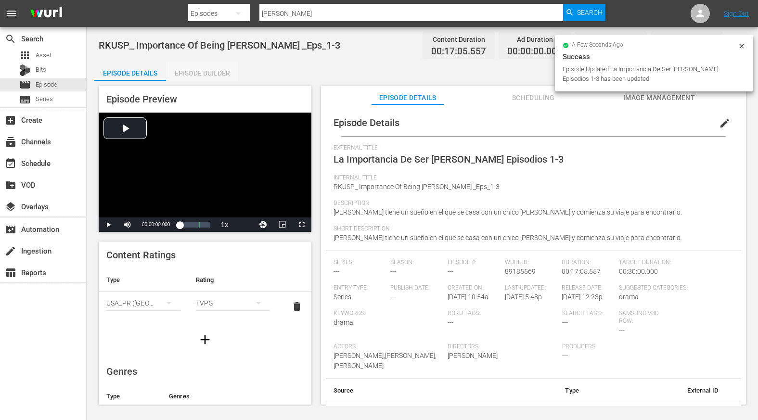
click at [211, 72] on div "Episode Builder" at bounding box center [202, 73] width 72 height 23
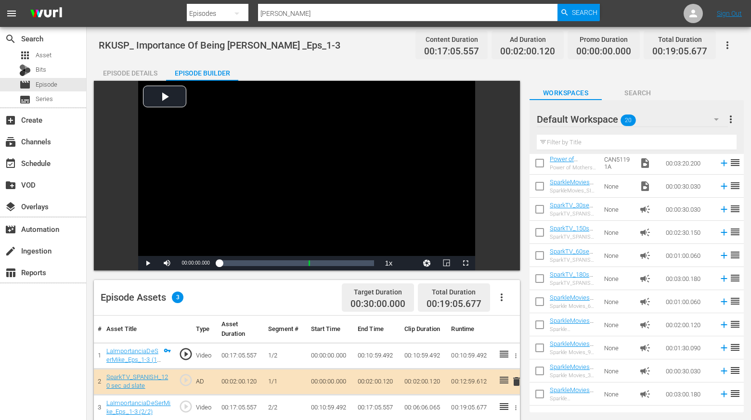
click at [726, 44] on icon "button" at bounding box center [727, 45] width 12 height 12
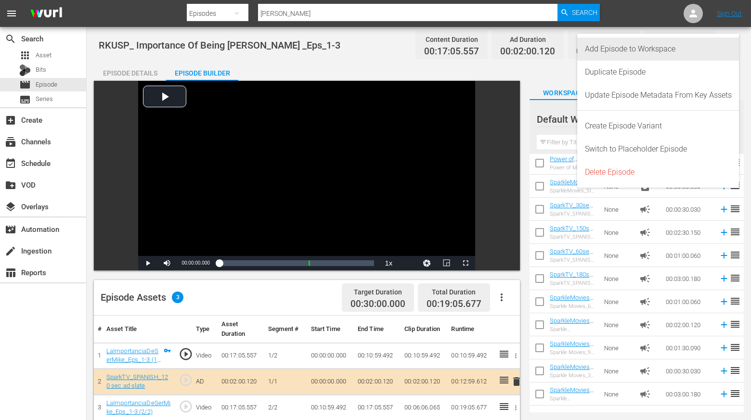
click at [642, 48] on div "Add Episode to Workspace" at bounding box center [658, 49] width 147 height 23
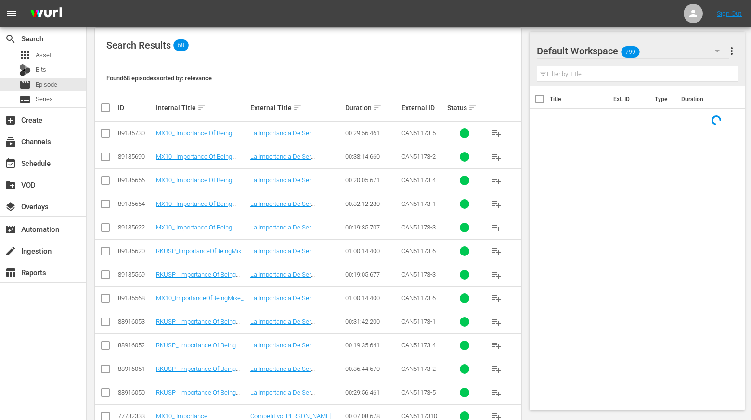
scroll to position [193, 0]
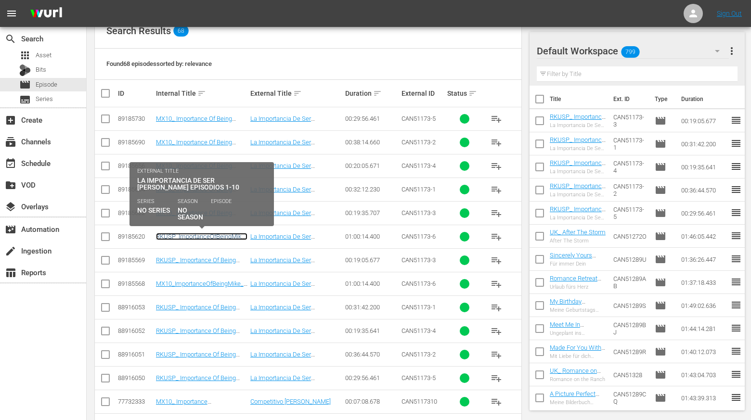
click at [201, 236] on link "RKUSP_ImportanceOfBeingMike_Eps_1-10" at bounding box center [201, 240] width 91 height 14
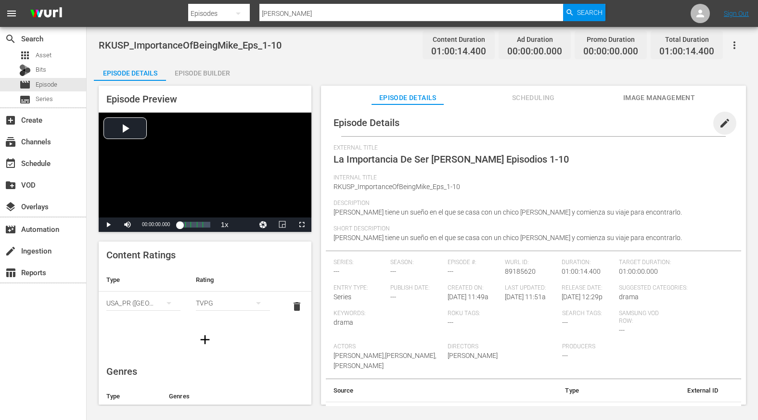
click at [719, 125] on span "edit" at bounding box center [725, 123] width 12 height 12
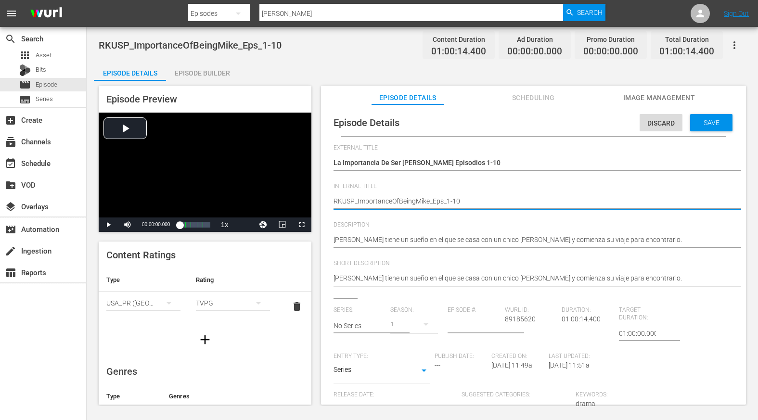
type textarea "RKUSP_ ImportanceOfBeingMike_Eps_1-10"
click at [394, 199] on textarea "RKUSP_ImportanceOfBeingMike_Eps_1-10" at bounding box center [530, 202] width 395 height 12
type textarea "RKUSP_ Importance OfBeingMike_Eps_1-10"
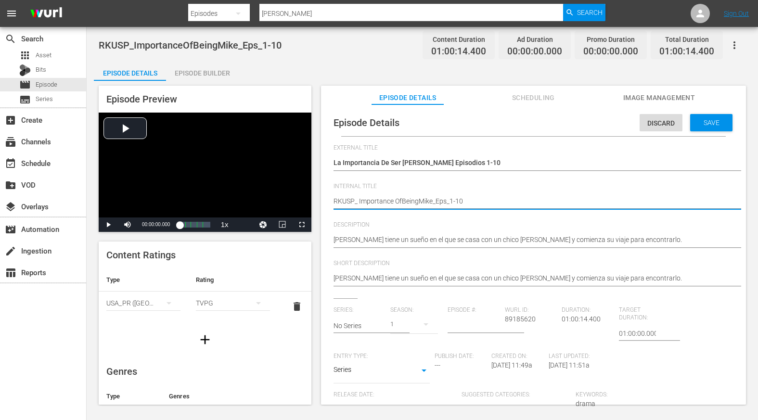
click at [401, 201] on textarea "RKUSP_ImportanceOfBeingMike_Eps_1-10" at bounding box center [530, 202] width 395 height 12
type textarea "RKUSP_ Importance Of BeingMike_Eps_1-10"
click at [420, 201] on textarea "RKUSP_ImportanceOfBeingMike_Eps_1-10" at bounding box center [530, 202] width 395 height 12
type textarea "RKUSP_ Importance Of Being Mike_Eps_1-10"
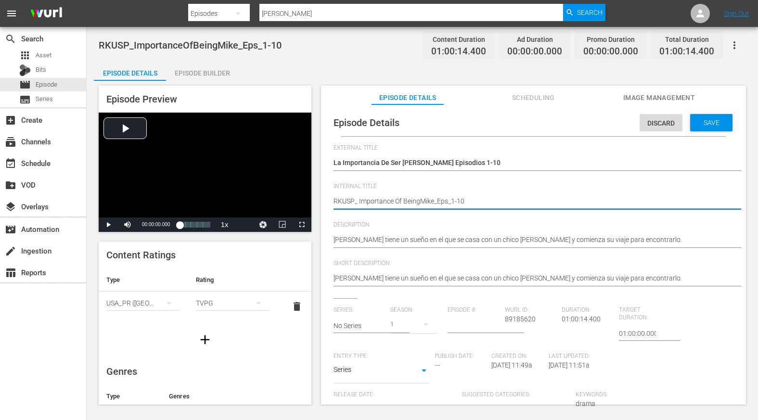
type textarea "RKUSP_ Importance Of Being Mike_Eps_1-10"
click at [436, 201] on textarea "RKUSP_ImportanceOfBeingMike_Eps_1-10" at bounding box center [530, 202] width 395 height 12
type textarea "RKUSP_ Importance Of Being Mike _Eps_1-10"
click at [707, 122] on span "Save" at bounding box center [711, 123] width 31 height 8
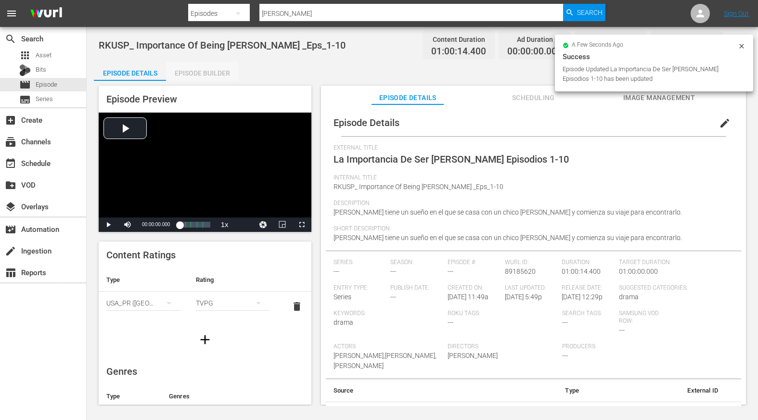
click at [199, 73] on div "Episode Builder" at bounding box center [202, 73] width 72 height 23
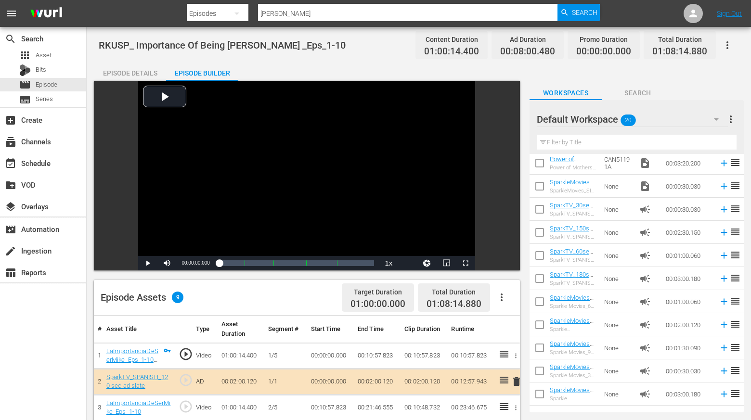
click at [727, 46] on icon "button" at bounding box center [727, 45] width 2 height 8
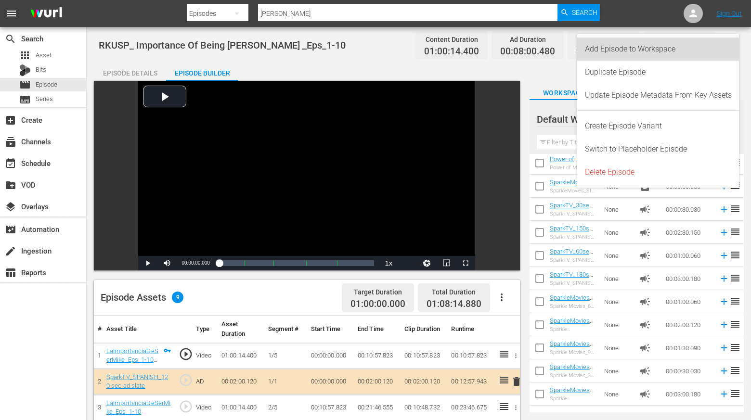
click at [661, 48] on div "Add Episode to Workspace" at bounding box center [658, 49] width 147 height 23
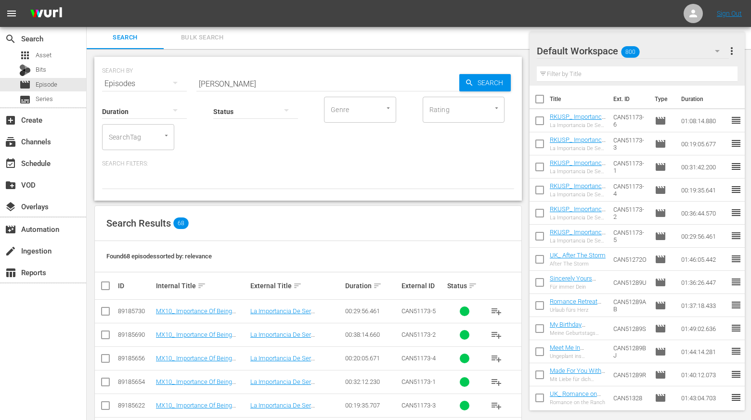
scroll to position [145, 0]
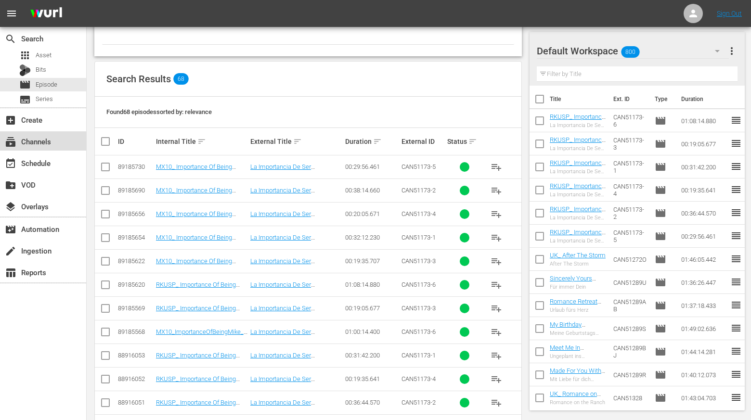
click at [56, 144] on div "subscriptions Channels" at bounding box center [43, 140] width 86 height 19
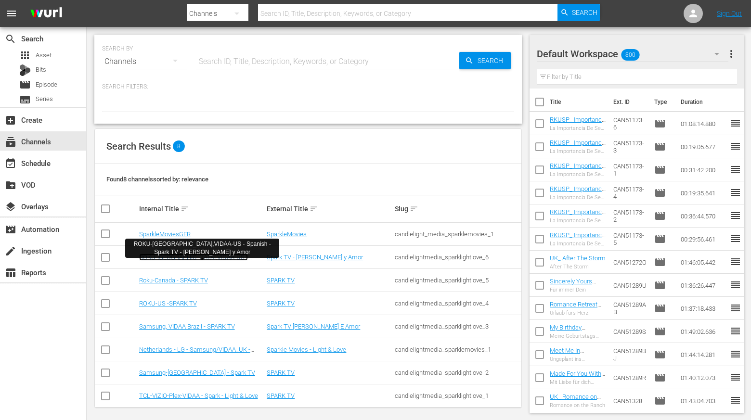
click at [207, 260] on link "ROKU-[GEOGRAPHIC_DATA],VIDAA-US - Spanish - Spark TV - [PERSON_NAME] y Amor" at bounding box center [200, 261] width 123 height 14
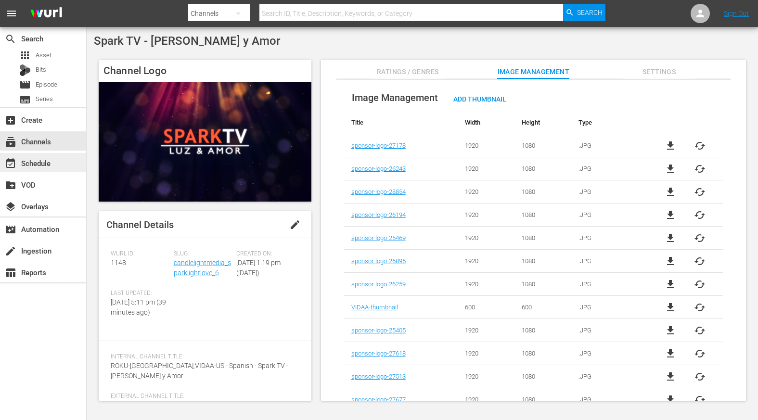
click at [39, 166] on div "event_available Schedule" at bounding box center [27, 161] width 54 height 9
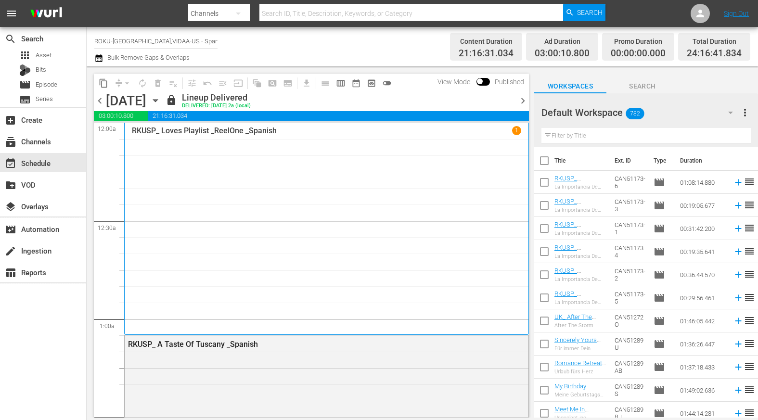
click at [542, 295] on input "checkbox" at bounding box center [544, 300] width 20 height 20
checkbox input "true"
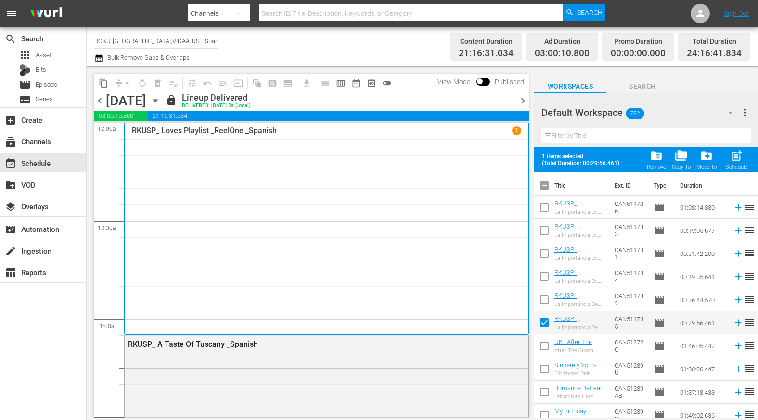
click at [544, 302] on input "checkbox" at bounding box center [544, 302] width 20 height 20
checkbox input "true"
click at [542, 275] on input "checkbox" at bounding box center [544, 278] width 20 height 20
checkbox input "true"
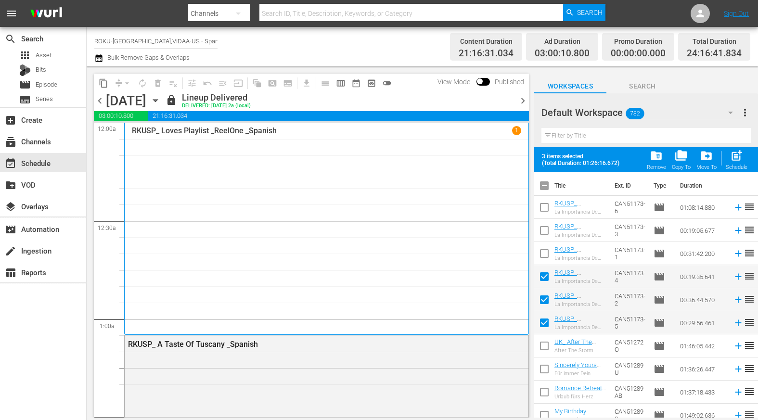
click at [546, 253] on input "checkbox" at bounding box center [544, 255] width 20 height 20
checkbox input "true"
drag, startPoint x: 546, startPoint y: 230, endPoint x: 548, endPoint y: 215, distance: 15.6
click at [546, 230] on input "checkbox" at bounding box center [544, 232] width 20 height 20
checkbox input "true"
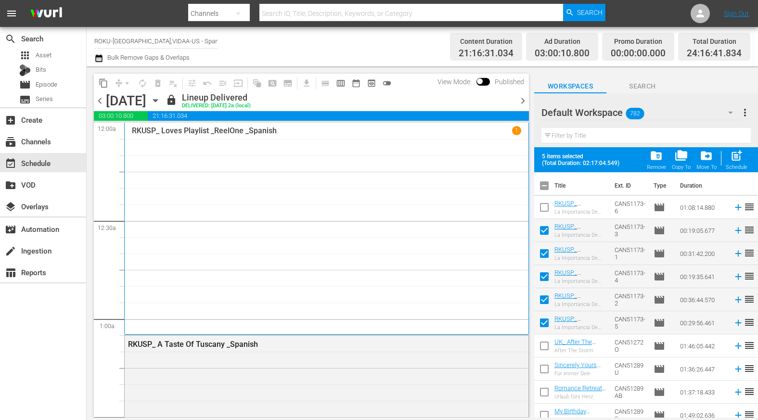
click at [545, 207] on input "checkbox" at bounding box center [544, 209] width 20 height 20
checkbox input "true"
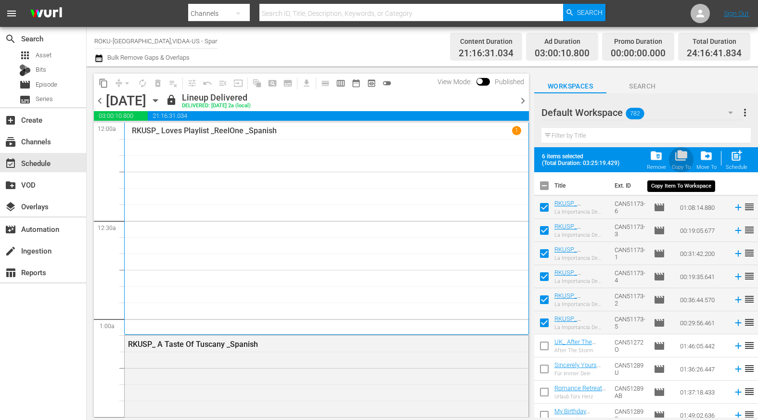
click at [684, 157] on span "folder_copy" at bounding box center [681, 155] width 13 height 13
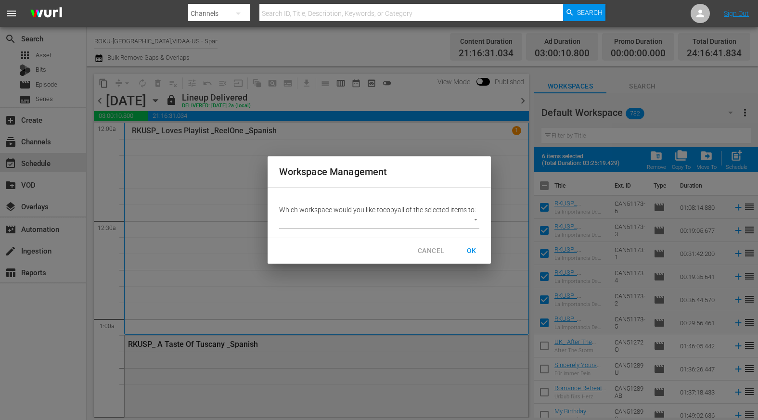
click at [476, 218] on body "menu Search By Channels Search ID, Title, Description, Keywords, or Category Se…" at bounding box center [379, 210] width 758 height 420
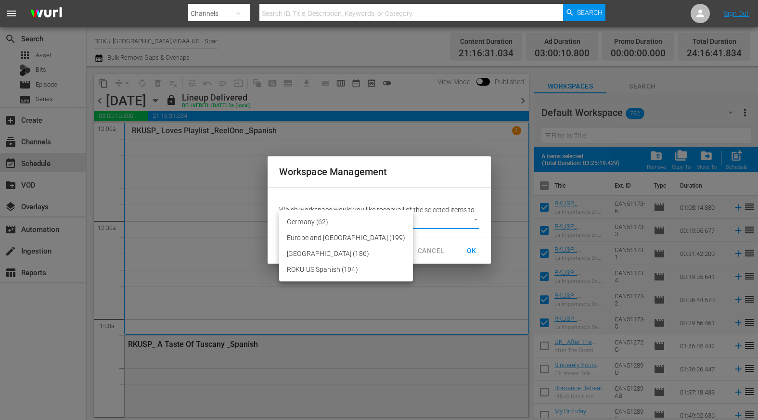
click at [328, 268] on li "ROKU US Spanish (194)" at bounding box center [346, 270] width 134 height 16
type input "2210"
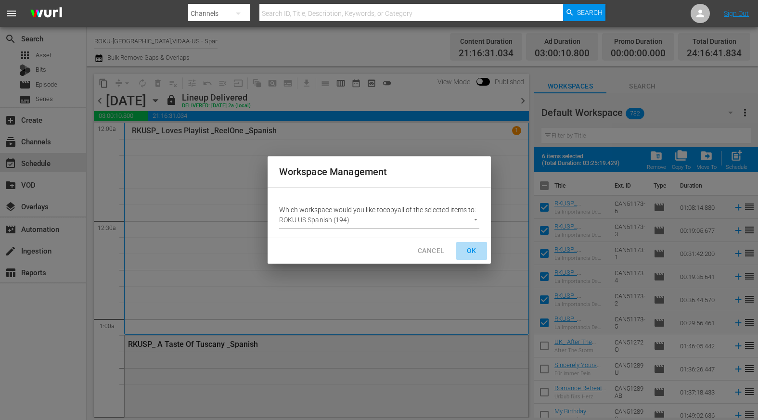
click at [471, 248] on span "OK" at bounding box center [471, 251] width 15 height 12
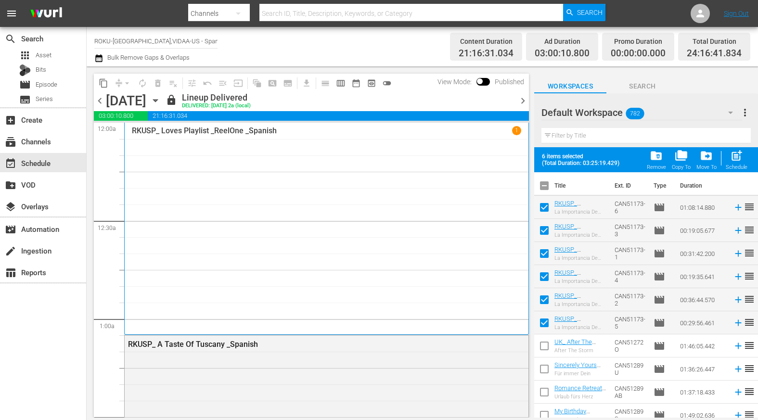
checkbox input "false"
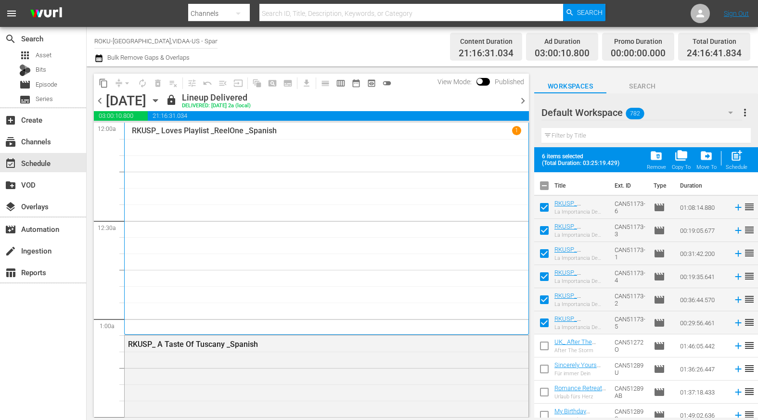
checkbox input "false"
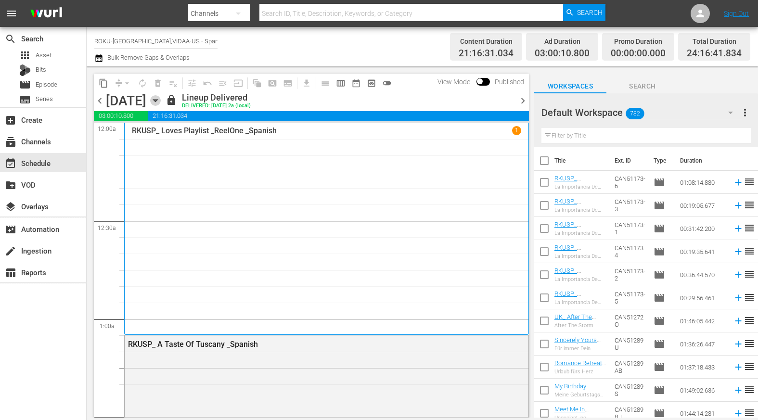
click at [161, 98] on icon "button" at bounding box center [155, 100] width 11 height 11
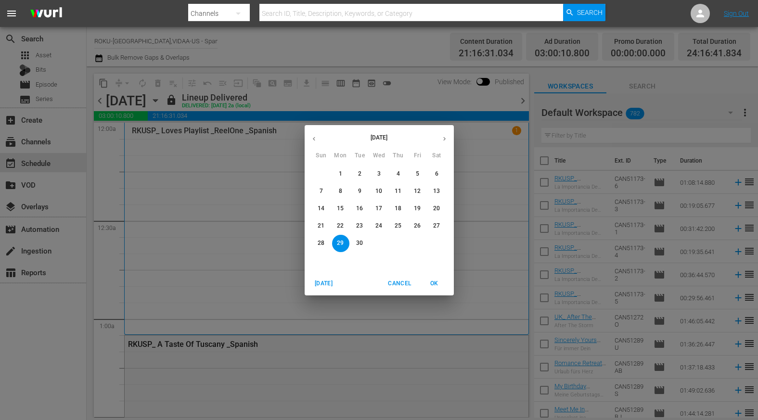
click at [442, 139] on icon "button" at bounding box center [444, 138] width 7 height 7
click at [417, 173] on p "3" at bounding box center [417, 174] width 3 height 8
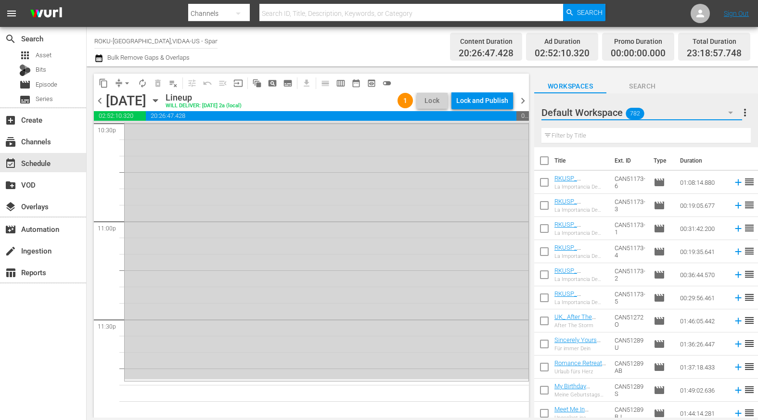
click at [734, 112] on icon "button" at bounding box center [731, 113] width 12 height 12
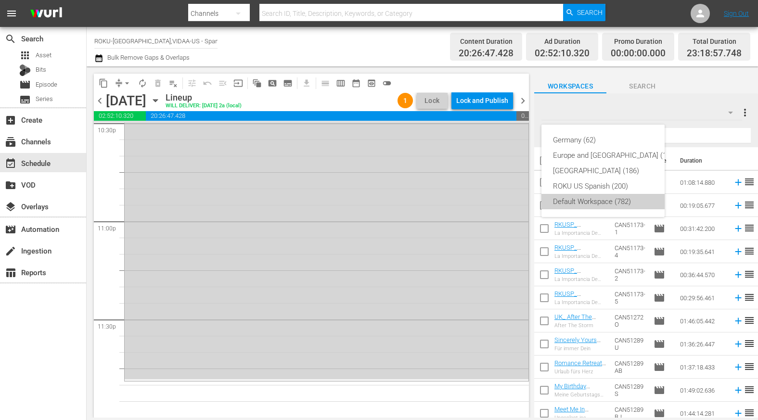
click at [563, 199] on div "Default Workspace (782)" at bounding box center [615, 201] width 124 height 15
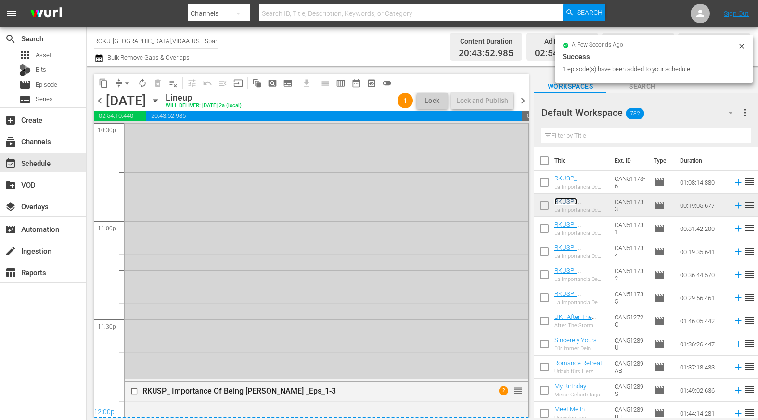
scroll to position [4442, 0]
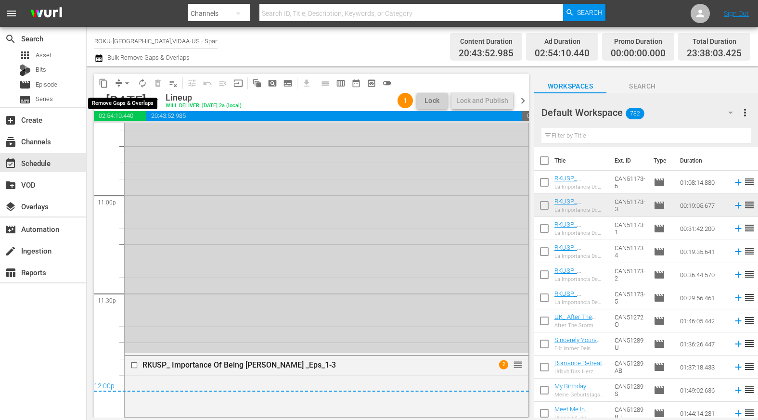
click at [123, 83] on span "arrow_drop_down" at bounding box center [127, 83] width 10 height 10
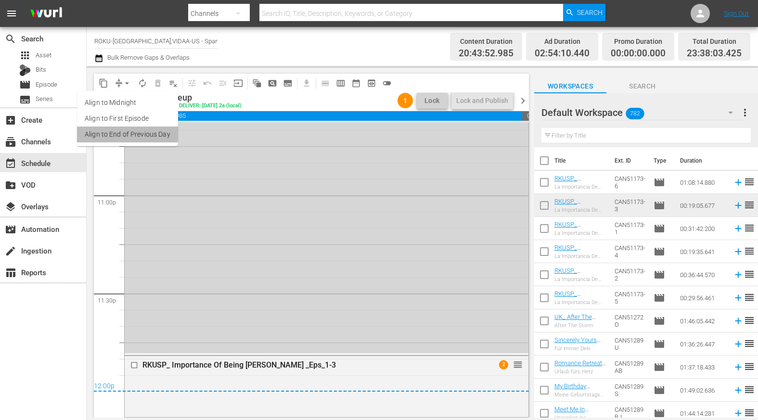
click at [139, 135] on li "Align to End of Previous Day" at bounding box center [127, 135] width 101 height 16
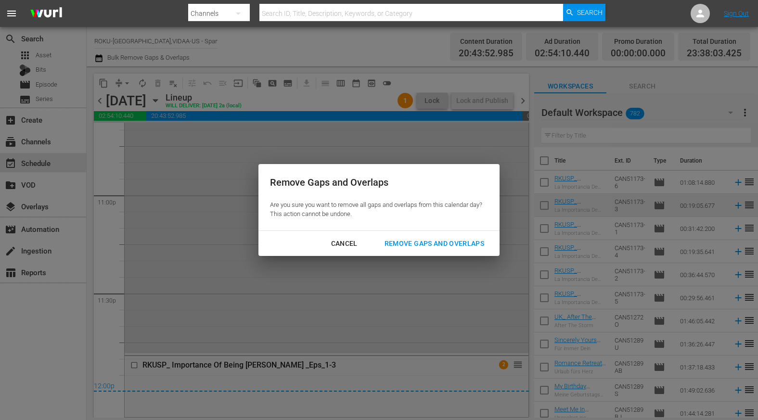
click at [452, 244] on div "Remove Gaps and Overlaps" at bounding box center [434, 244] width 115 height 12
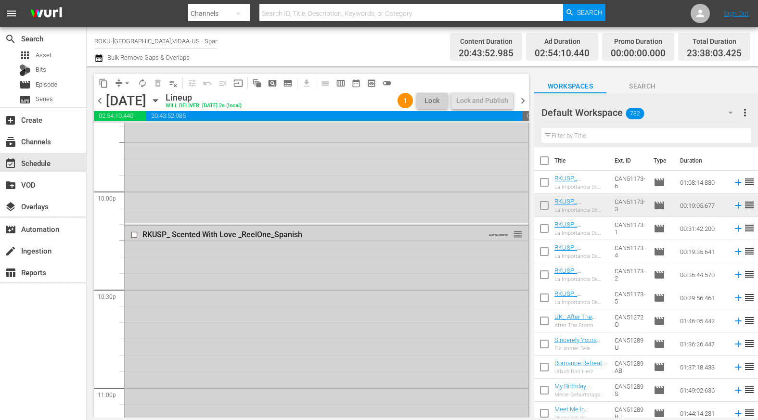
scroll to position [4346, 0]
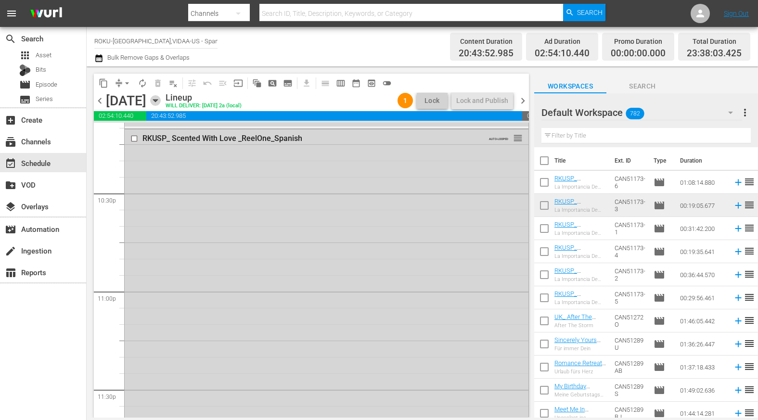
click at [161, 99] on icon "button" at bounding box center [155, 100] width 11 height 11
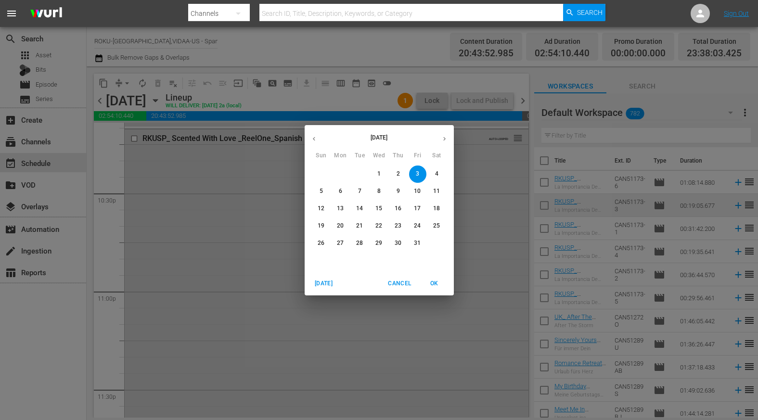
click at [438, 169] on button "4" at bounding box center [436, 174] width 17 height 17
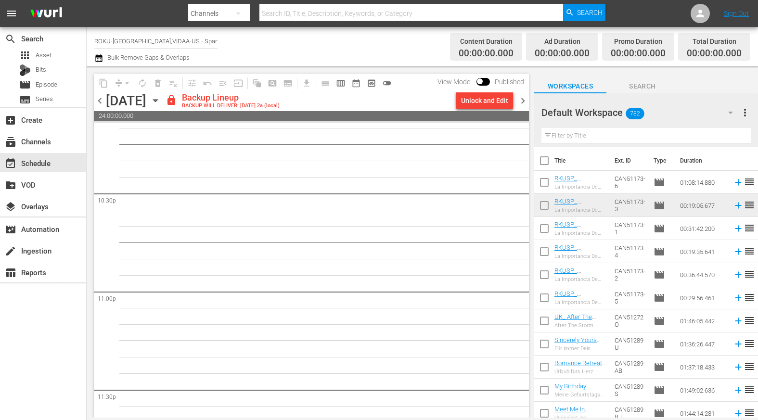
scroll to position [4330, 0]
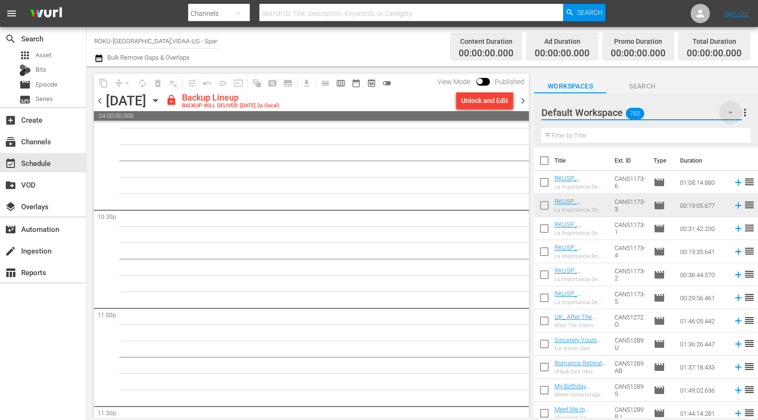
click at [728, 113] on icon "button" at bounding box center [730, 113] width 5 height 2
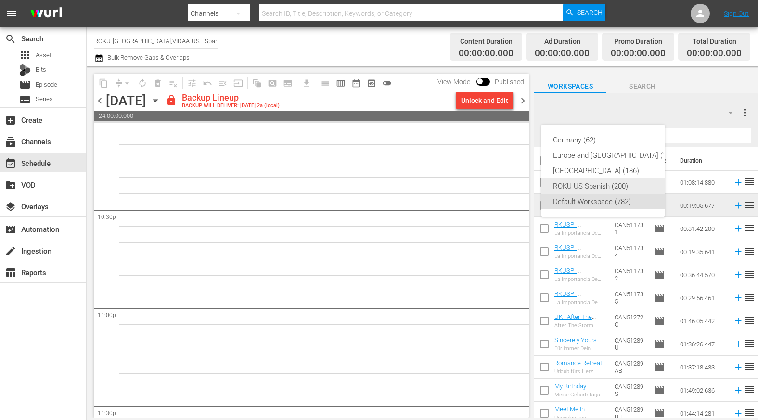
click at [556, 185] on div "ROKU US Spanish (200)" at bounding box center [615, 186] width 124 height 15
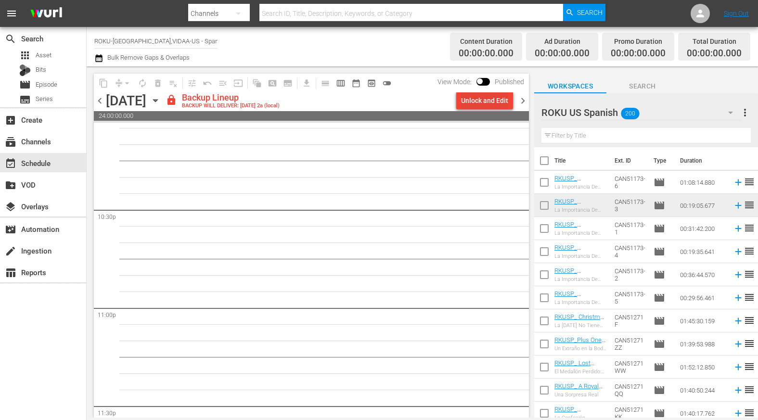
click at [485, 99] on div "Unlock and Edit" at bounding box center [484, 100] width 47 height 17
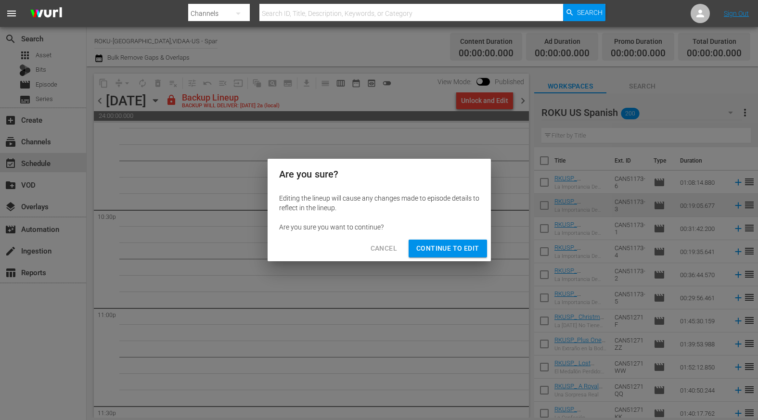
drag, startPoint x: 441, startPoint y: 244, endPoint x: 456, endPoint y: 263, distance: 23.9
click at [442, 245] on span "Continue to Edit" at bounding box center [447, 248] width 63 height 12
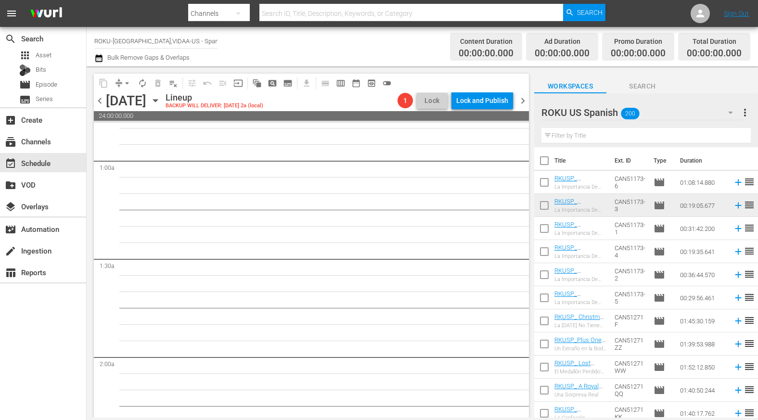
scroll to position [0, 0]
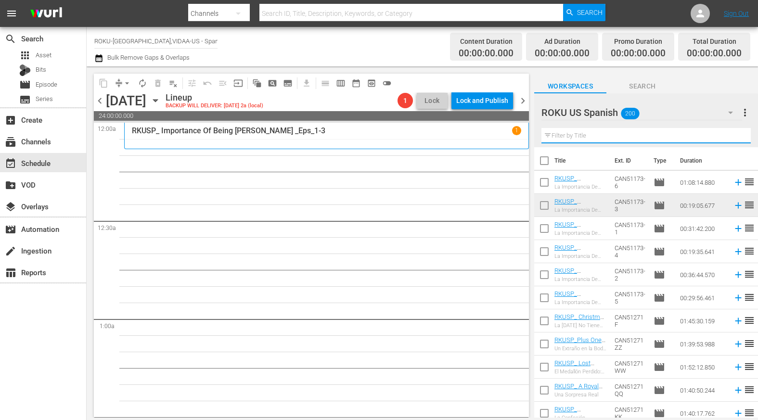
click at [565, 136] on input "text" at bounding box center [645, 135] width 209 height 15
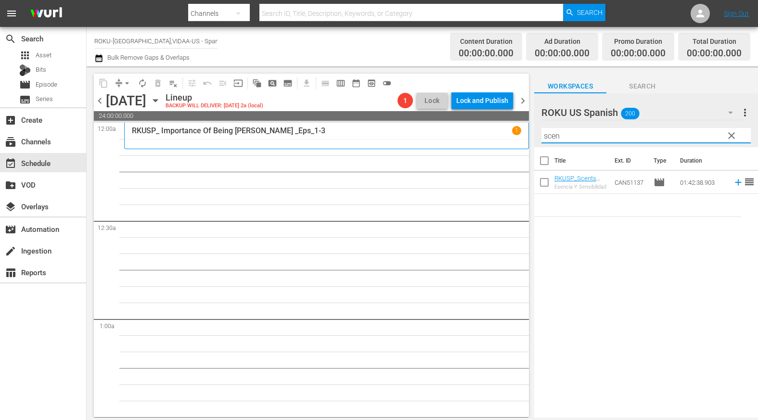
click at [593, 244] on div "Title Ext. ID Type Duration RKUSP_Scents and Sensibility_ Spanish Esencia Y Sen…" at bounding box center [646, 283] width 224 height 272
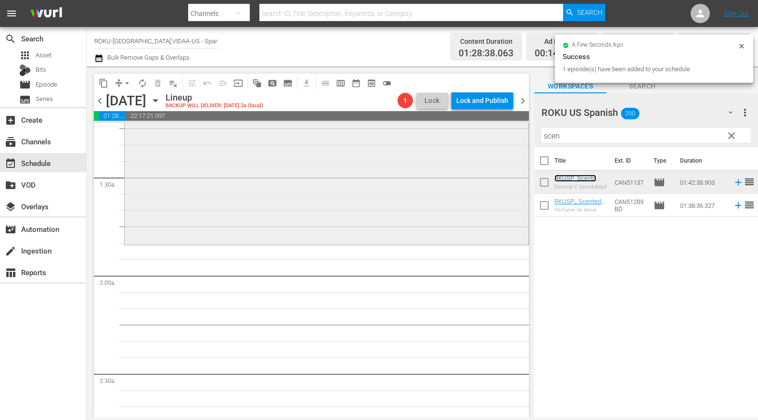
scroll to position [241, 0]
drag, startPoint x: 567, startPoint y: 134, endPoint x: 493, endPoint y: 134, distance: 73.6
click at [493, 134] on div "content_copy compress arrow_drop_down autorenew_outlined delete_forever_outline…" at bounding box center [422, 241] width 671 height 351
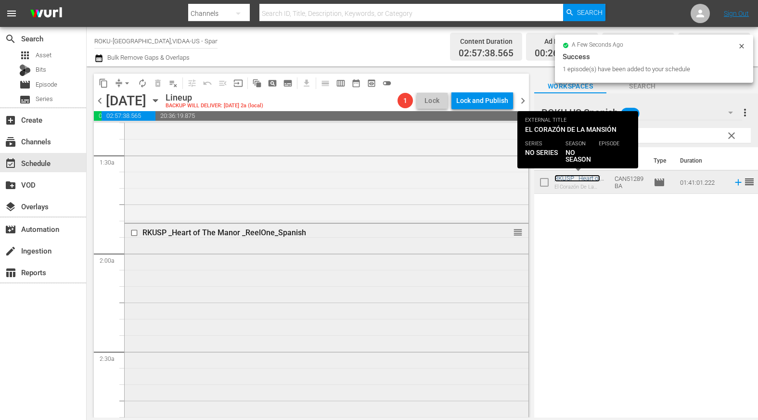
scroll to position [481, 0]
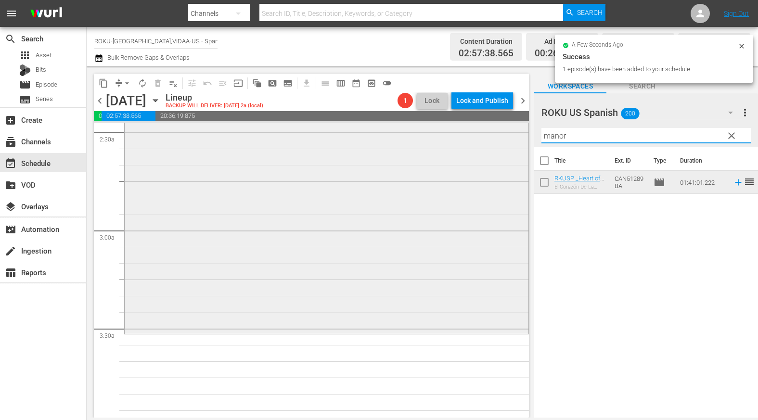
drag, startPoint x: 575, startPoint y: 139, endPoint x: 481, endPoint y: 141, distance: 94.3
click at [482, 140] on div "content_copy compress arrow_drop_down autorenew_outlined delete_forever_outline…" at bounding box center [422, 241] width 671 height 351
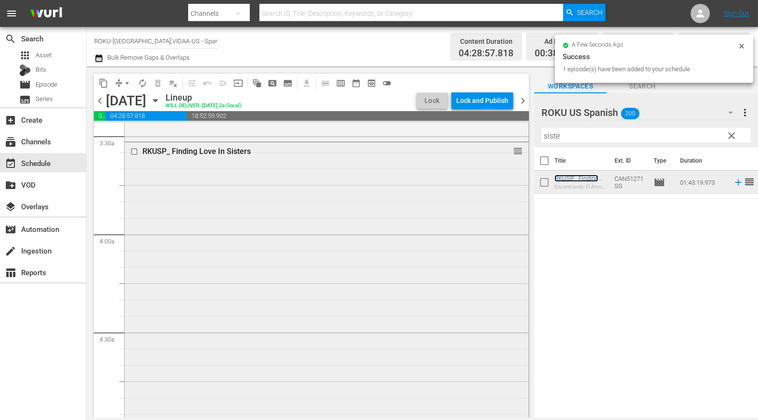
scroll to position [866, 0]
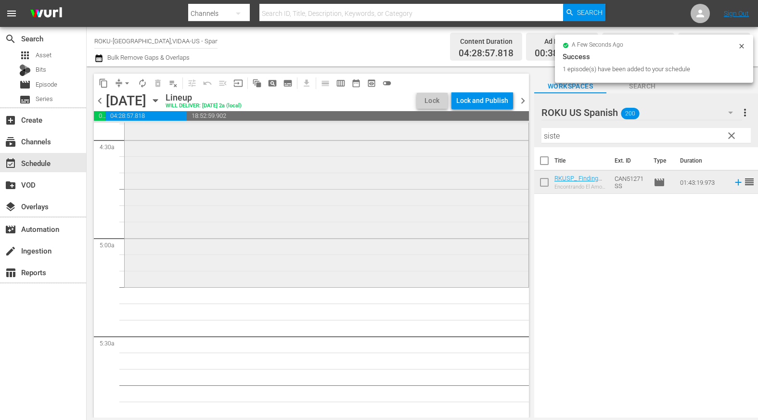
drag, startPoint x: 446, startPoint y: 137, endPoint x: 421, endPoint y: 137, distance: 25.5
click at [439, 137] on div "content_copy compress arrow_drop_down autorenew_outlined delete_forever_outline…" at bounding box center [422, 241] width 671 height 351
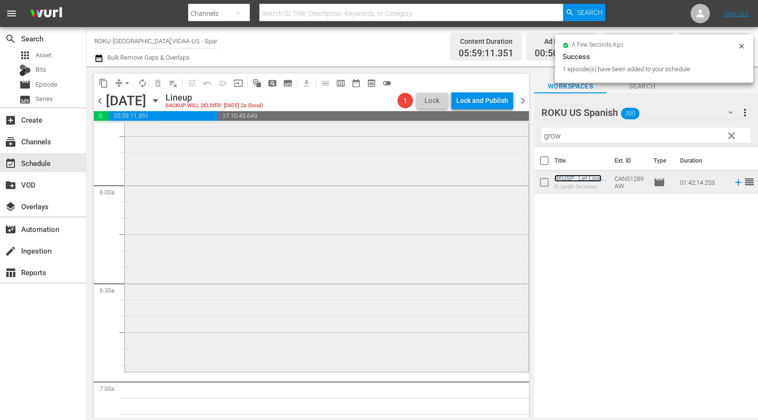
scroll to position [1203, 0]
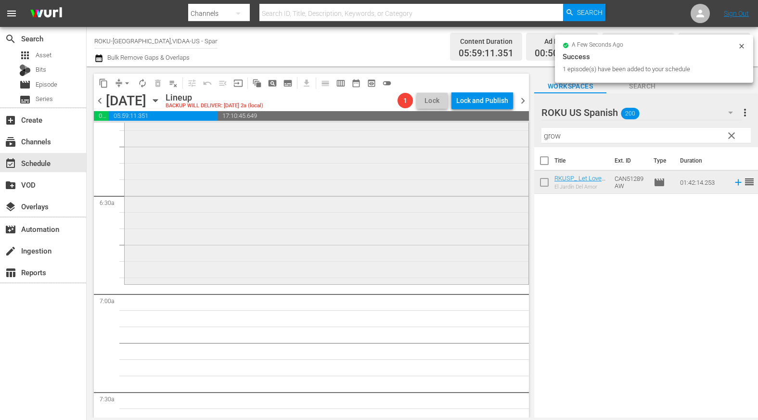
drag, startPoint x: 535, startPoint y: 134, endPoint x: 453, endPoint y: 133, distance: 81.8
click at [453, 133] on div "content_copy compress arrow_drop_down autorenew_outlined delete_forever_outline…" at bounding box center [422, 241] width 671 height 351
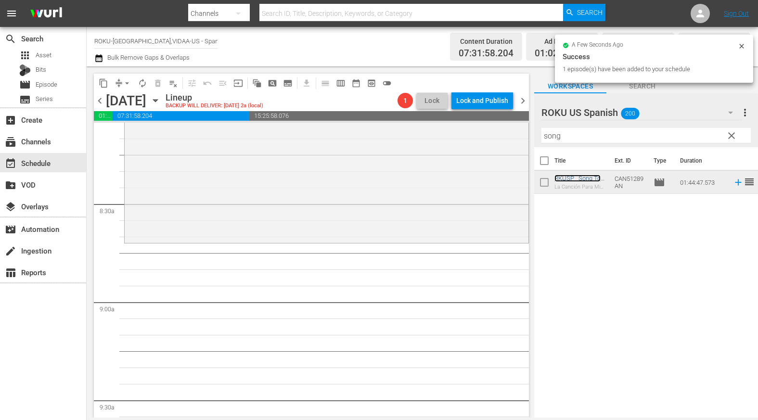
scroll to position [1588, 0]
drag, startPoint x: 594, startPoint y: 137, endPoint x: 464, endPoint y: 137, distance: 130.4
click at [464, 137] on div "content_copy compress arrow_drop_down autorenew_outlined delete_forever_outline…" at bounding box center [422, 241] width 671 height 351
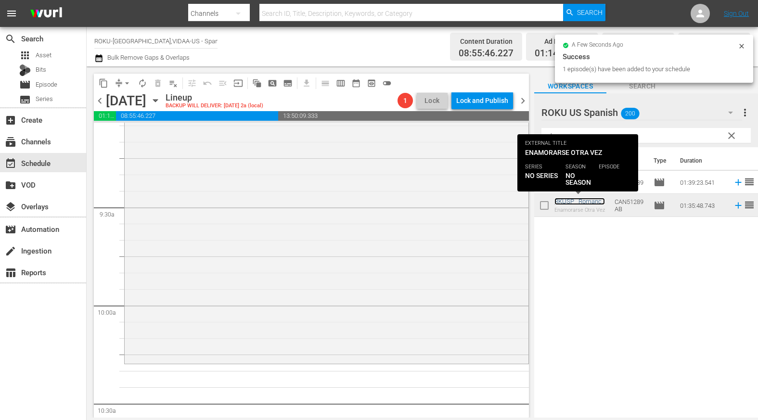
scroll to position [1925, 0]
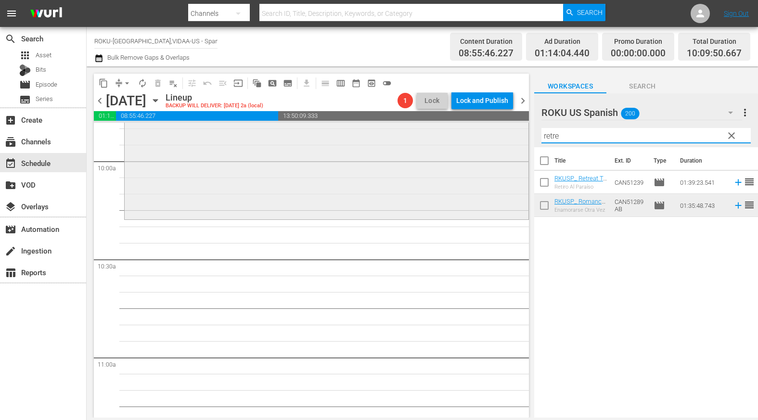
drag, startPoint x: 571, startPoint y: 139, endPoint x: 486, endPoint y: 140, distance: 85.2
click at [486, 140] on div "content_copy compress arrow_drop_down autorenew_outlined delete_forever_outline…" at bounding box center [422, 241] width 671 height 351
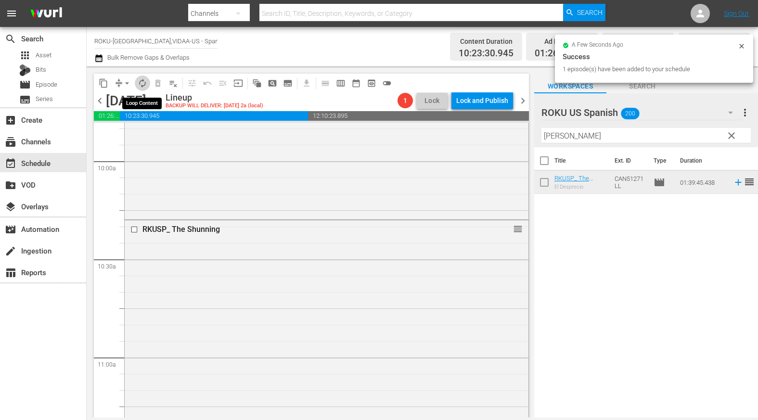
click at [143, 82] on span "autorenew_outlined" at bounding box center [143, 83] width 10 height 10
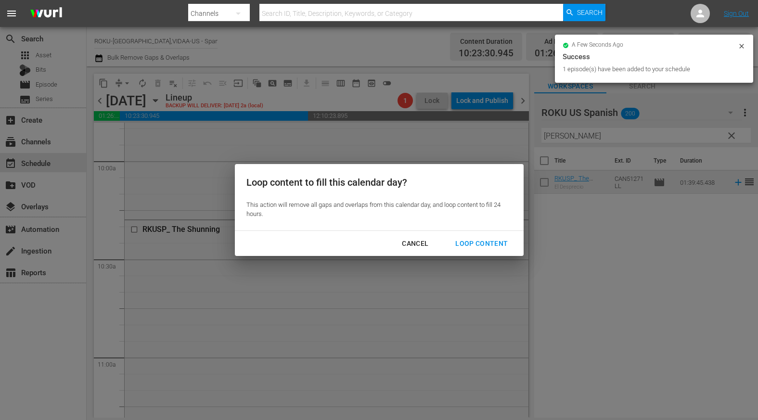
click at [491, 241] on div "Loop Content" at bounding box center [481, 244] width 68 height 12
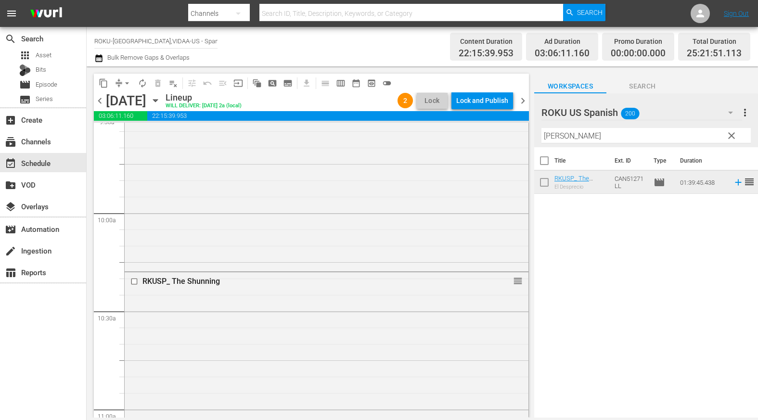
scroll to position [1876, 0]
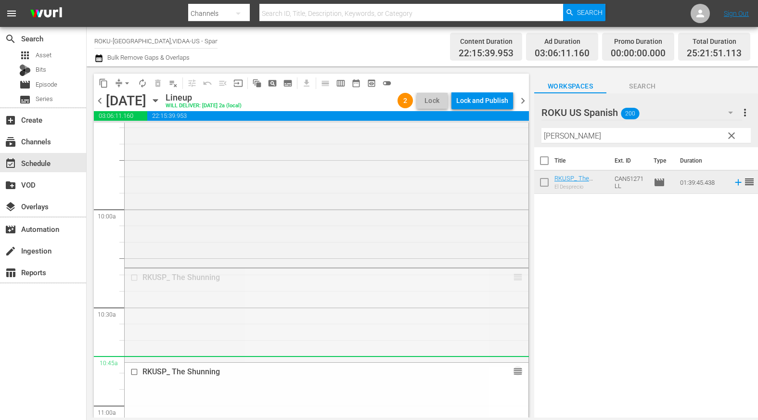
drag, startPoint x: 511, startPoint y: 277, endPoint x: 519, endPoint y: 357, distance: 80.2
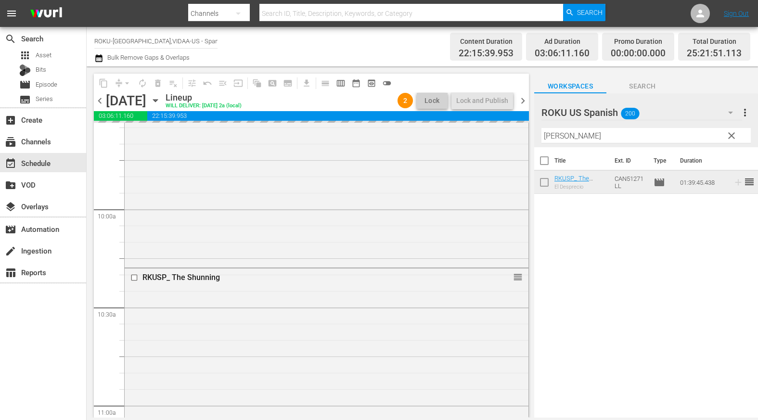
drag, startPoint x: 579, startPoint y: 137, endPoint x: 524, endPoint y: 140, distance: 55.4
click at [524, 140] on div "content_copy compress arrow_drop_down autorenew_outlined delete_forever_outline…" at bounding box center [422, 241] width 671 height 351
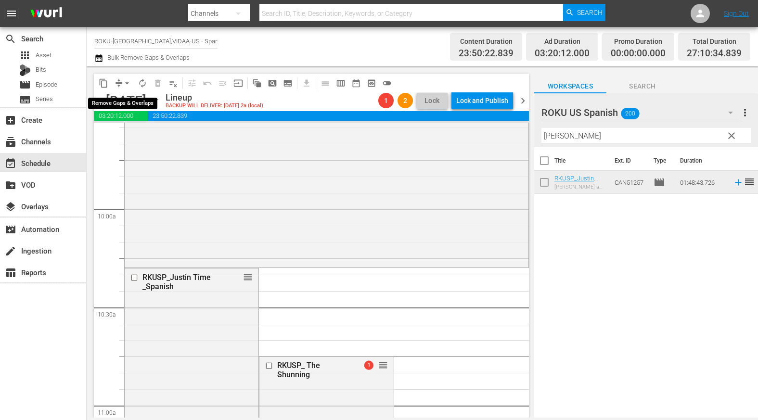
click at [129, 84] on span "arrow_drop_down" at bounding box center [127, 83] width 10 height 10
click at [145, 130] on li "Align to End of Previous Day" at bounding box center [127, 135] width 101 height 16
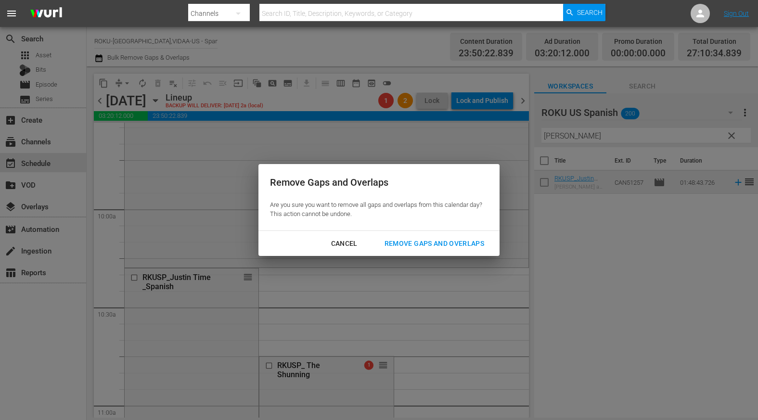
click at [455, 241] on div "Remove Gaps and Overlaps" at bounding box center [434, 244] width 115 height 12
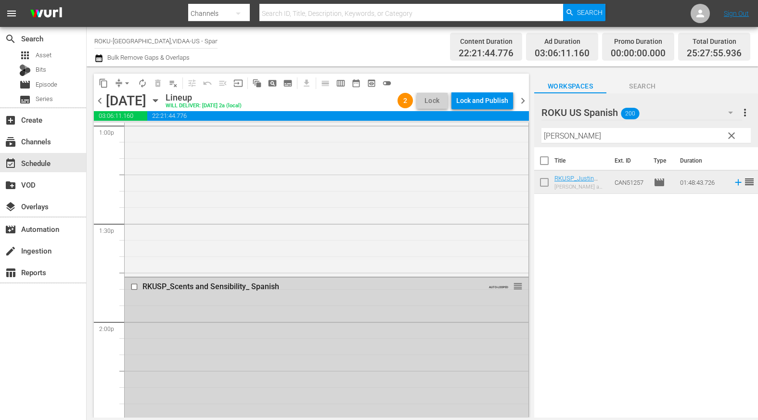
scroll to position [2550, 0]
click at [134, 285] on input "checkbox" at bounding box center [135, 286] width 10 height 8
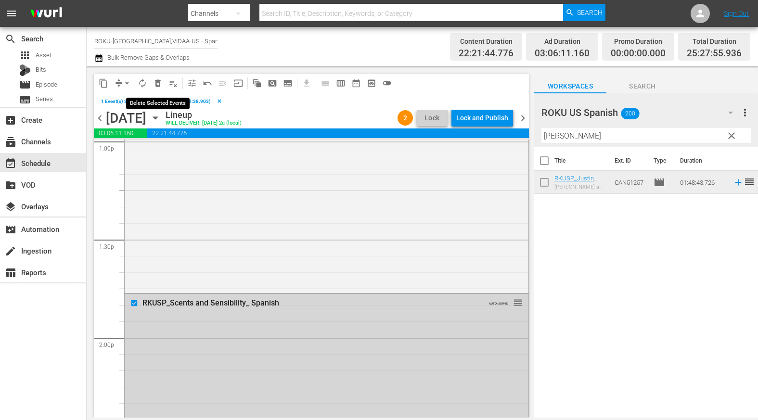
click at [158, 83] on span "delete_forever_outlined" at bounding box center [158, 83] width 10 height 10
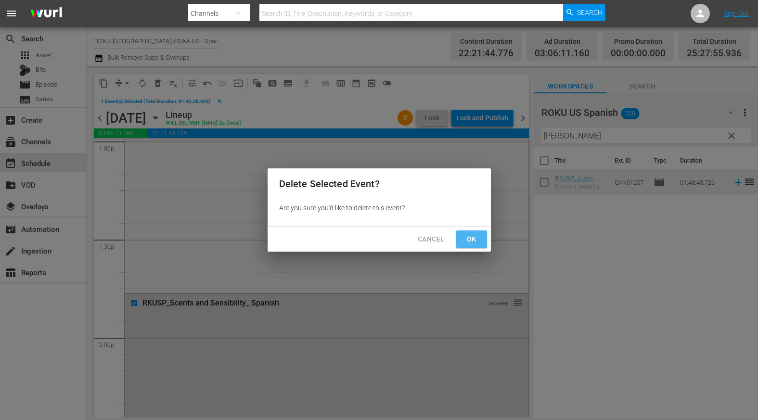
click at [476, 236] on span "Ok" at bounding box center [471, 239] width 15 height 12
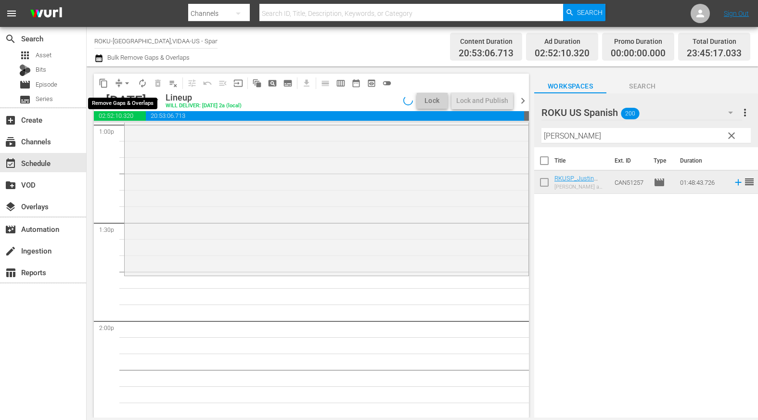
click at [128, 84] on span "arrow_drop_down" at bounding box center [127, 83] width 10 height 10
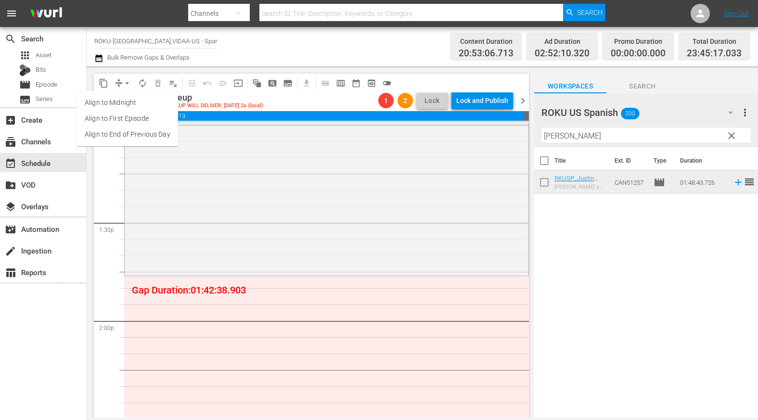
click at [143, 137] on li "Align to End of Previous Day" at bounding box center [127, 135] width 101 height 16
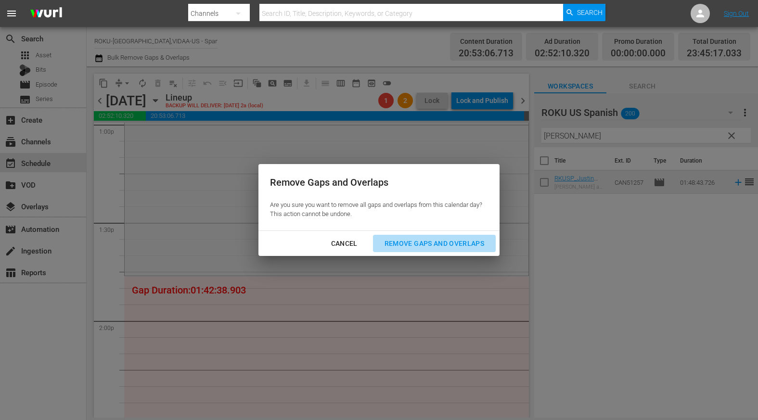
click at [471, 243] on div "Remove Gaps and Overlaps" at bounding box center [434, 244] width 115 height 12
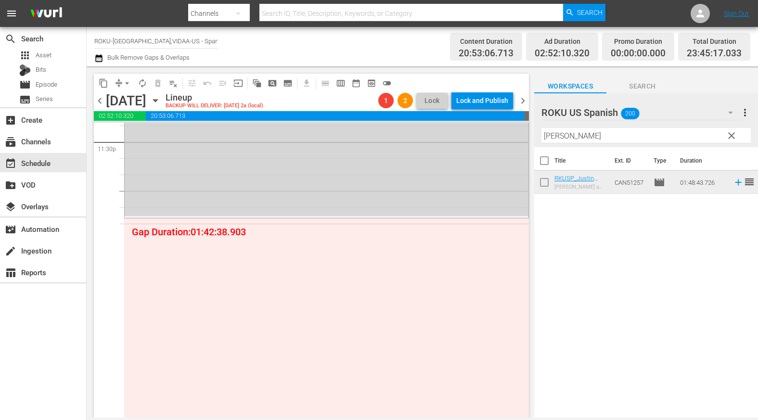
scroll to position [4586, 0]
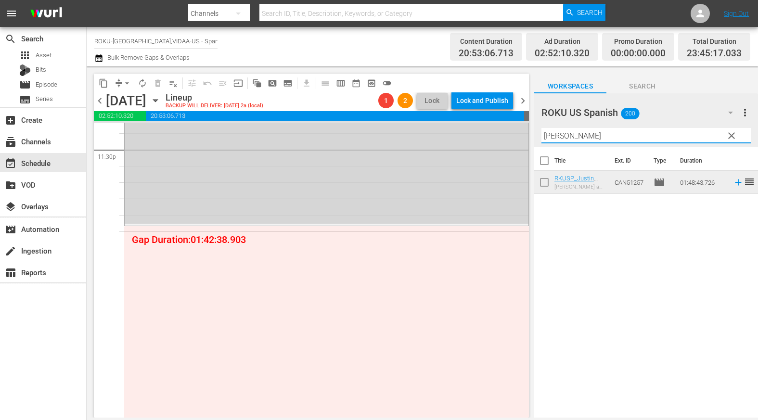
drag, startPoint x: 572, startPoint y: 138, endPoint x: 525, endPoint y: 138, distance: 46.7
click at [525, 138] on div "content_copy compress arrow_drop_down autorenew_outlined delete_forever_outline…" at bounding box center [422, 241] width 671 height 351
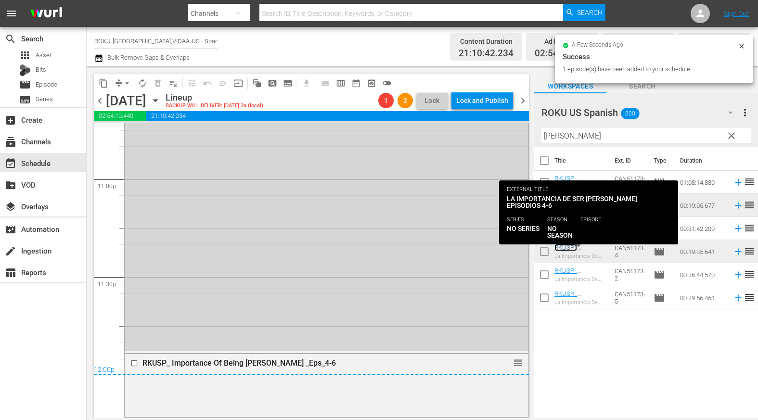
scroll to position [4459, 0]
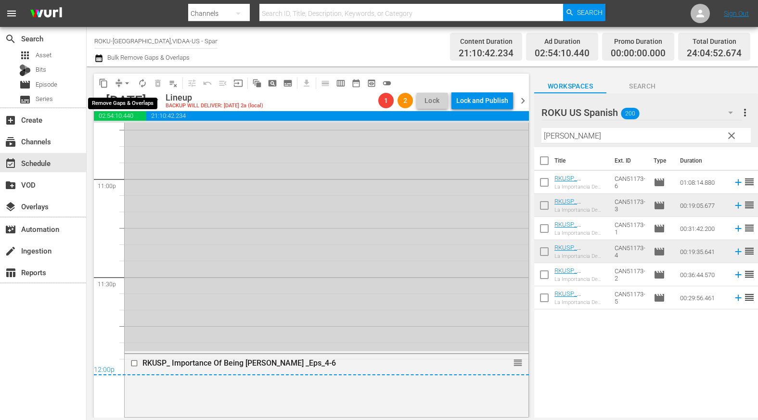
click at [126, 80] on span "arrow_drop_down" at bounding box center [127, 83] width 10 height 10
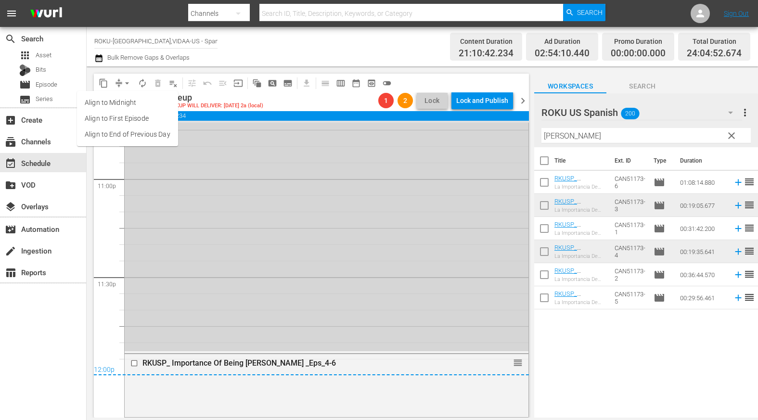
click at [134, 129] on li "Align to End of Previous Day" at bounding box center [127, 135] width 101 height 16
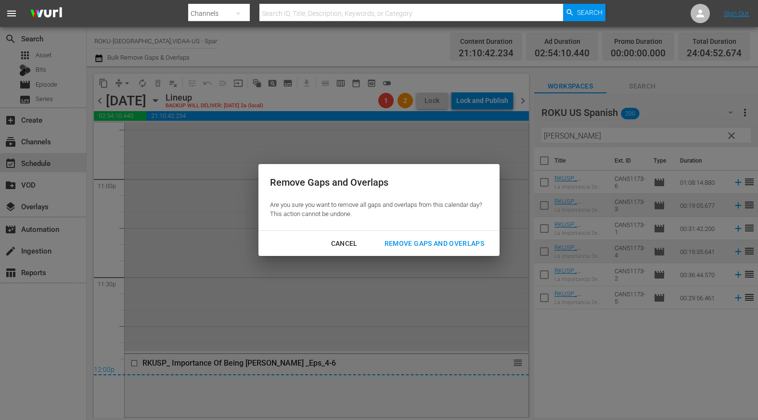
click at [457, 245] on div "Remove Gaps and Overlaps" at bounding box center [434, 244] width 115 height 12
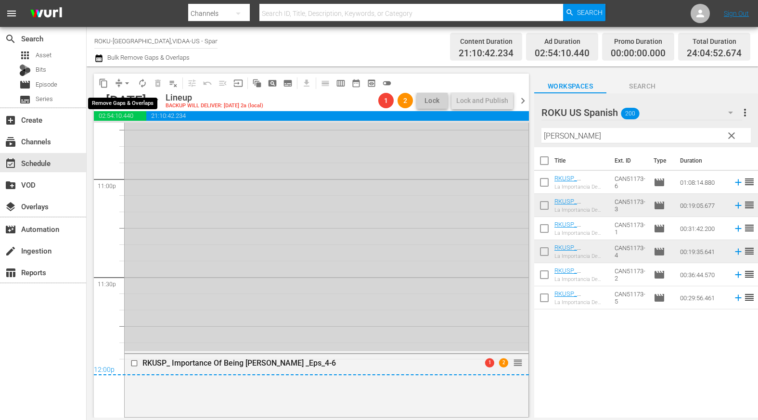
click at [128, 83] on span "arrow_drop_down" at bounding box center [127, 83] width 10 height 10
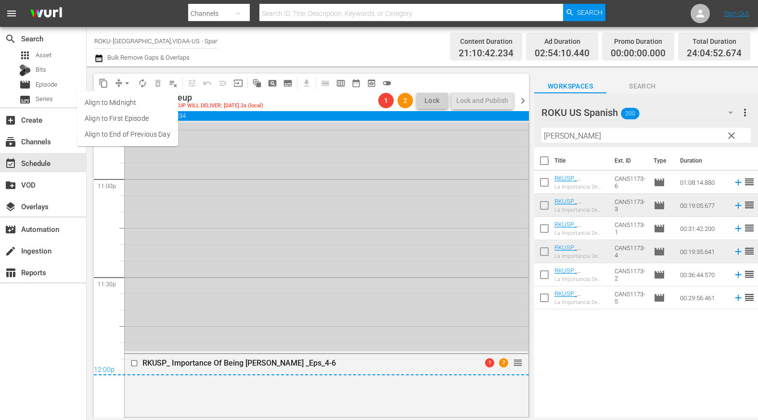
click at [144, 134] on li "Align to End of Previous Day" at bounding box center [127, 135] width 101 height 16
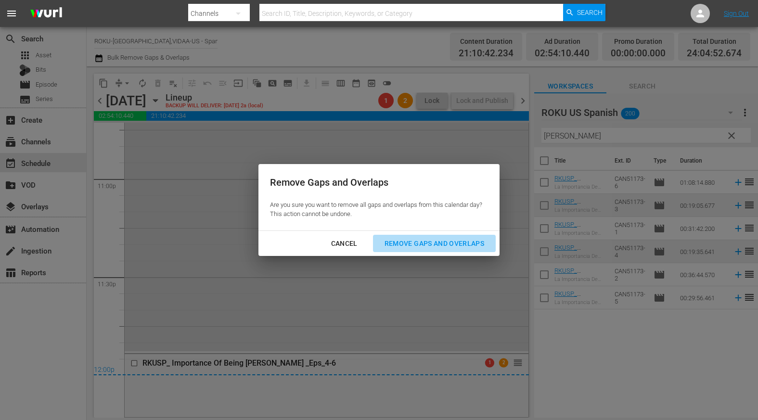
click at [410, 241] on div "Remove Gaps and Overlaps" at bounding box center [434, 244] width 115 height 12
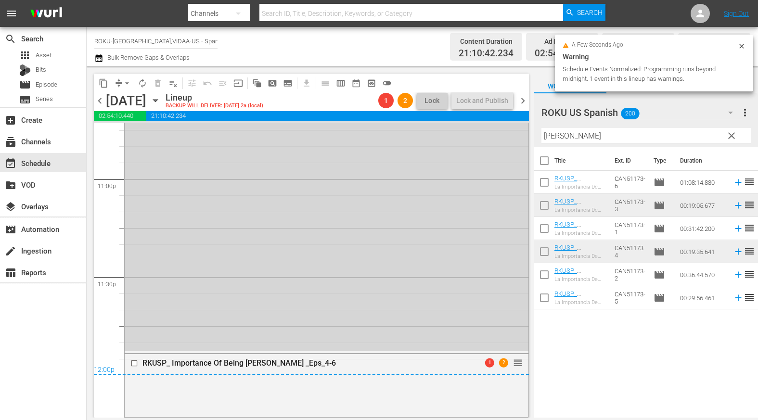
click at [161, 100] on icon "button" at bounding box center [155, 100] width 11 height 11
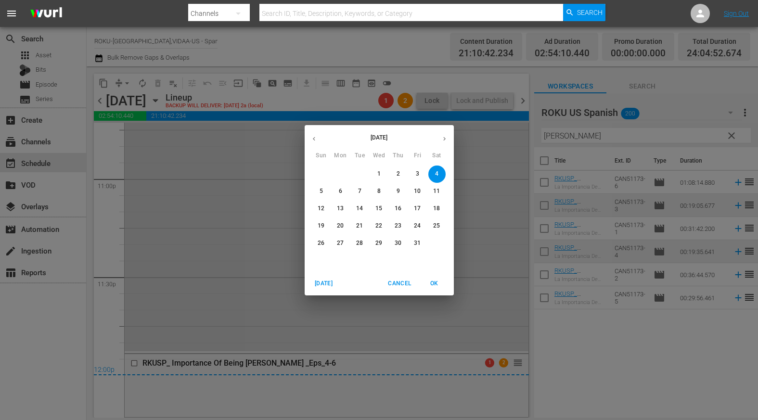
click at [322, 190] on p "5" at bounding box center [320, 191] width 3 height 8
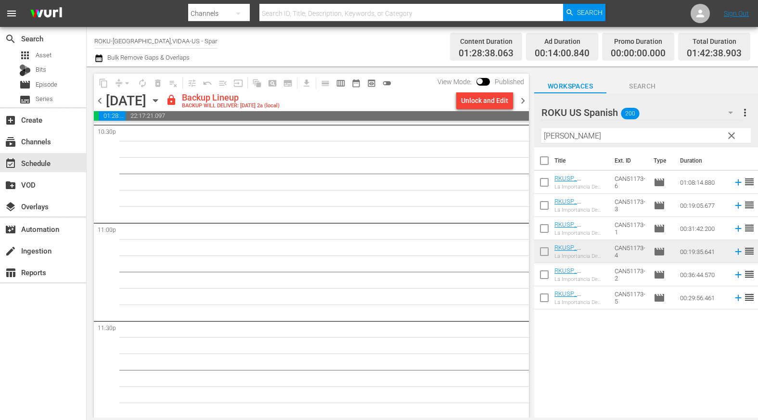
scroll to position [4416, 0]
click at [460, 103] on button "Unlock and Edit" at bounding box center [484, 100] width 57 height 17
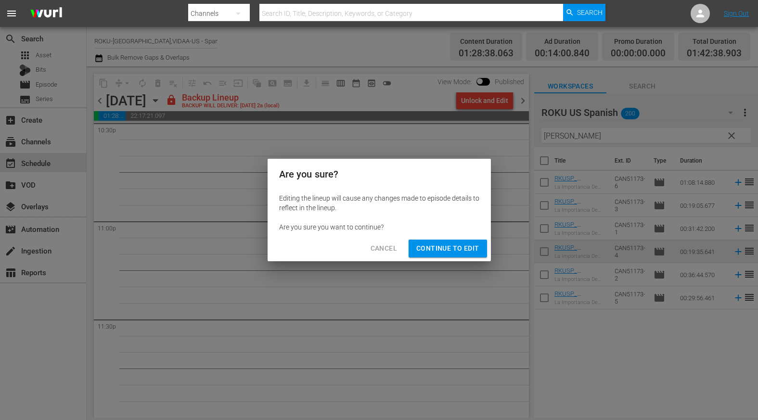
click at [439, 244] on span "Continue to Edit" at bounding box center [447, 248] width 63 height 12
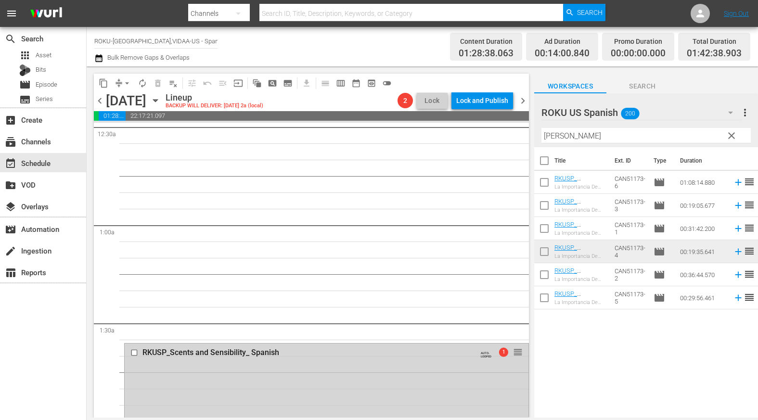
scroll to position [192, 0]
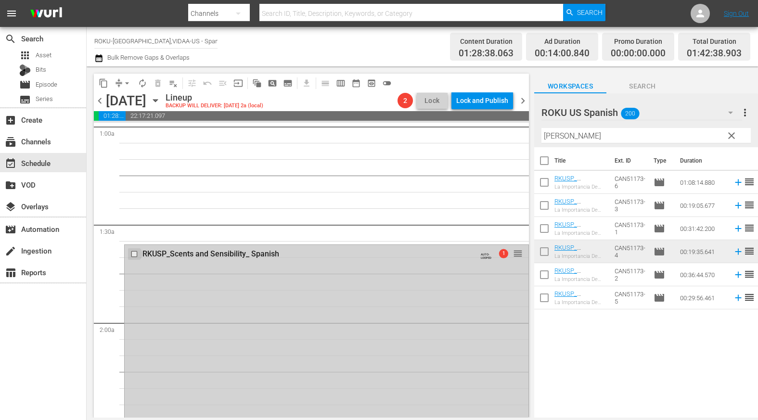
click at [135, 253] on input "checkbox" at bounding box center [135, 254] width 10 height 8
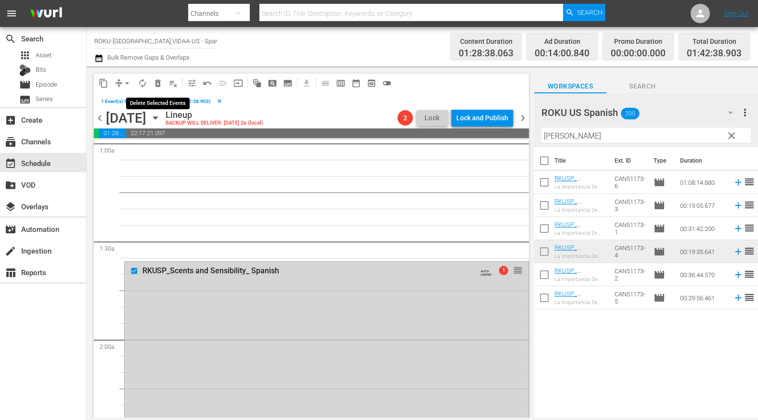
click at [161, 81] on span "delete_forever_outlined" at bounding box center [158, 83] width 10 height 10
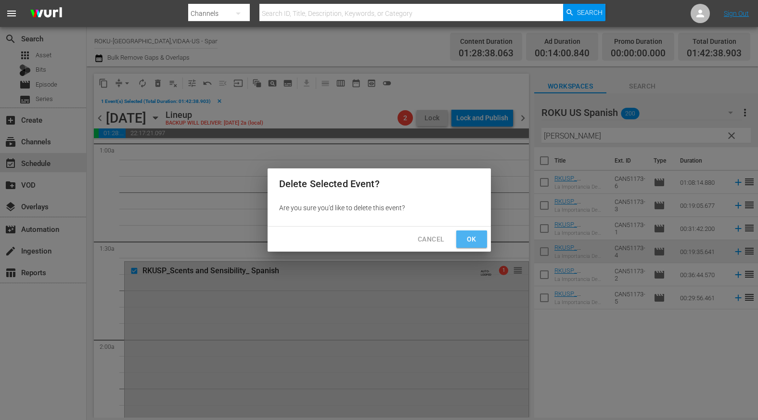
click at [464, 236] on span "Ok" at bounding box center [471, 239] width 15 height 12
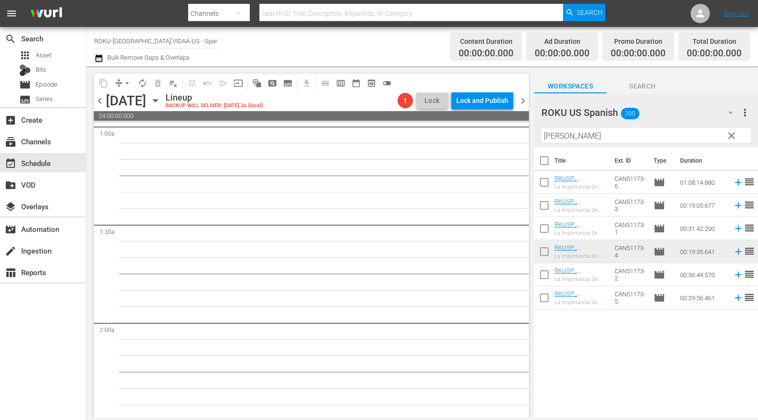
scroll to position [0, 0]
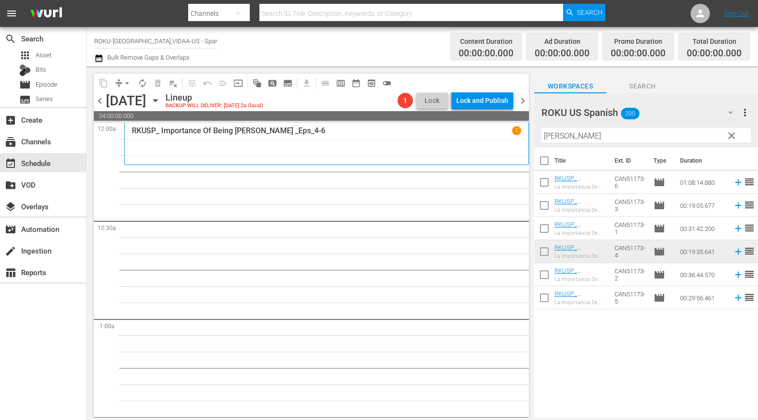
drag, startPoint x: 583, startPoint y: 139, endPoint x: 434, endPoint y: 118, distance: 150.1
click at [434, 118] on div "content_copy compress arrow_drop_down autorenew_outlined delete_forever_outline…" at bounding box center [422, 241] width 671 height 351
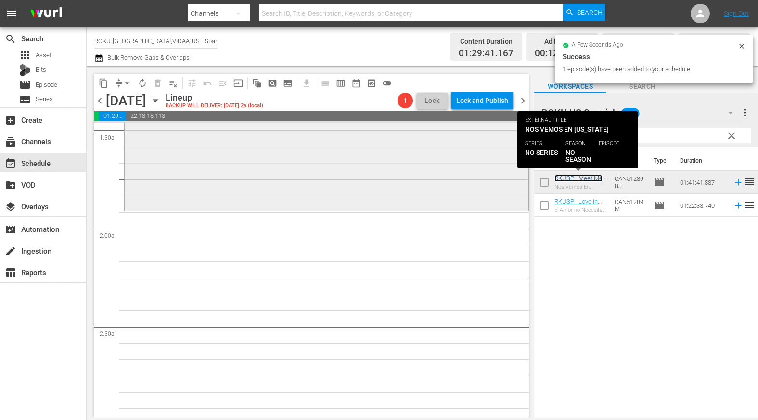
scroll to position [289, 0]
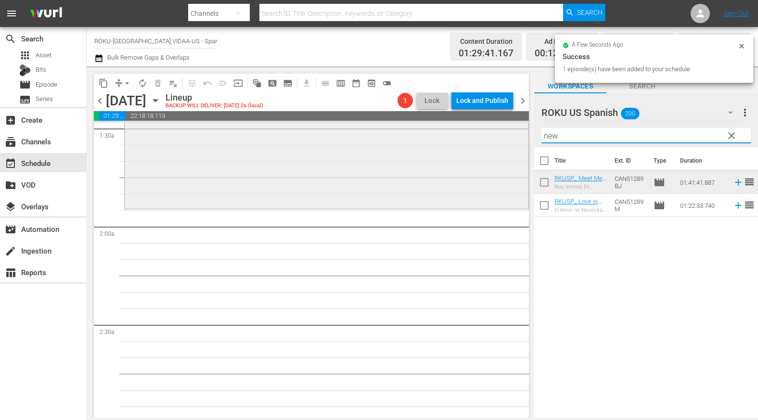
drag, startPoint x: 571, startPoint y: 135, endPoint x: 431, endPoint y: 132, distance: 140.0
click at [430, 131] on div "content_copy compress arrow_drop_down autorenew_outlined delete_forever_outline…" at bounding box center [422, 241] width 671 height 351
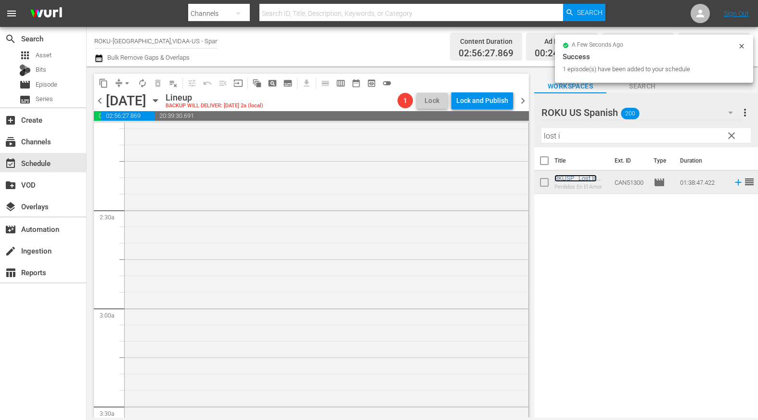
scroll to position [577, 0]
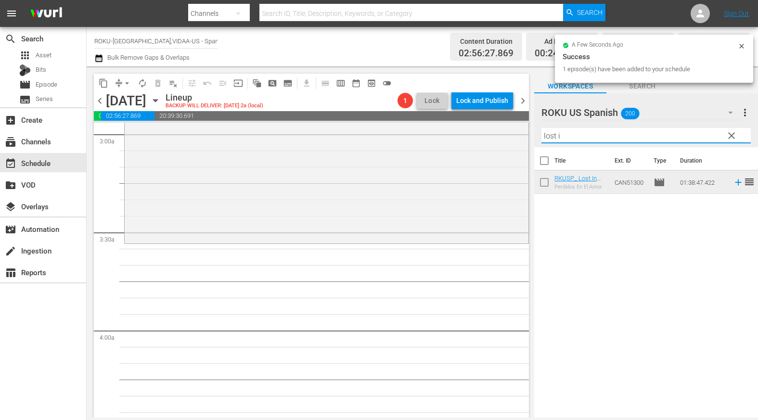
drag, startPoint x: 589, startPoint y: 137, endPoint x: 430, endPoint y: 122, distance: 160.0
click at [430, 122] on div "content_copy compress arrow_drop_down autorenew_outlined delete_forever_outline…" at bounding box center [422, 241] width 671 height 351
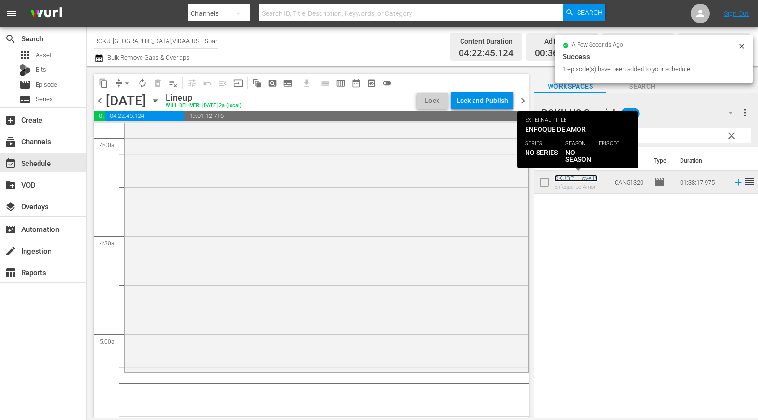
scroll to position [866, 0]
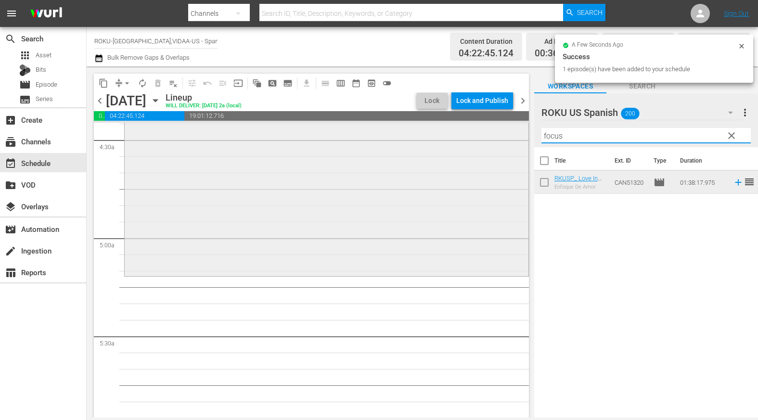
drag, startPoint x: 573, startPoint y: 138, endPoint x: 456, endPoint y: 137, distance: 116.9
click at [458, 137] on div "content_copy compress arrow_drop_down autorenew_outlined delete_forever_outline…" at bounding box center [422, 241] width 671 height 351
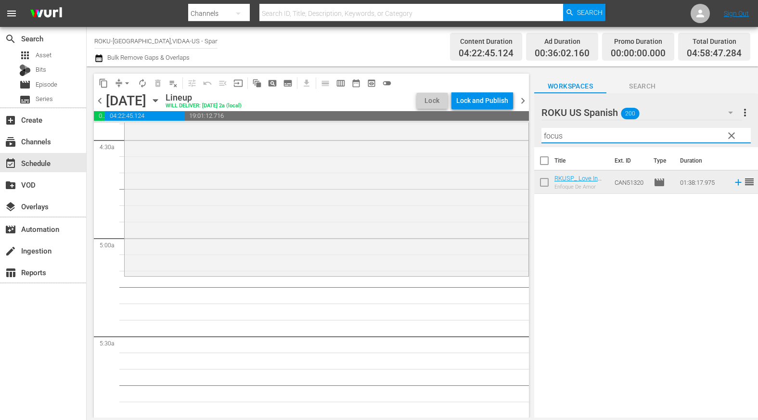
type input "p"
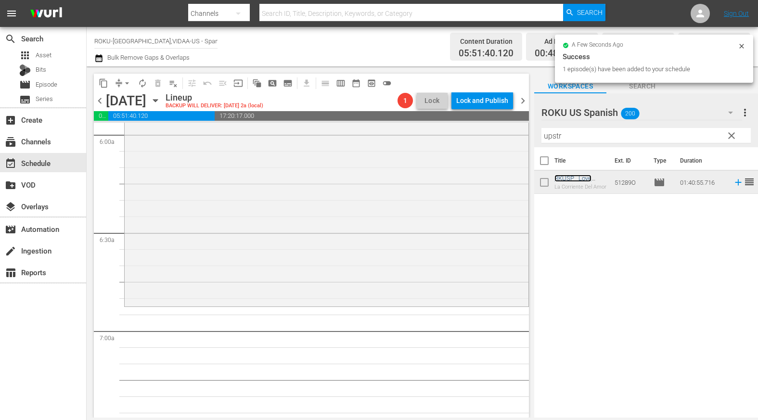
scroll to position [1203, 0]
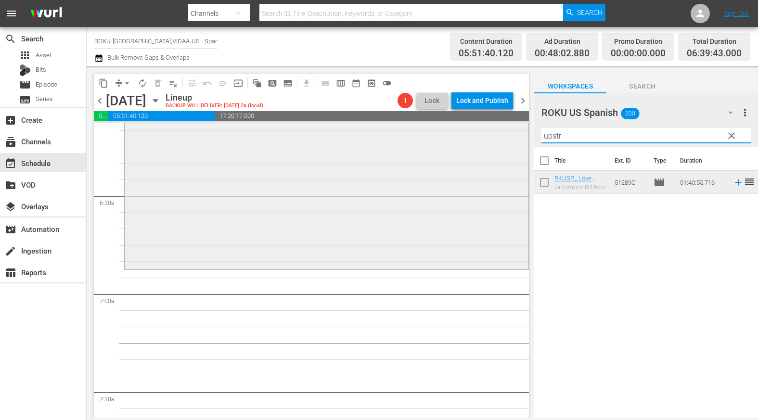
drag, startPoint x: 549, startPoint y: 136, endPoint x: 484, endPoint y: 136, distance: 65.0
click at [484, 136] on div "content_copy compress arrow_drop_down autorenew_outlined delete_forever_outline…" at bounding box center [422, 241] width 671 height 351
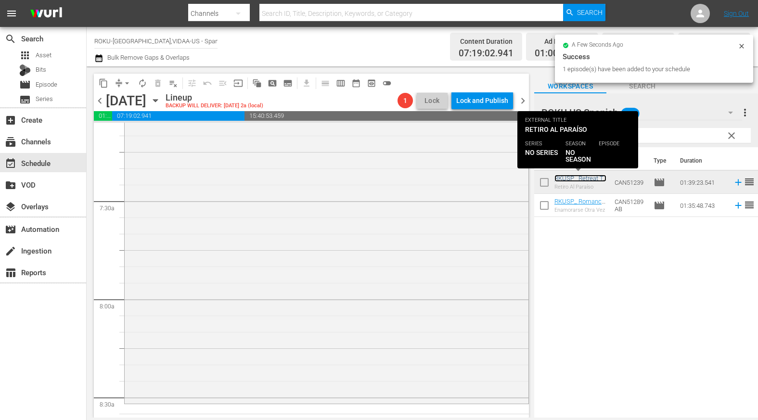
scroll to position [1443, 0]
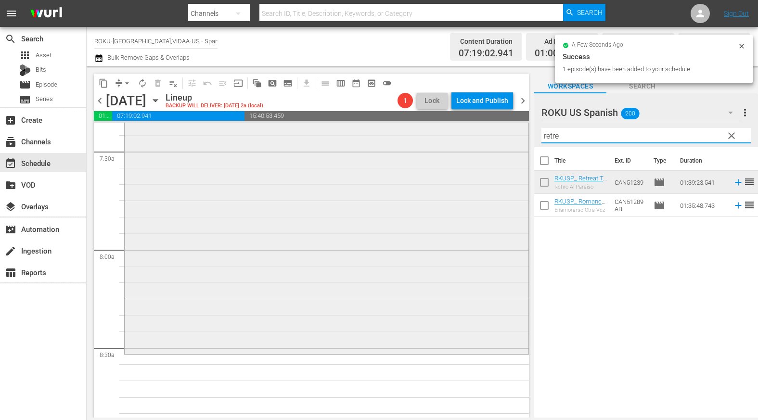
drag, startPoint x: 570, startPoint y: 139, endPoint x: 483, endPoint y: 135, distance: 87.2
click at [483, 135] on div "content_copy compress arrow_drop_down autorenew_outlined delete_forever_outline…" at bounding box center [422, 241] width 671 height 351
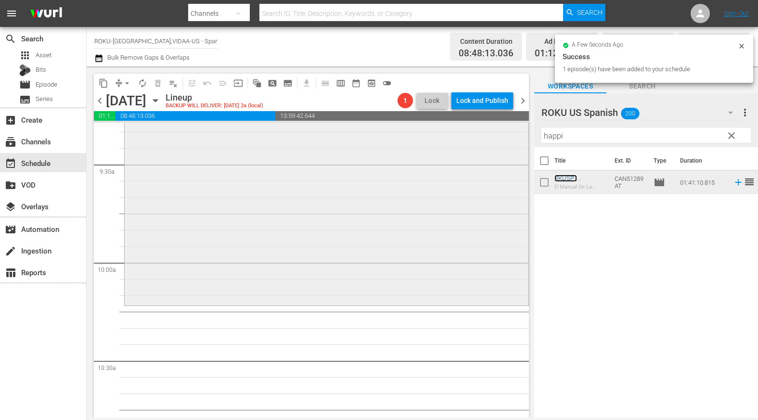
scroll to position [1828, 0]
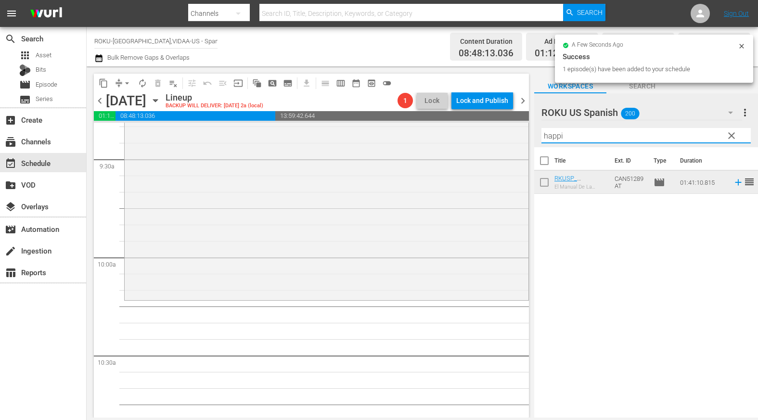
drag, startPoint x: 554, startPoint y: 134, endPoint x: 439, endPoint y: 117, distance: 116.3
click at [439, 117] on div "content_copy compress arrow_drop_down autorenew_outlined delete_forever_outline…" at bounding box center [422, 241] width 671 height 351
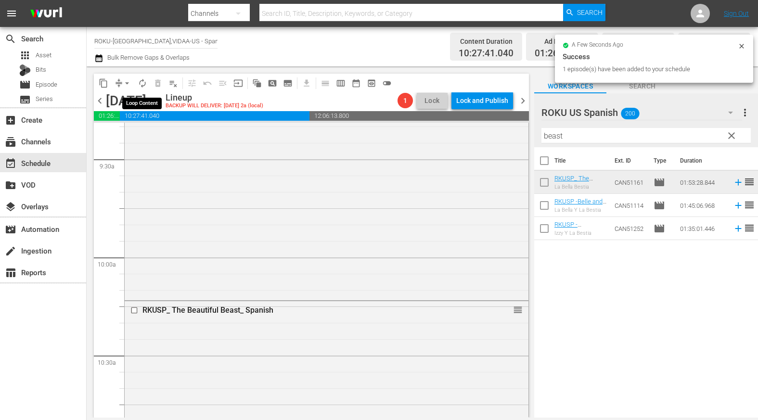
click at [141, 80] on span "autorenew_outlined" at bounding box center [143, 83] width 10 height 10
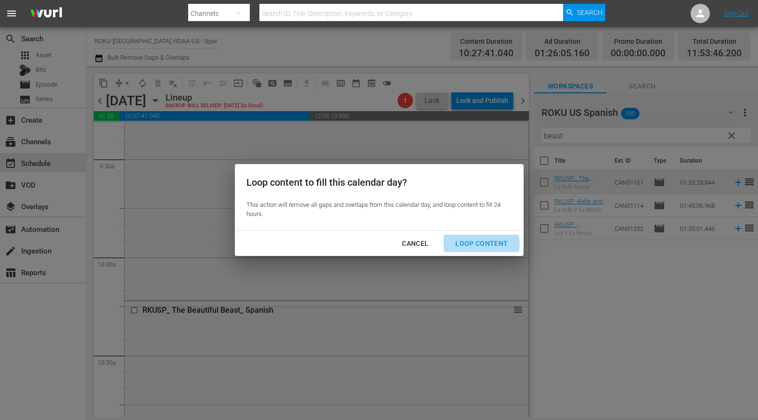
click at [478, 244] on div "Loop Content" at bounding box center [481, 244] width 68 height 12
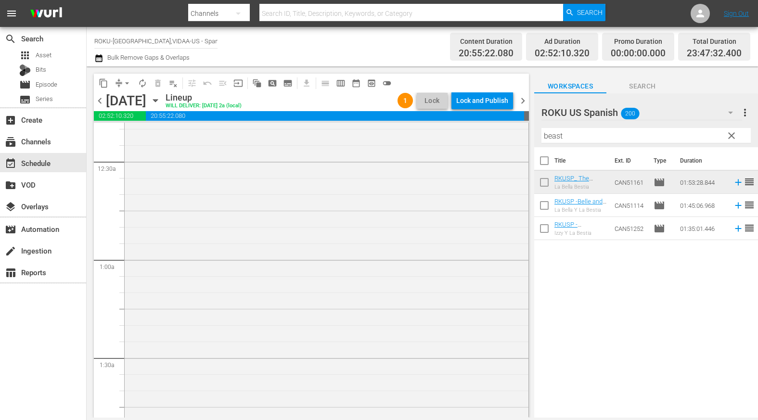
scroll to position [0, 0]
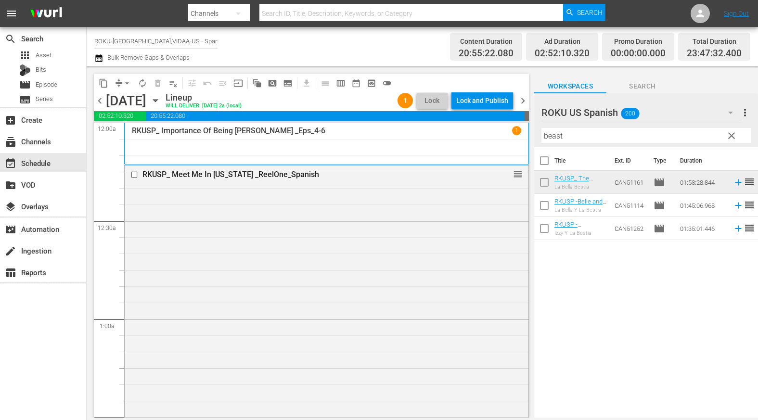
click at [560, 137] on input "beast" at bounding box center [645, 135] width 209 height 15
drag, startPoint x: 567, startPoint y: 137, endPoint x: 475, endPoint y: 132, distance: 92.5
click at [475, 132] on div "content_copy compress arrow_drop_down autorenew_outlined delete_forever_outline…" at bounding box center [422, 241] width 671 height 351
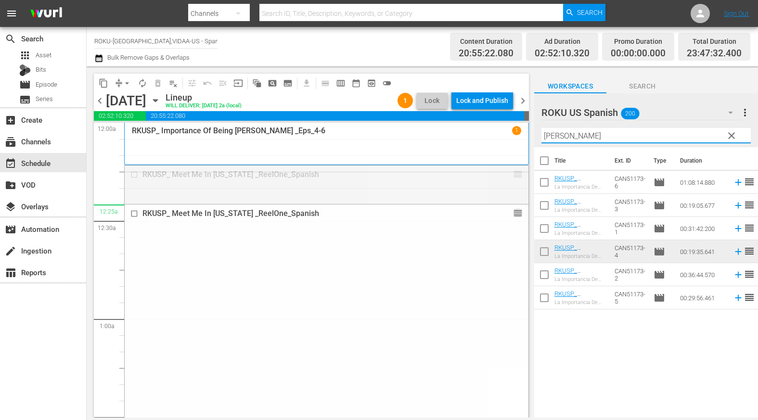
drag, startPoint x: 510, startPoint y: 173, endPoint x: 510, endPoint y: 215, distance: 41.4
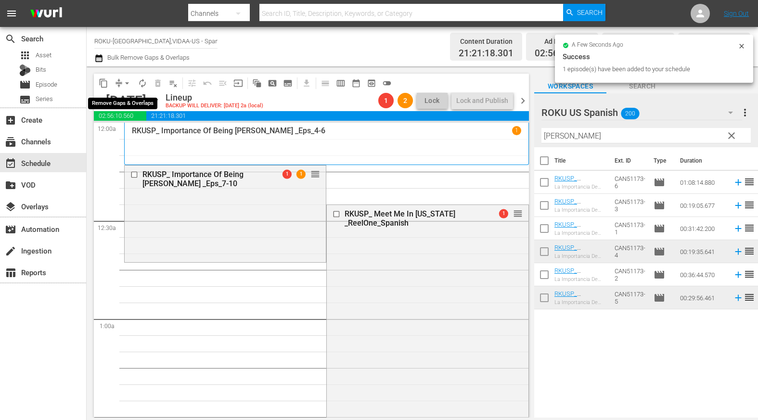
click at [127, 81] on span "arrow_drop_down" at bounding box center [127, 83] width 10 height 10
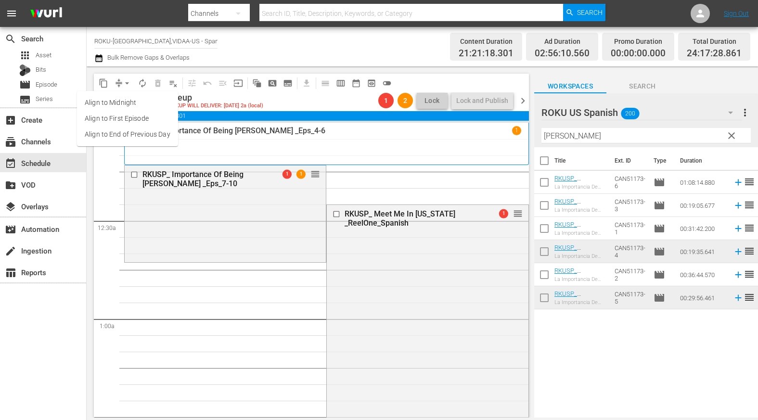
click at [137, 132] on li "Align to End of Previous Day" at bounding box center [127, 135] width 101 height 16
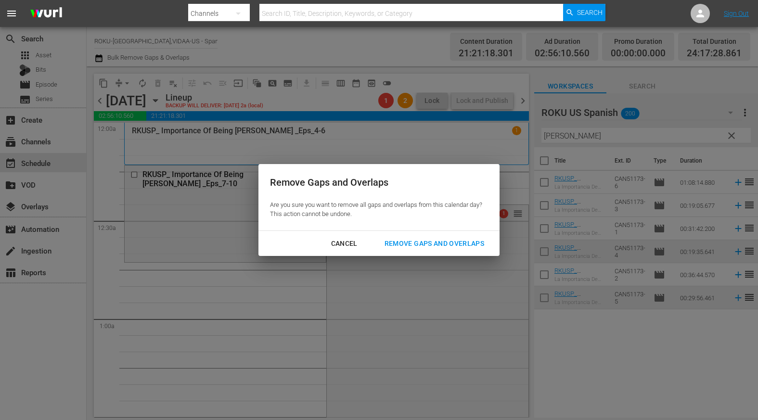
click at [445, 244] on div "Remove Gaps and Overlaps" at bounding box center [434, 244] width 115 height 12
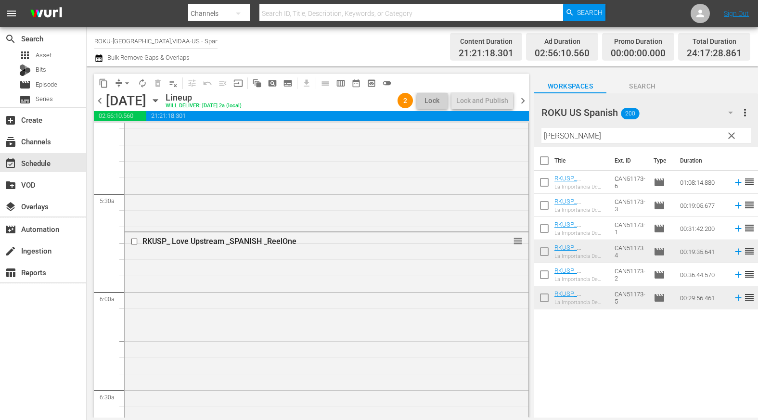
scroll to position [1010, 0]
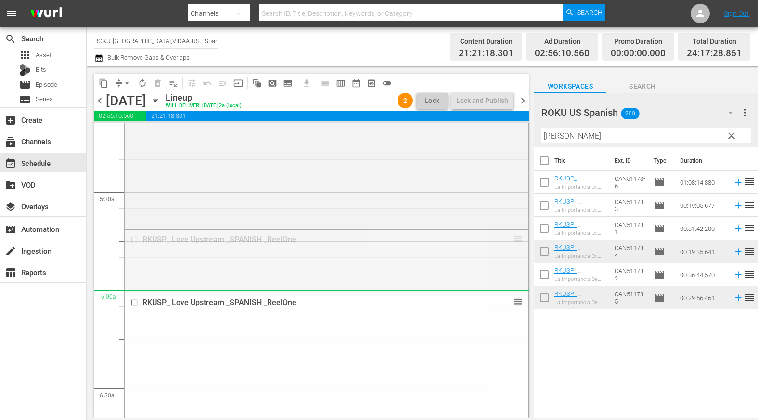
drag, startPoint x: 511, startPoint y: 240, endPoint x: 513, endPoint y: 292, distance: 52.0
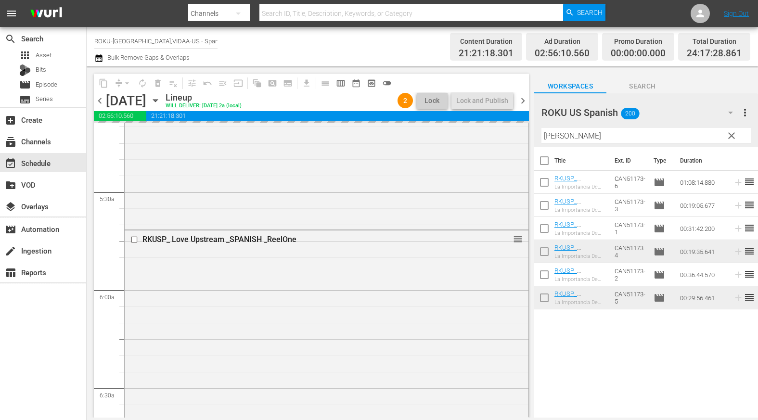
click at [483, 134] on div "content_copy compress arrow_drop_down autorenew_outlined delete_forever_outline…" at bounding box center [422, 241] width 671 height 351
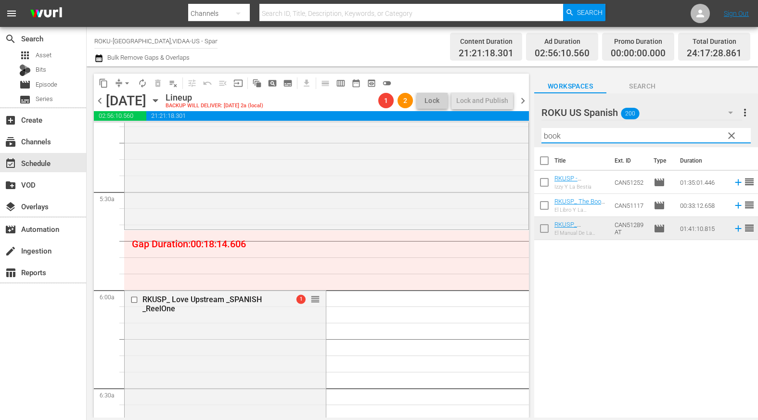
type input "book"
click at [589, 295] on div "Title Ext. ID Type Duration RKUSP - Bookworm And The Beast-Spanish Izzy Y La Be…" at bounding box center [646, 283] width 224 height 272
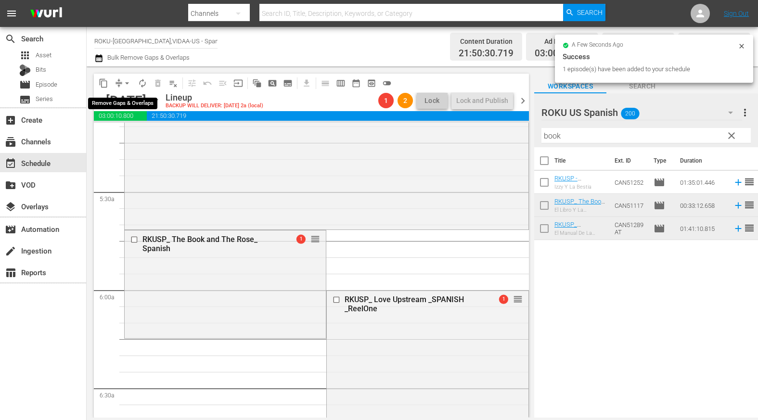
click at [128, 82] on span "arrow_drop_down" at bounding box center [127, 83] width 10 height 10
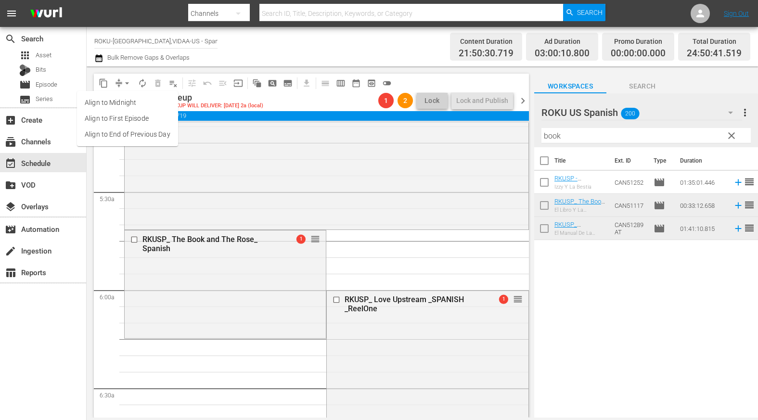
click at [131, 131] on li "Align to End of Previous Day" at bounding box center [127, 135] width 101 height 16
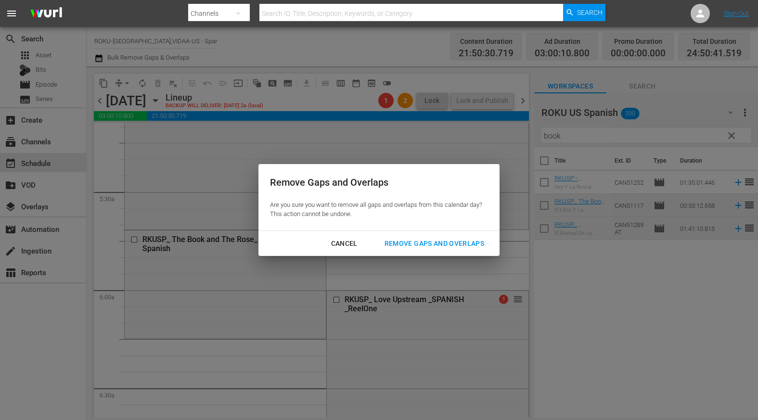
click at [457, 243] on div "Remove Gaps and Overlaps" at bounding box center [434, 244] width 115 height 12
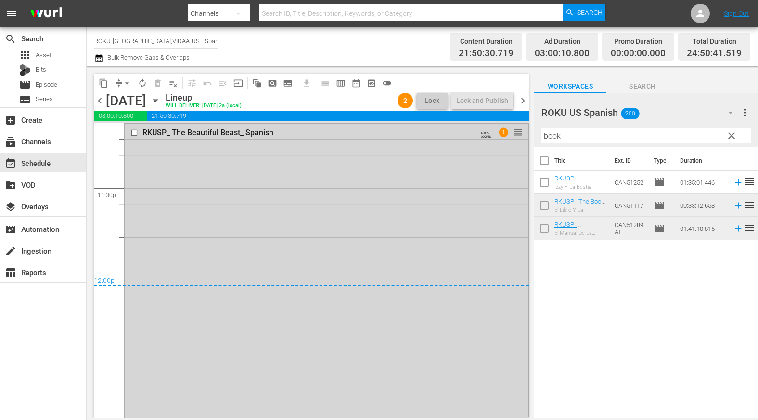
scroll to position [4384, 0]
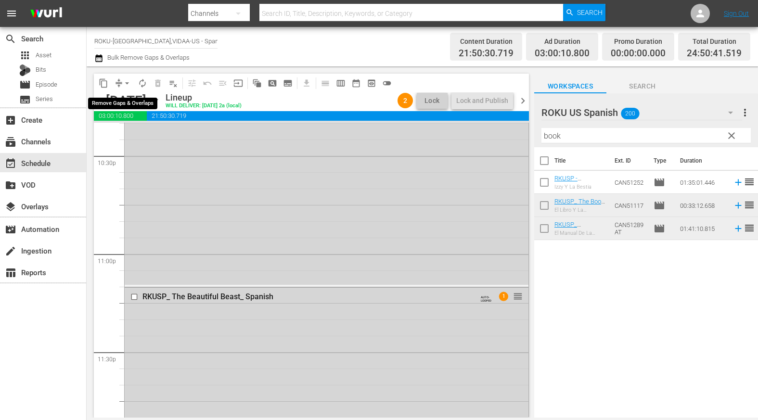
click at [127, 83] on span "arrow_drop_down" at bounding box center [127, 83] width 10 height 10
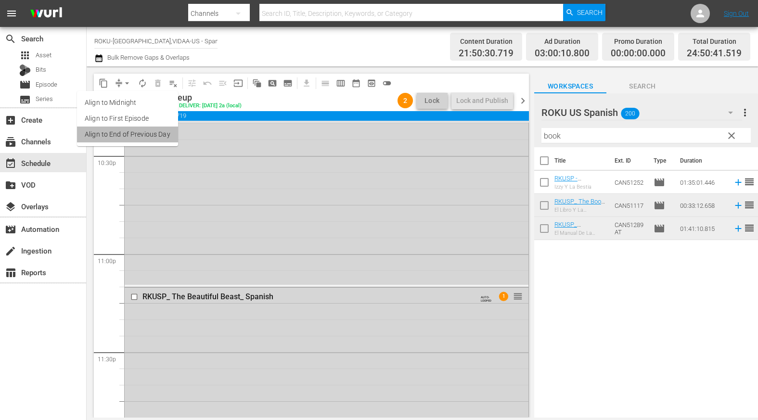
click at [152, 137] on li "Align to End of Previous Day" at bounding box center [127, 135] width 101 height 16
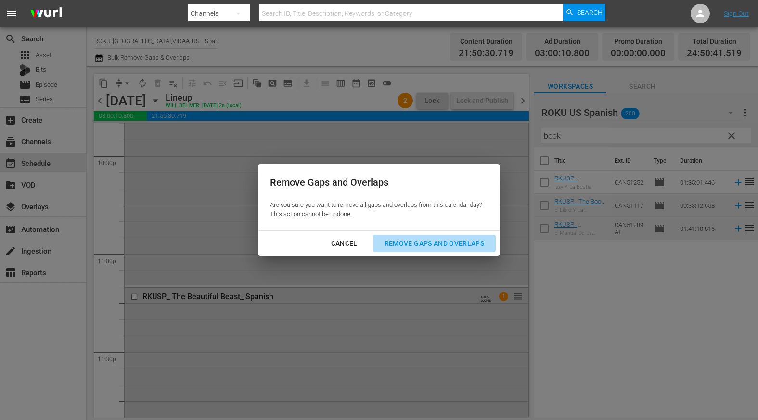
click at [463, 239] on div "Remove Gaps and Overlaps" at bounding box center [434, 244] width 115 height 12
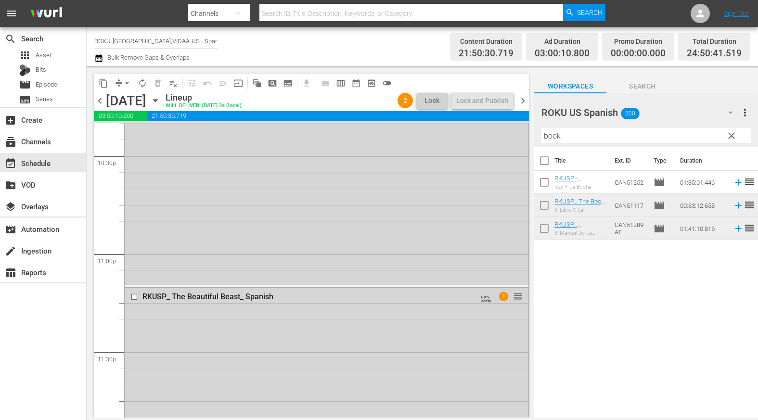
click at [161, 97] on icon "button" at bounding box center [155, 100] width 11 height 11
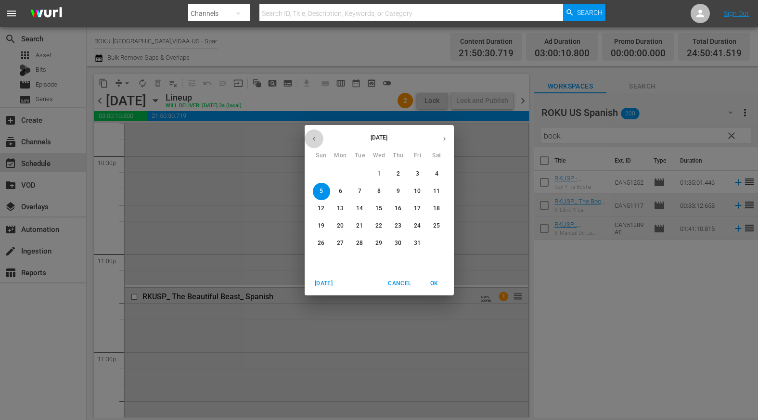
drag, startPoint x: 313, startPoint y: 140, endPoint x: 332, endPoint y: 150, distance: 21.5
click at [314, 141] on icon "button" at bounding box center [313, 138] width 7 height 7
click at [342, 245] on p "29" at bounding box center [340, 243] width 7 height 8
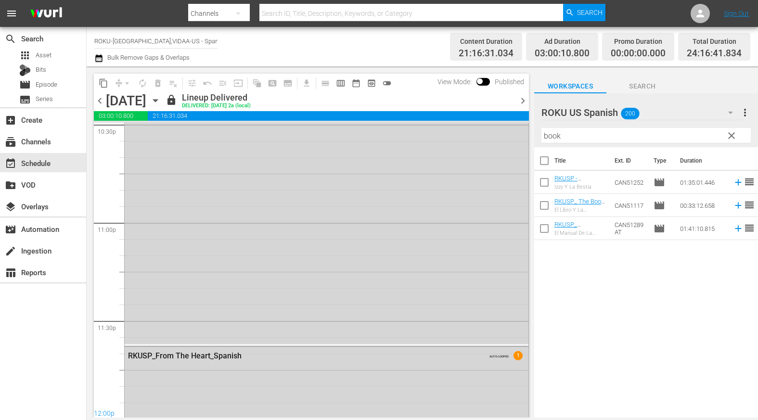
scroll to position [4433, 0]
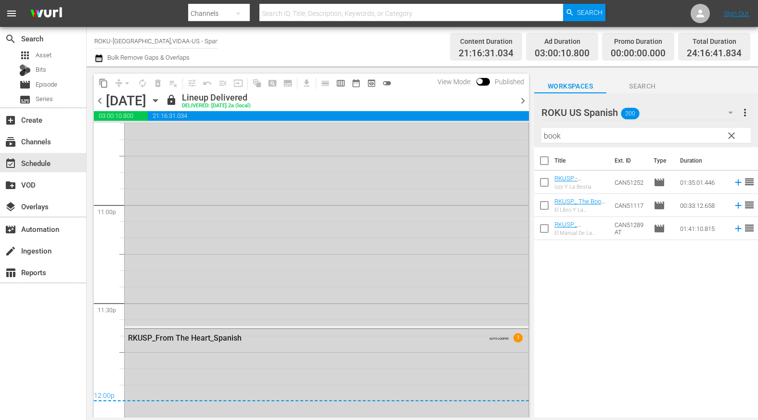
click at [161, 102] on icon "button" at bounding box center [155, 100] width 11 height 11
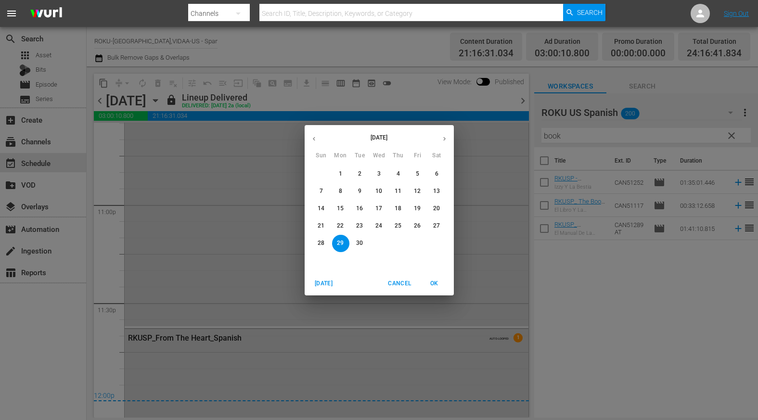
click at [361, 242] on p "30" at bounding box center [359, 243] width 7 height 8
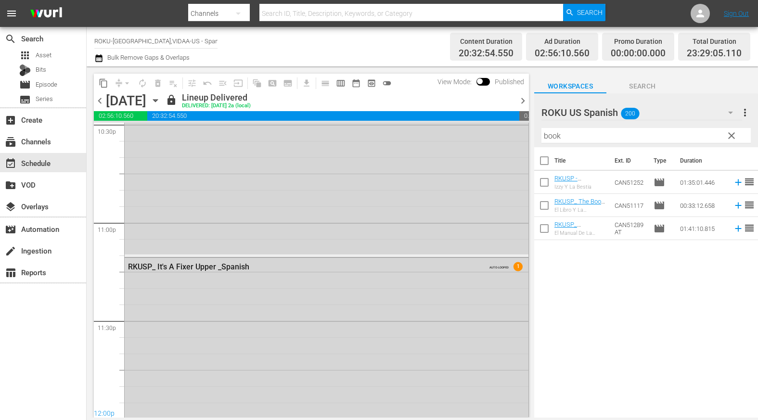
scroll to position [4351, 0]
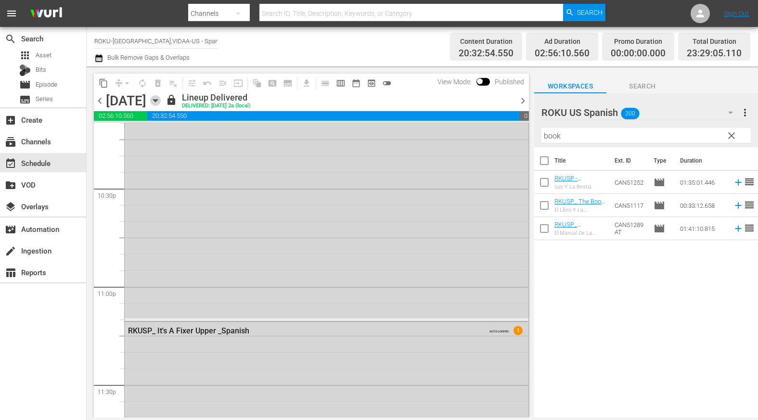
click at [157, 101] on icon "button" at bounding box center [155, 101] width 4 height 2
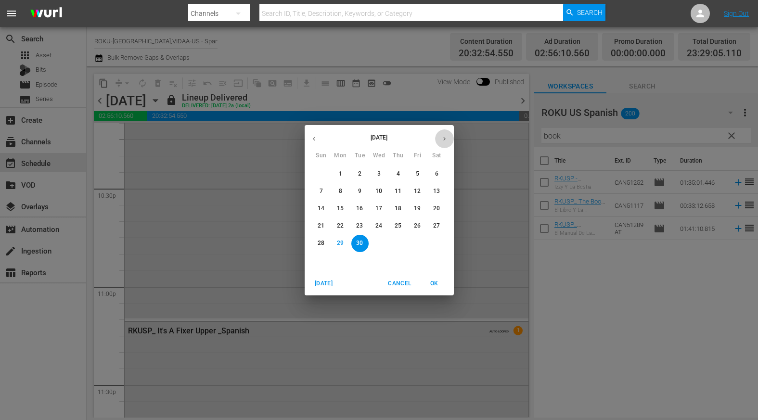
click at [445, 138] on icon "button" at bounding box center [444, 138] width 7 height 7
click at [378, 171] on p "1" at bounding box center [378, 174] width 3 height 8
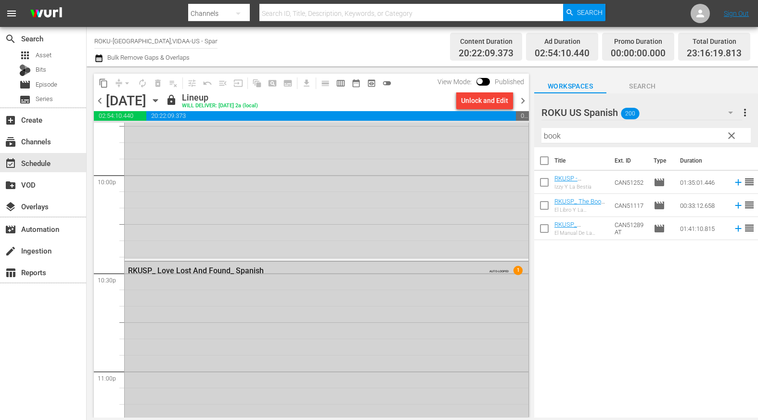
scroll to position [4247, 0]
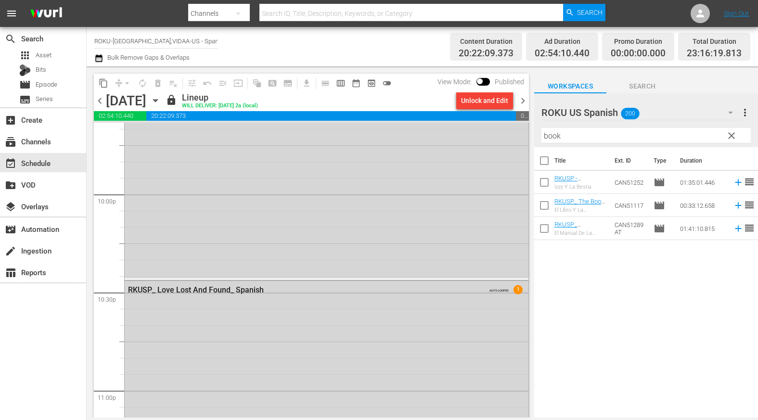
click at [157, 101] on icon "button" at bounding box center [155, 101] width 4 height 2
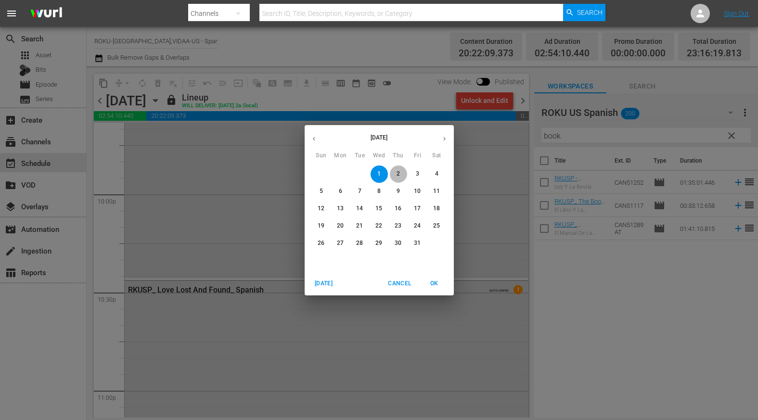
click at [398, 175] on p "2" at bounding box center [397, 174] width 3 height 8
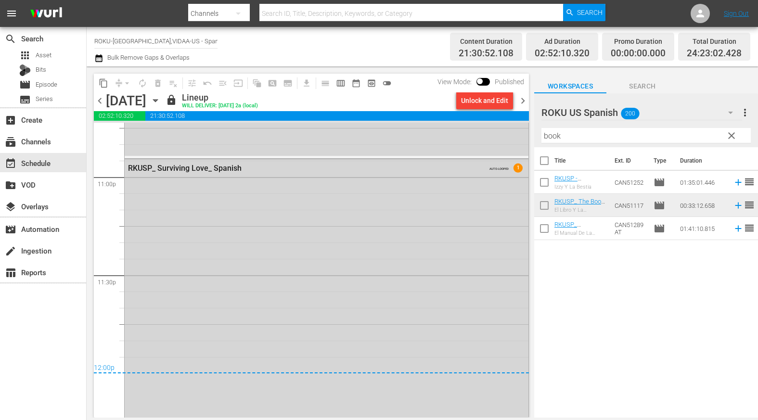
scroll to position [4322, 0]
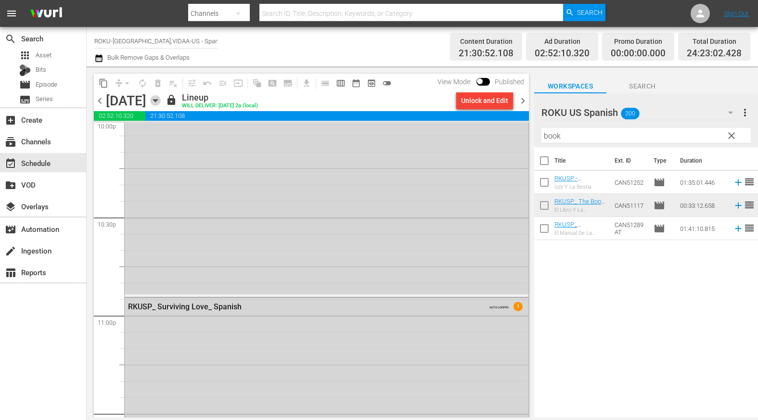
click at [161, 102] on icon "button" at bounding box center [155, 100] width 11 height 11
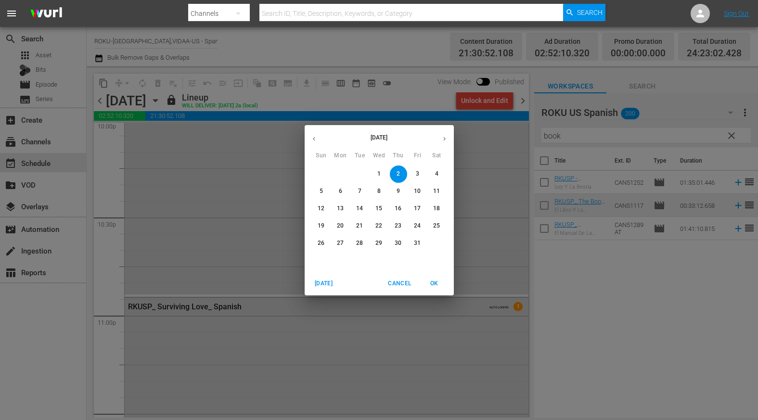
click at [418, 174] on p "3" at bounding box center [417, 174] width 3 height 8
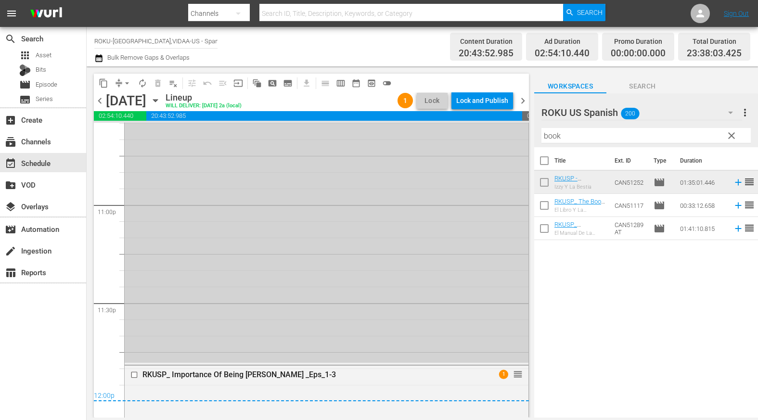
scroll to position [4442, 0]
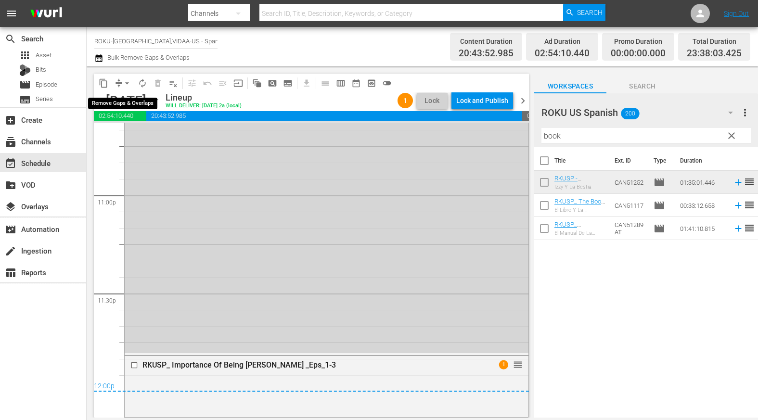
click at [128, 83] on span "arrow_drop_down" at bounding box center [127, 83] width 10 height 10
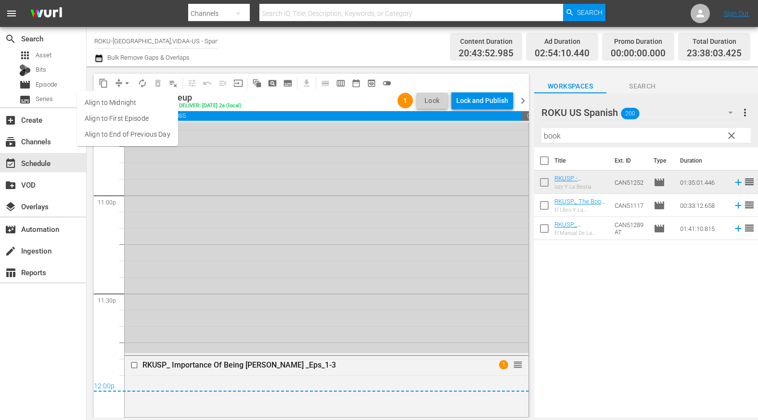
click at [146, 136] on li "Align to End of Previous Day" at bounding box center [127, 135] width 101 height 16
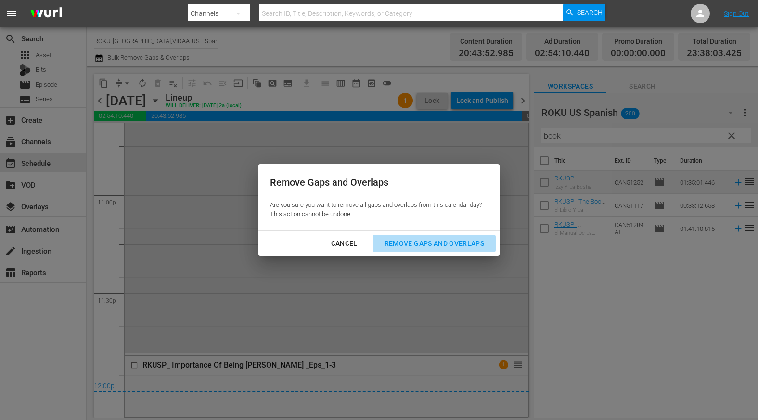
click at [444, 244] on div "Remove Gaps and Overlaps" at bounding box center [434, 244] width 115 height 12
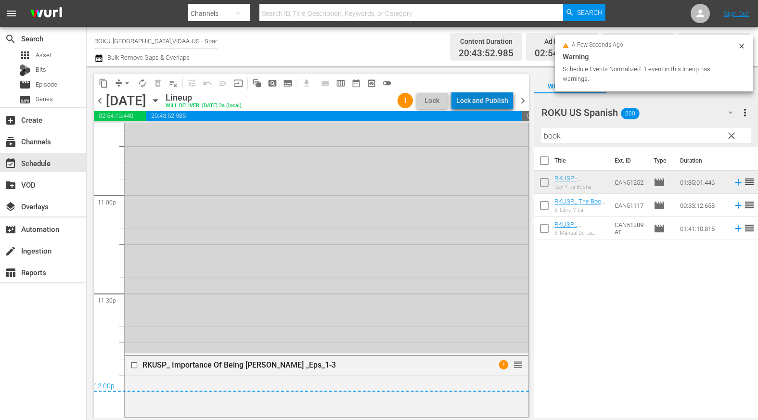
click at [488, 102] on div "Lock and Publish" at bounding box center [482, 100] width 52 height 17
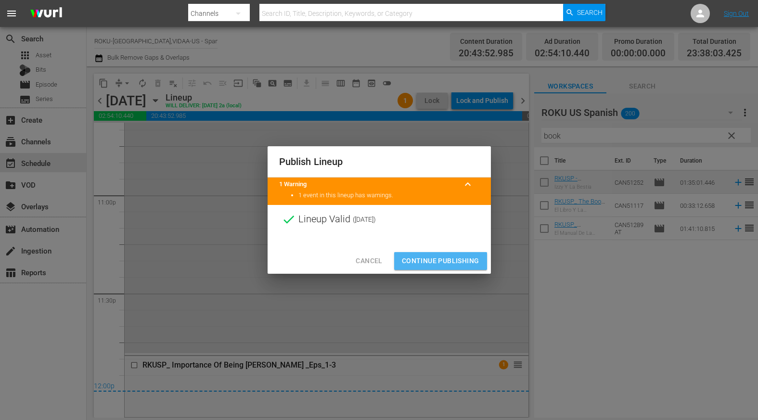
click at [444, 260] on span "Continue Publishing" at bounding box center [440, 261] width 77 height 12
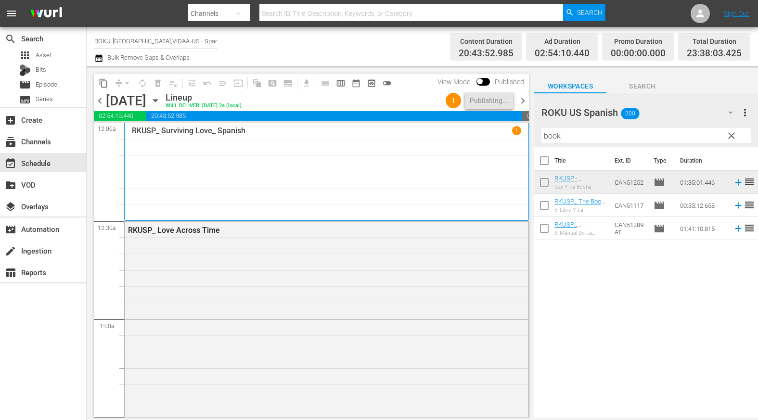
scroll to position [4442, 0]
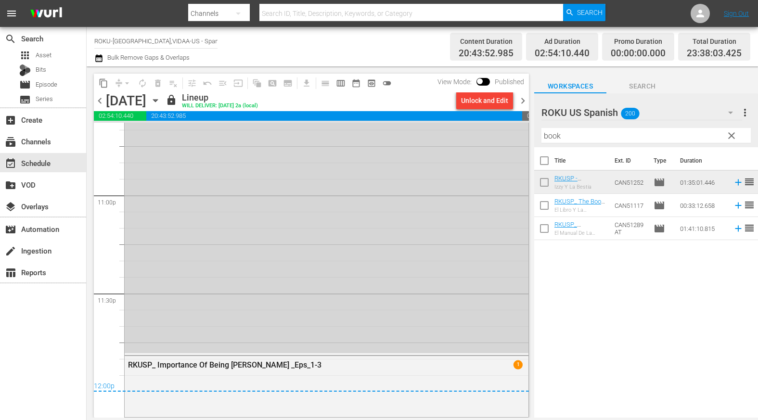
click at [157, 100] on icon "button" at bounding box center [155, 101] width 4 height 2
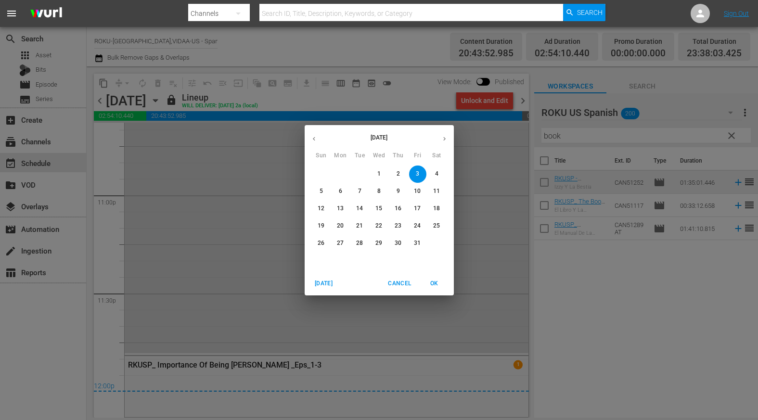
click at [439, 174] on span "4" at bounding box center [436, 174] width 17 height 8
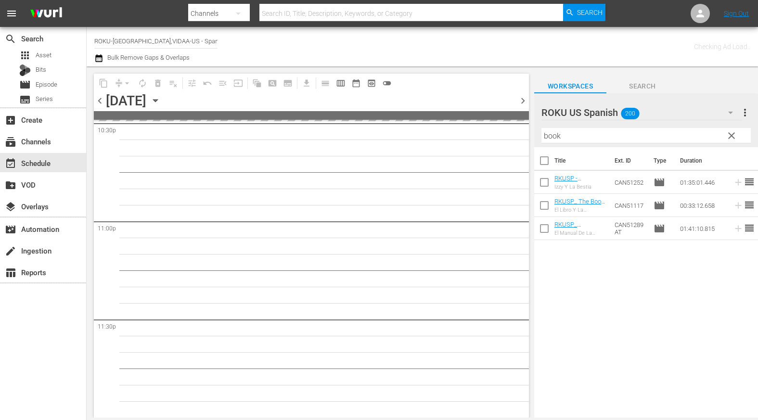
scroll to position [4415, 0]
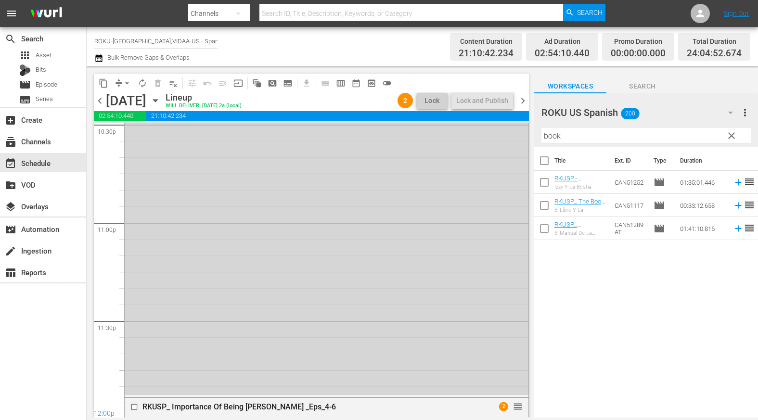
click at [163, 101] on div "[DATE] [DATE]" at bounding box center [134, 101] width 57 height 16
click at [157, 100] on icon "button" at bounding box center [155, 101] width 4 height 2
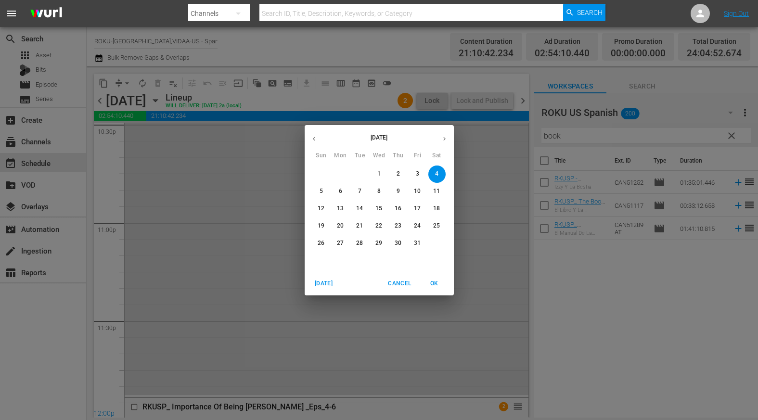
click at [324, 191] on span "5" at bounding box center [321, 191] width 17 height 8
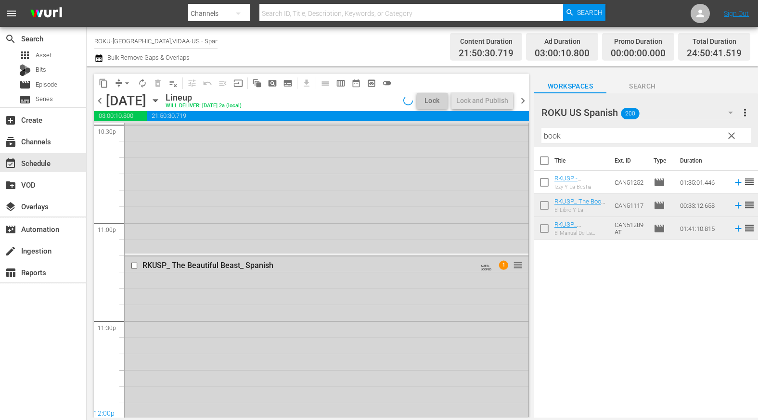
scroll to position [4480, 0]
